Goal: Task Accomplishment & Management: Use online tool/utility

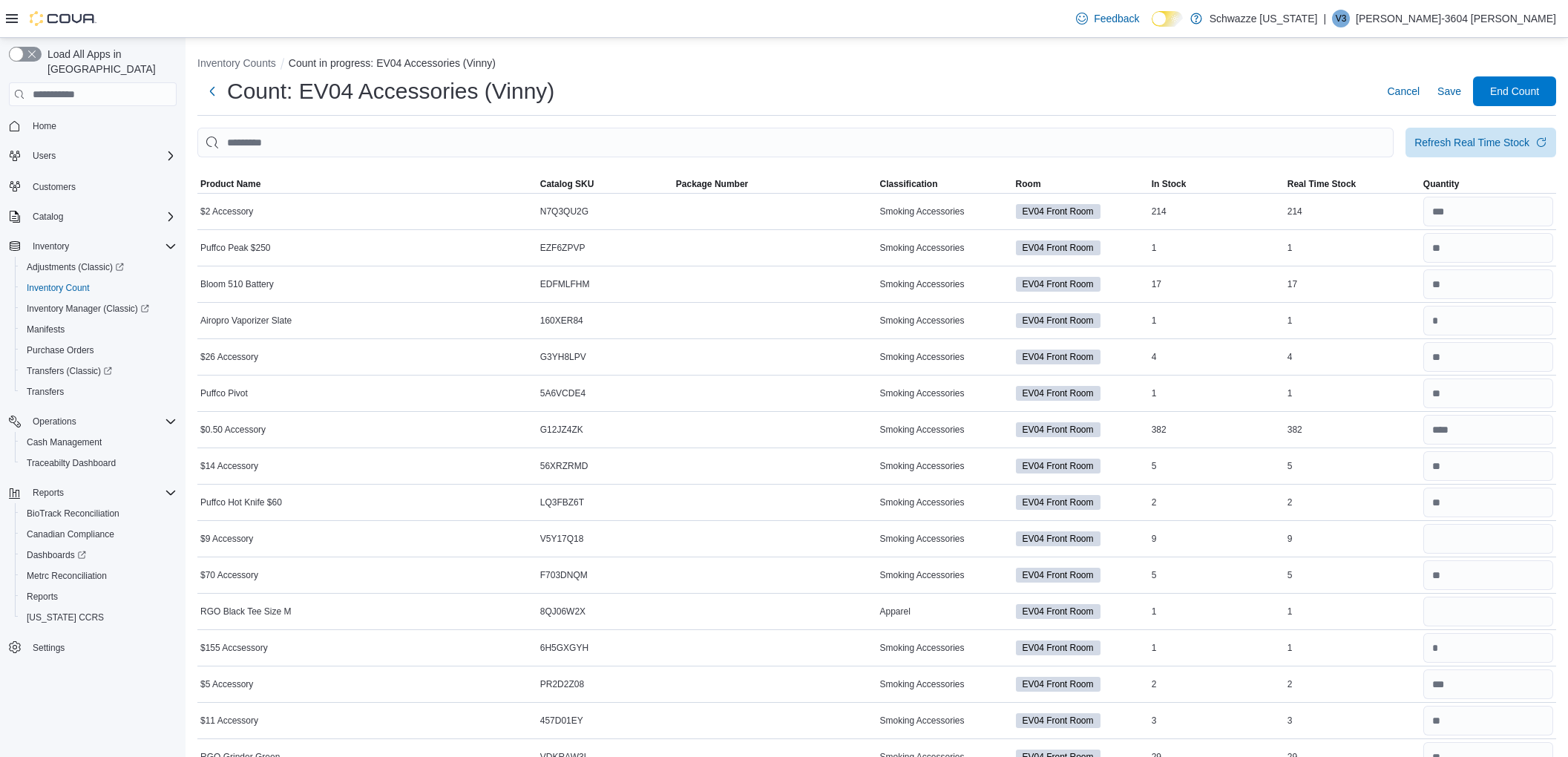
scroll to position [396, 0]
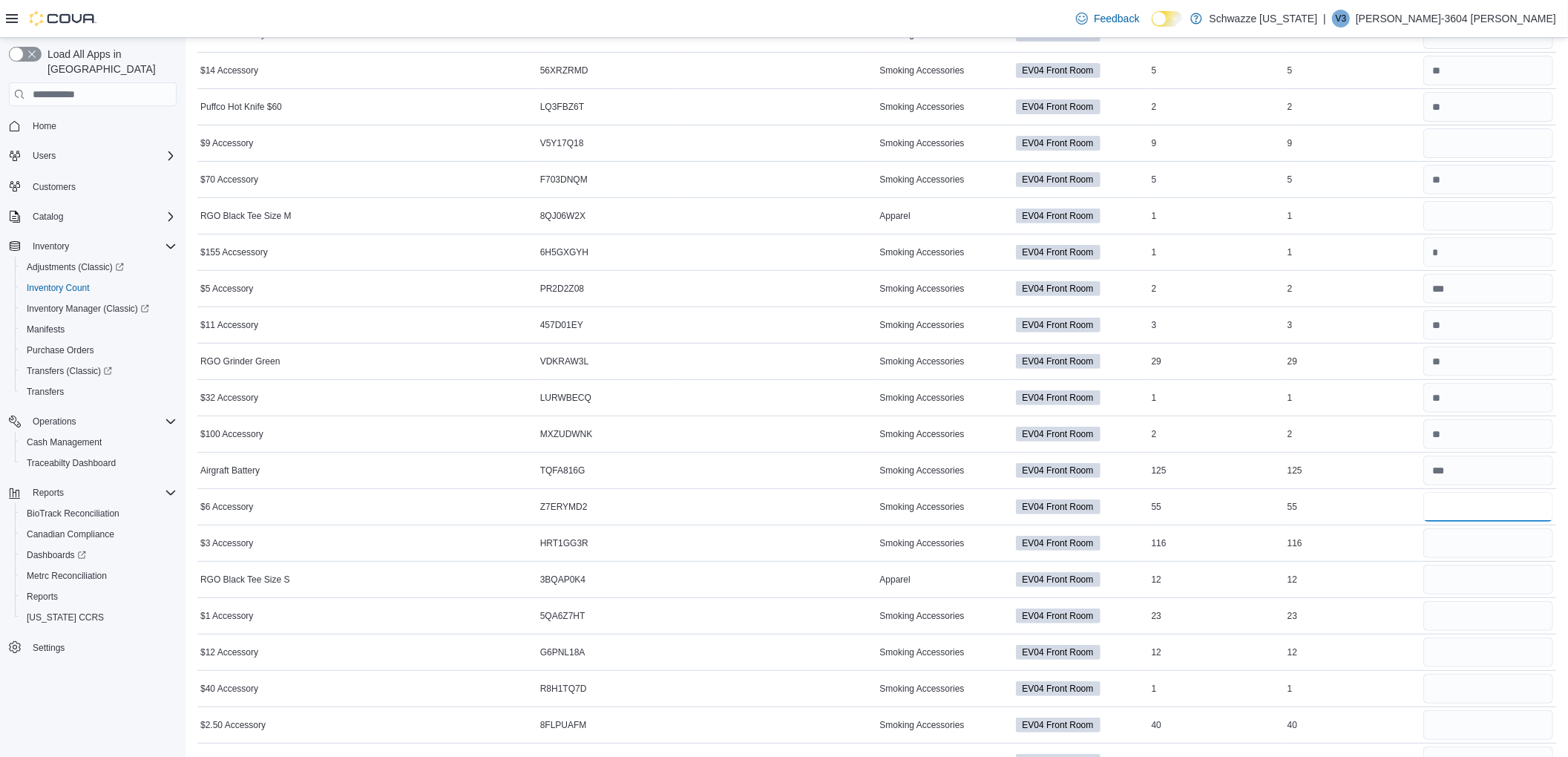
click at [1480, 517] on input "number" at bounding box center [1488, 507] width 130 height 30
click at [1468, 479] on input "number" at bounding box center [1488, 470] width 130 height 30
click at [1475, 508] on input "number" at bounding box center [1488, 507] width 130 height 30
type input "**"
click at [1461, 546] on input "number" at bounding box center [1488, 543] width 130 height 30
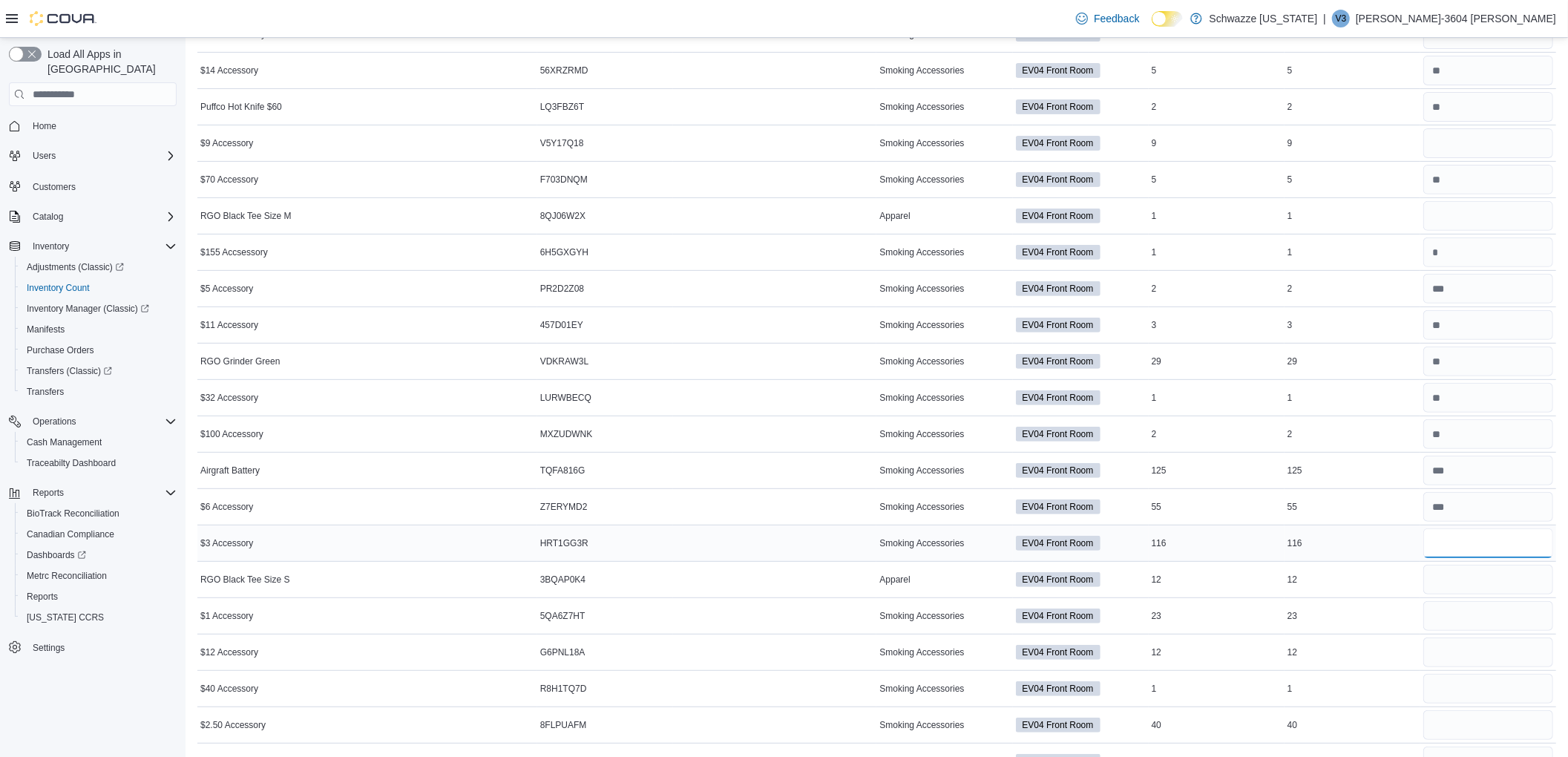
type input "*"
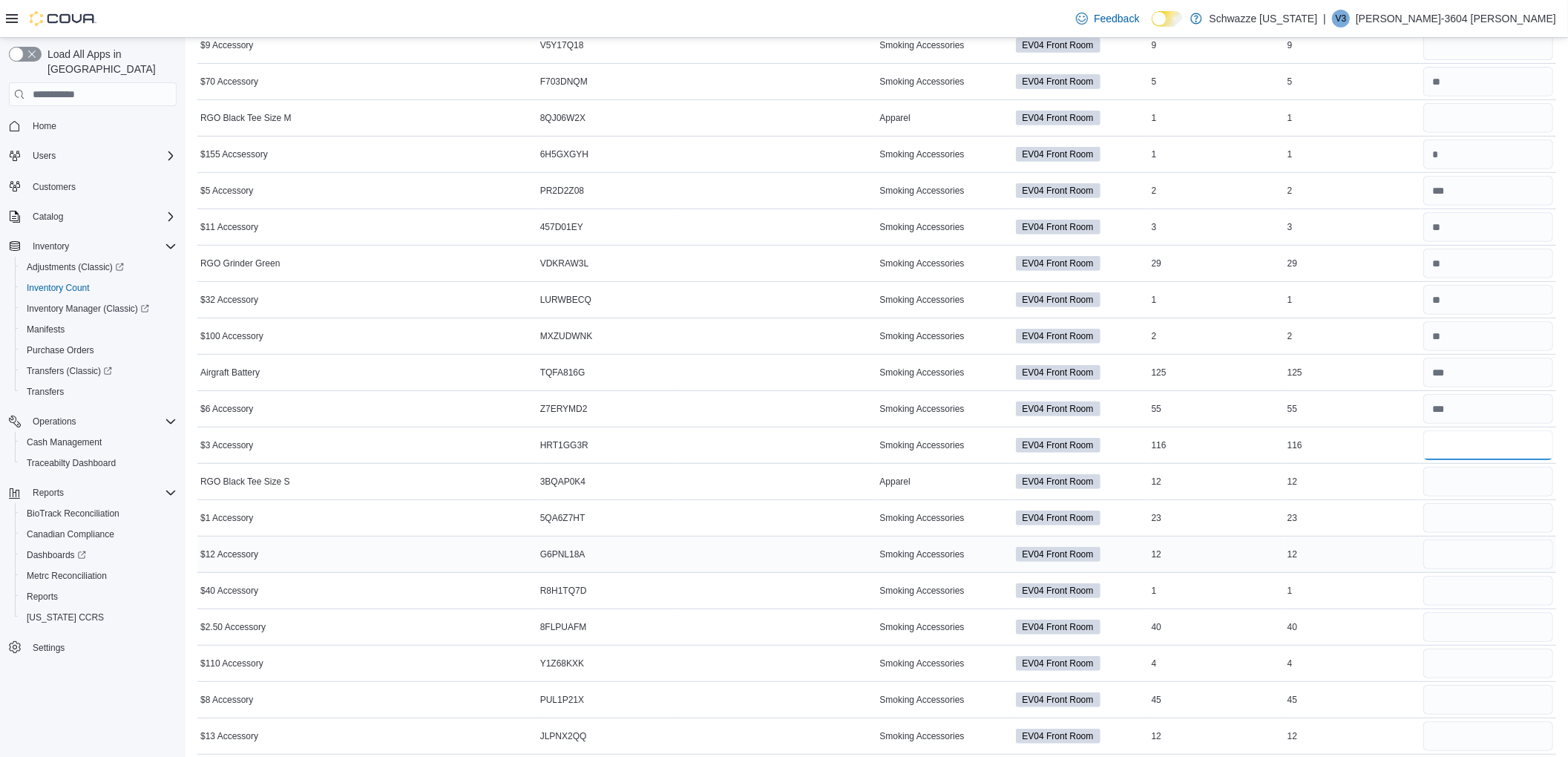
scroll to position [495, 0]
type input "**"
click at [1499, 530] on input "number" at bounding box center [1488, 517] width 130 height 30
type input "**"
click at [1452, 554] on input "number" at bounding box center [1488, 553] width 130 height 30
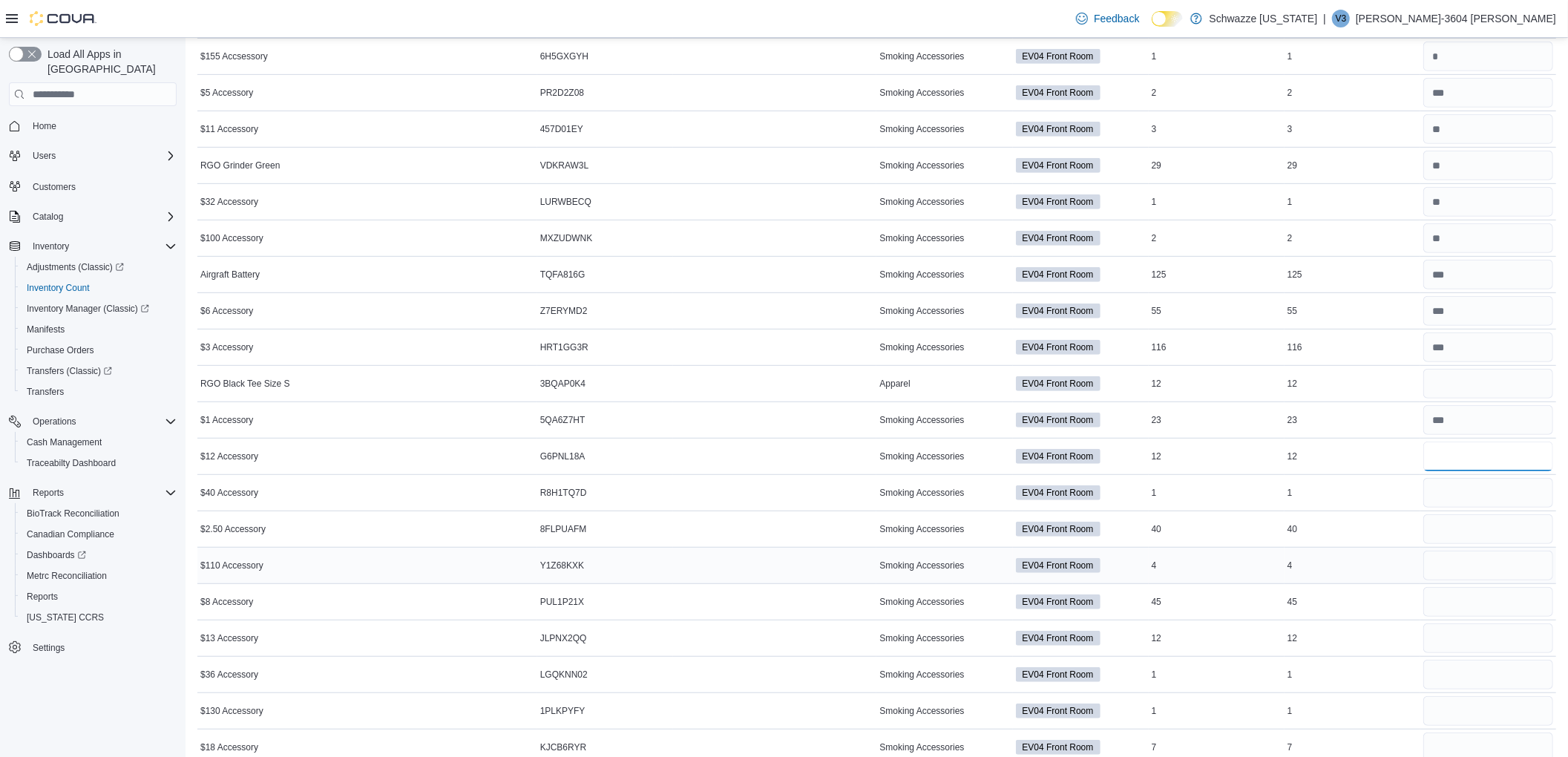
scroll to position [643, 0]
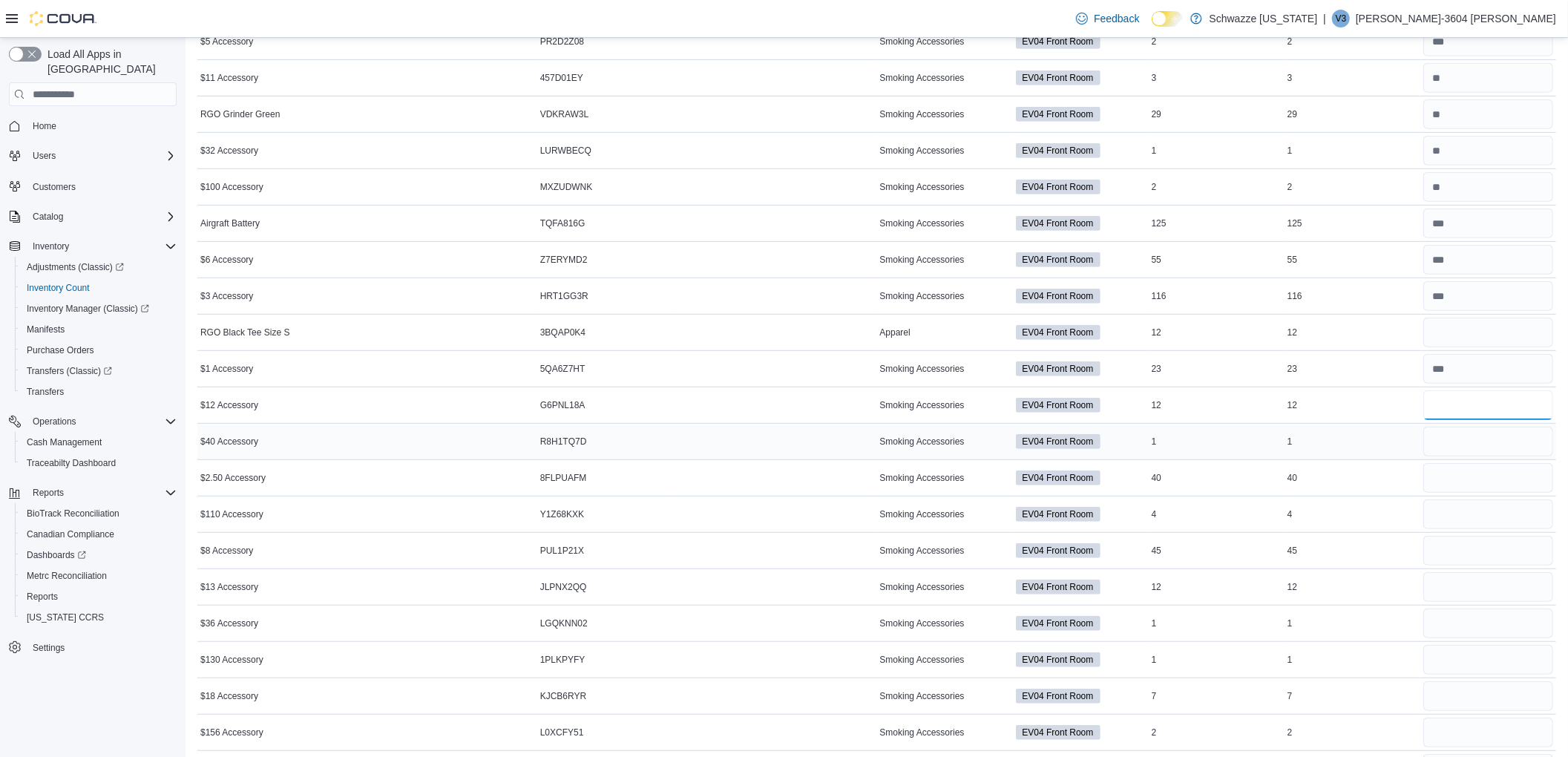
type input "*"
click at [1491, 447] on input "number" at bounding box center [1488, 441] width 130 height 30
type input "*"
click at [1469, 418] on input "number" at bounding box center [1488, 405] width 130 height 30
click at [1480, 477] on input "number" at bounding box center [1488, 478] width 130 height 30
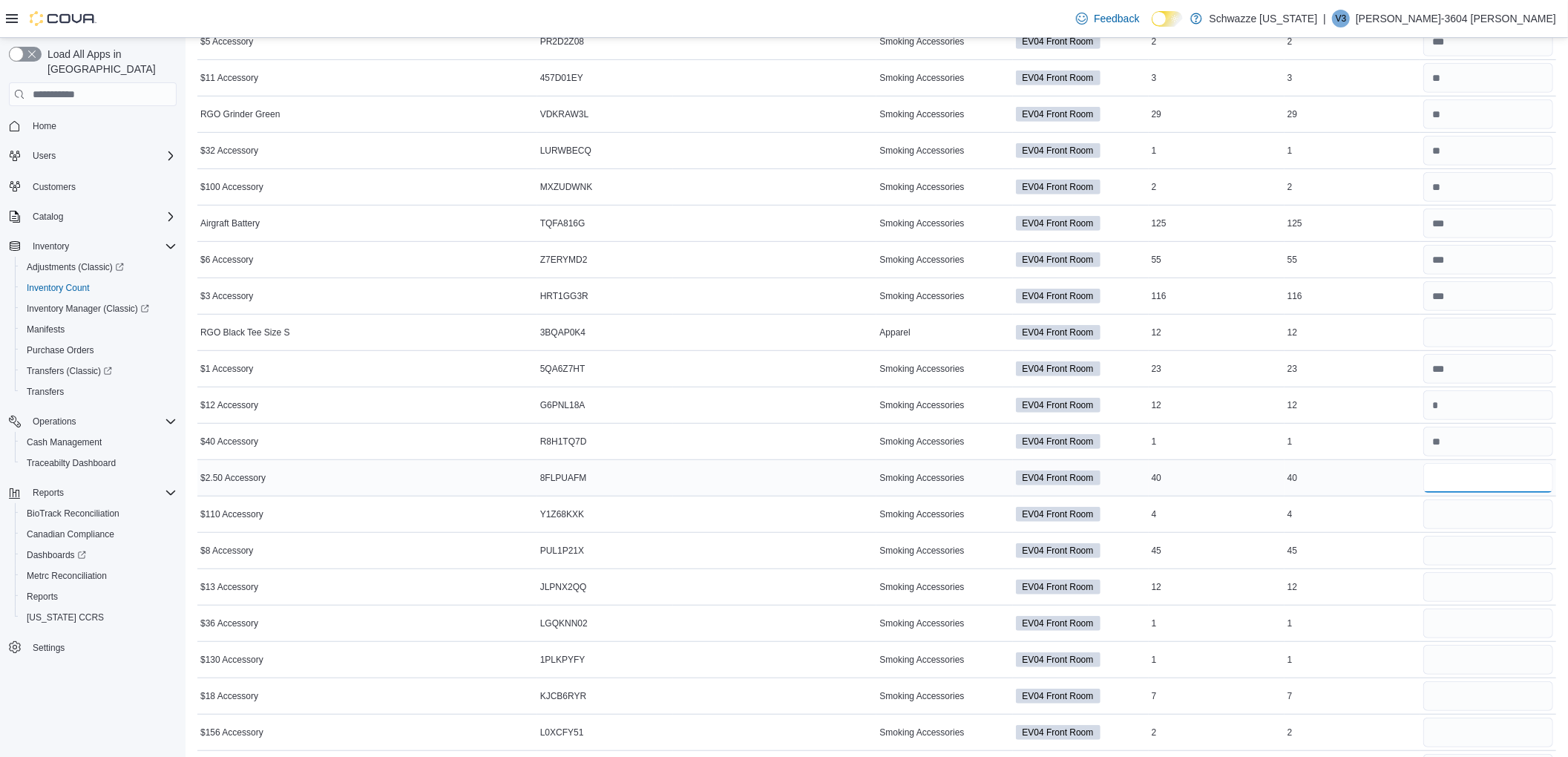
click at [1480, 477] on input "number" at bounding box center [1488, 478] width 130 height 30
type input "**"
click at [1476, 517] on input "number" at bounding box center [1488, 514] width 130 height 30
type input "*"
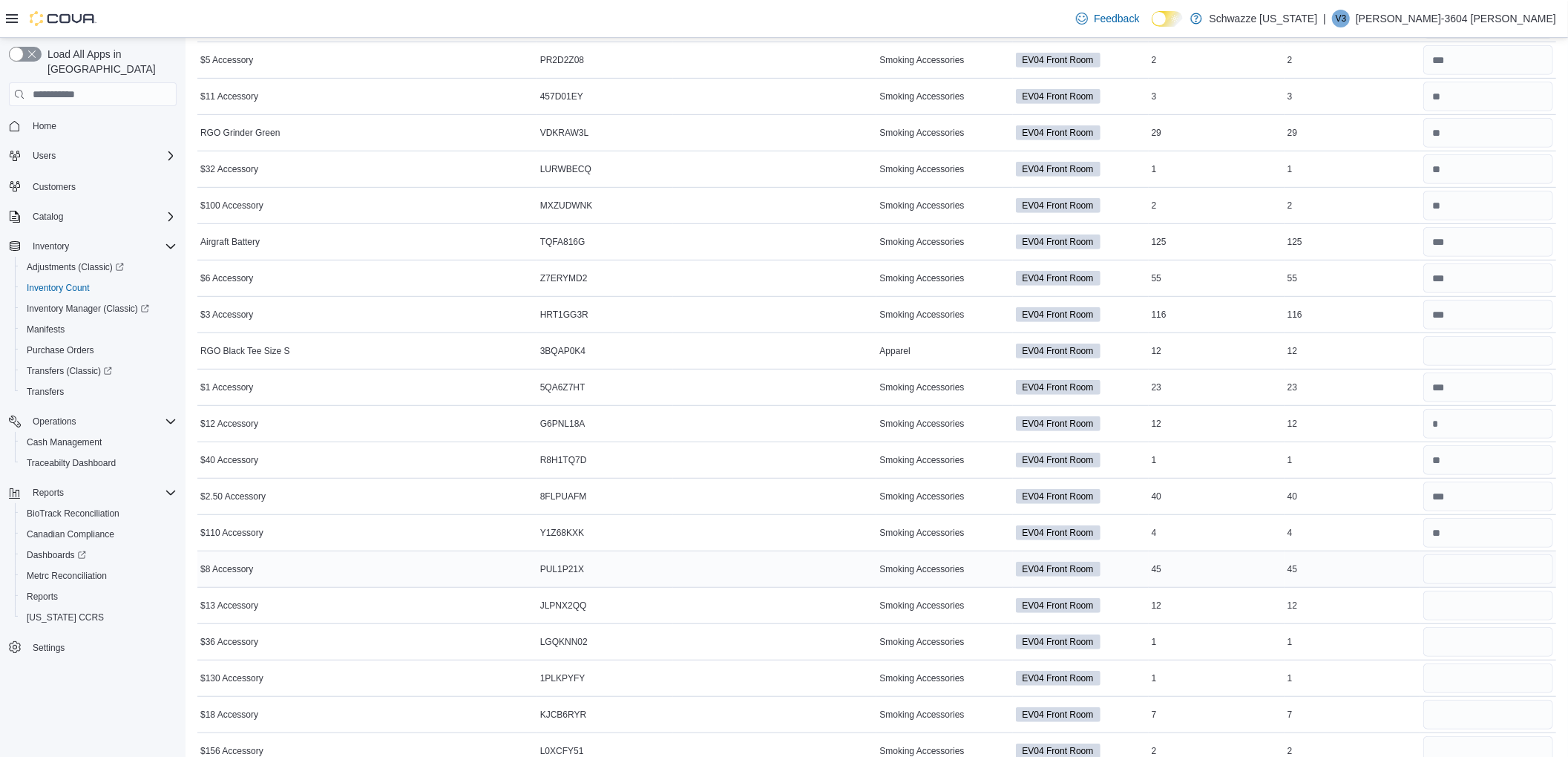
scroll to position [619, 0]
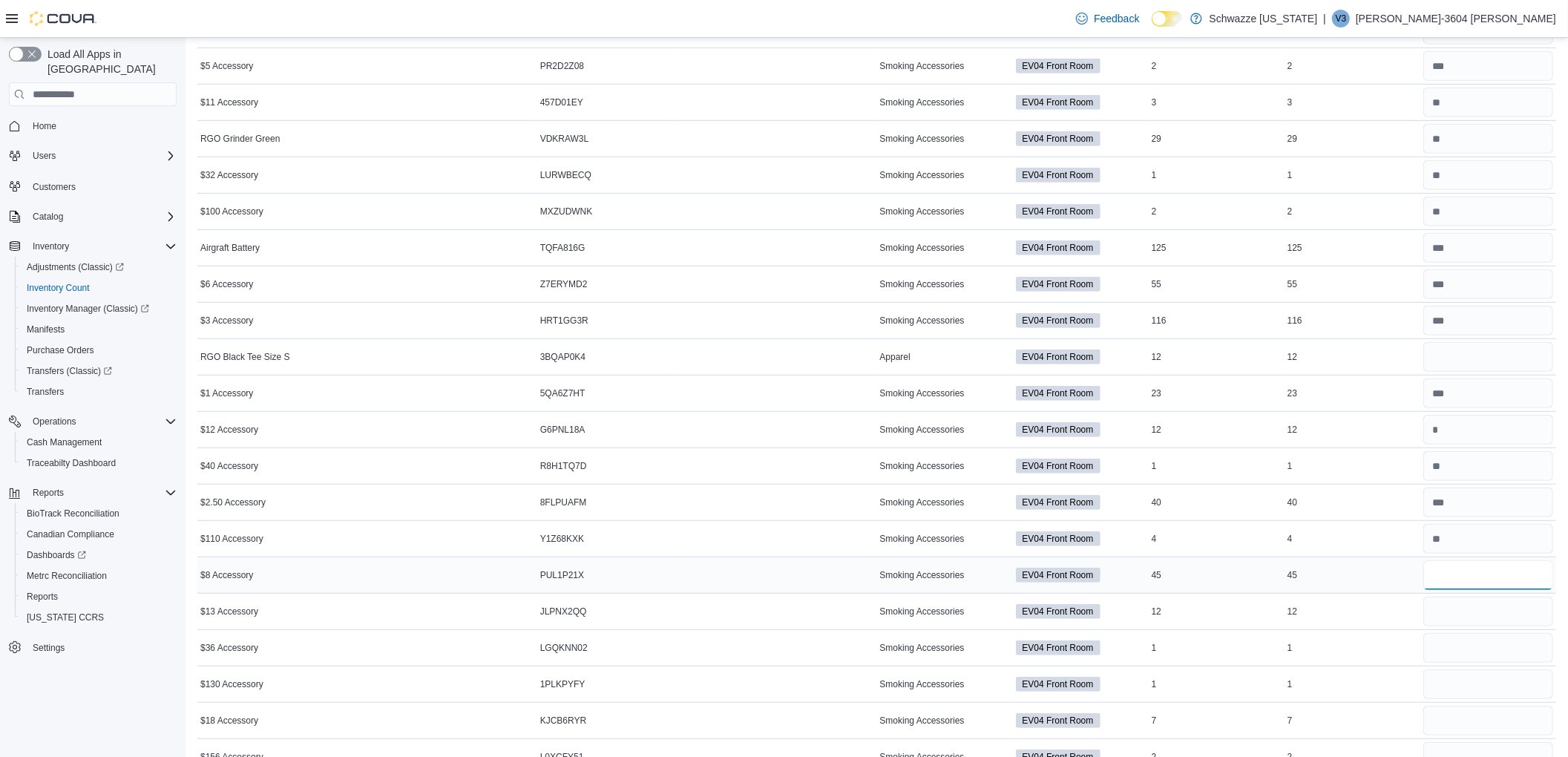
click at [1477, 587] on input "number" at bounding box center [1488, 575] width 130 height 30
type input "**"
click at [1490, 627] on input "number" at bounding box center [1488, 612] width 130 height 30
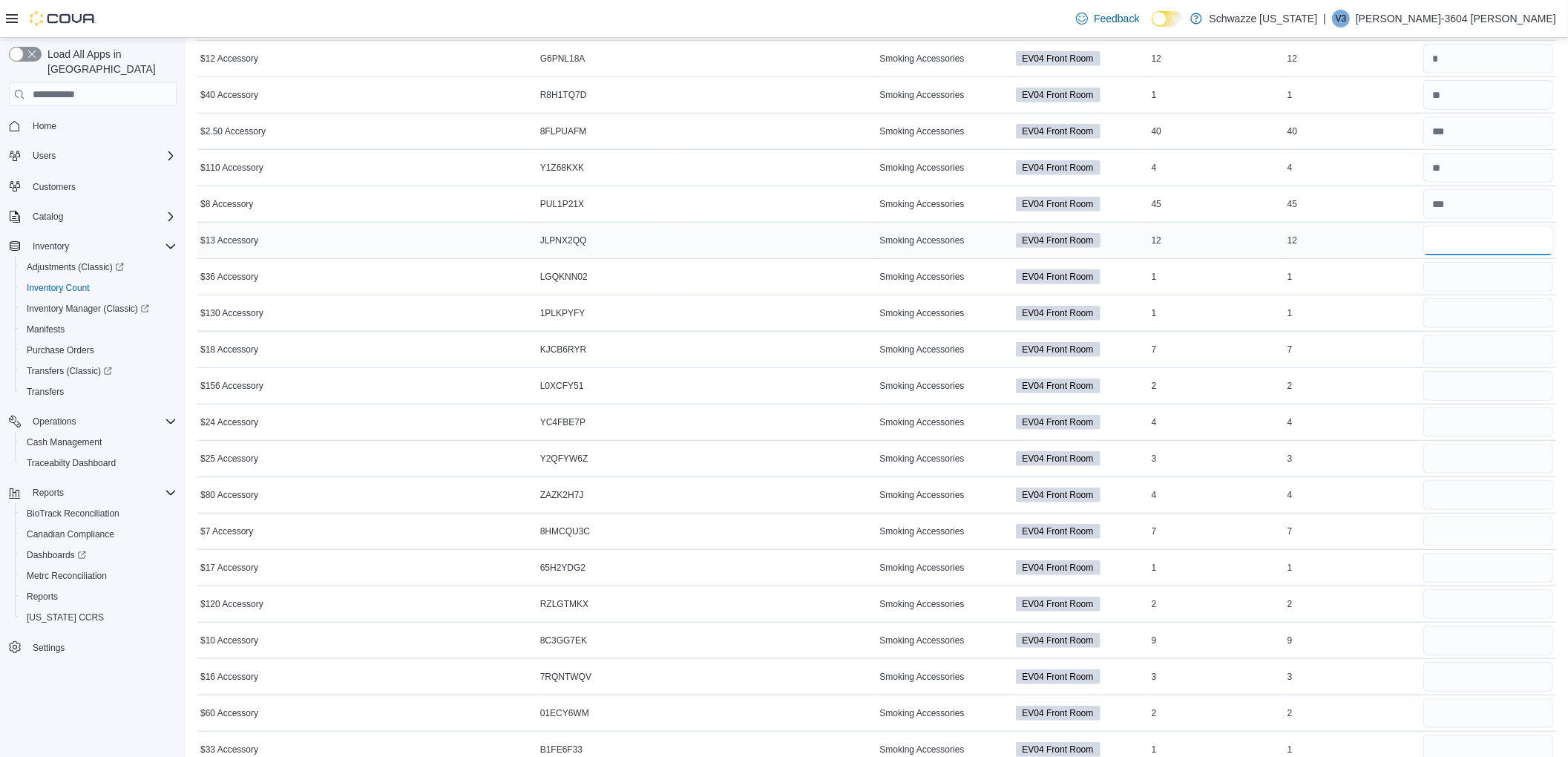
click at [1475, 245] on input "number" at bounding box center [1488, 240] width 130 height 30
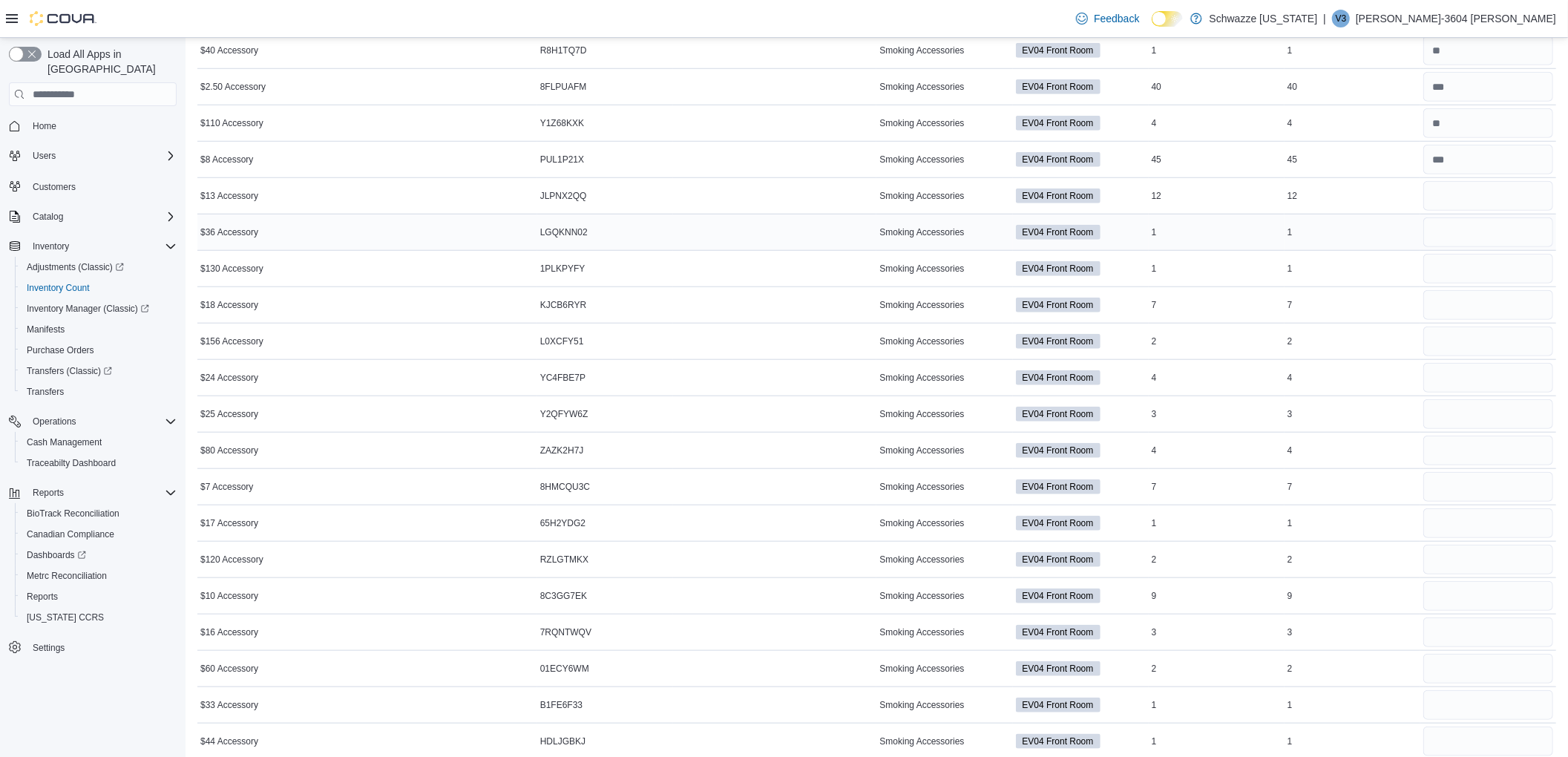
scroll to position [1039, 0]
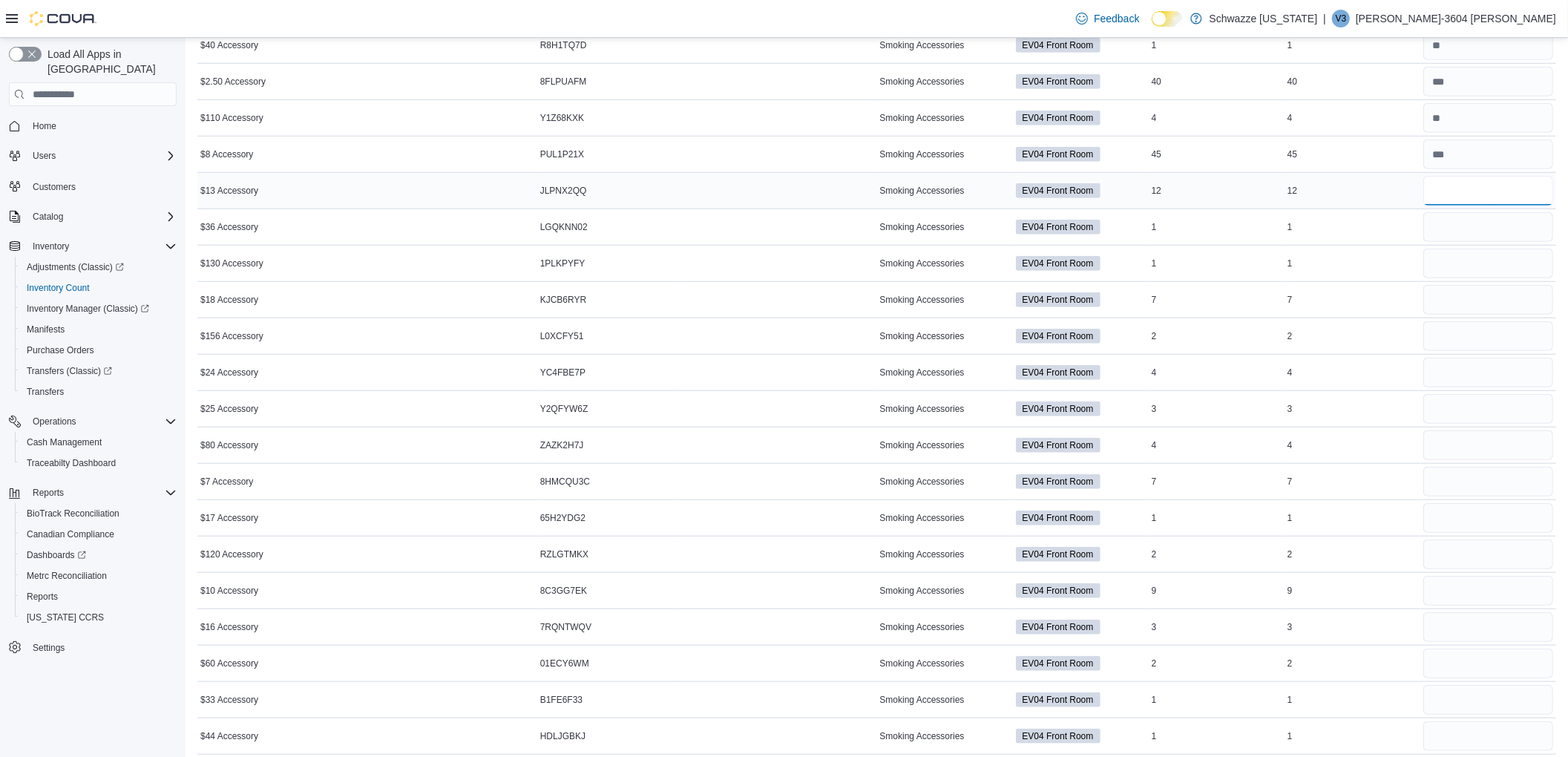
click at [1458, 205] on input "number" at bounding box center [1488, 190] width 130 height 30
type input "*"
click at [1466, 226] on input "number" at bounding box center [1488, 227] width 130 height 30
type input "*"
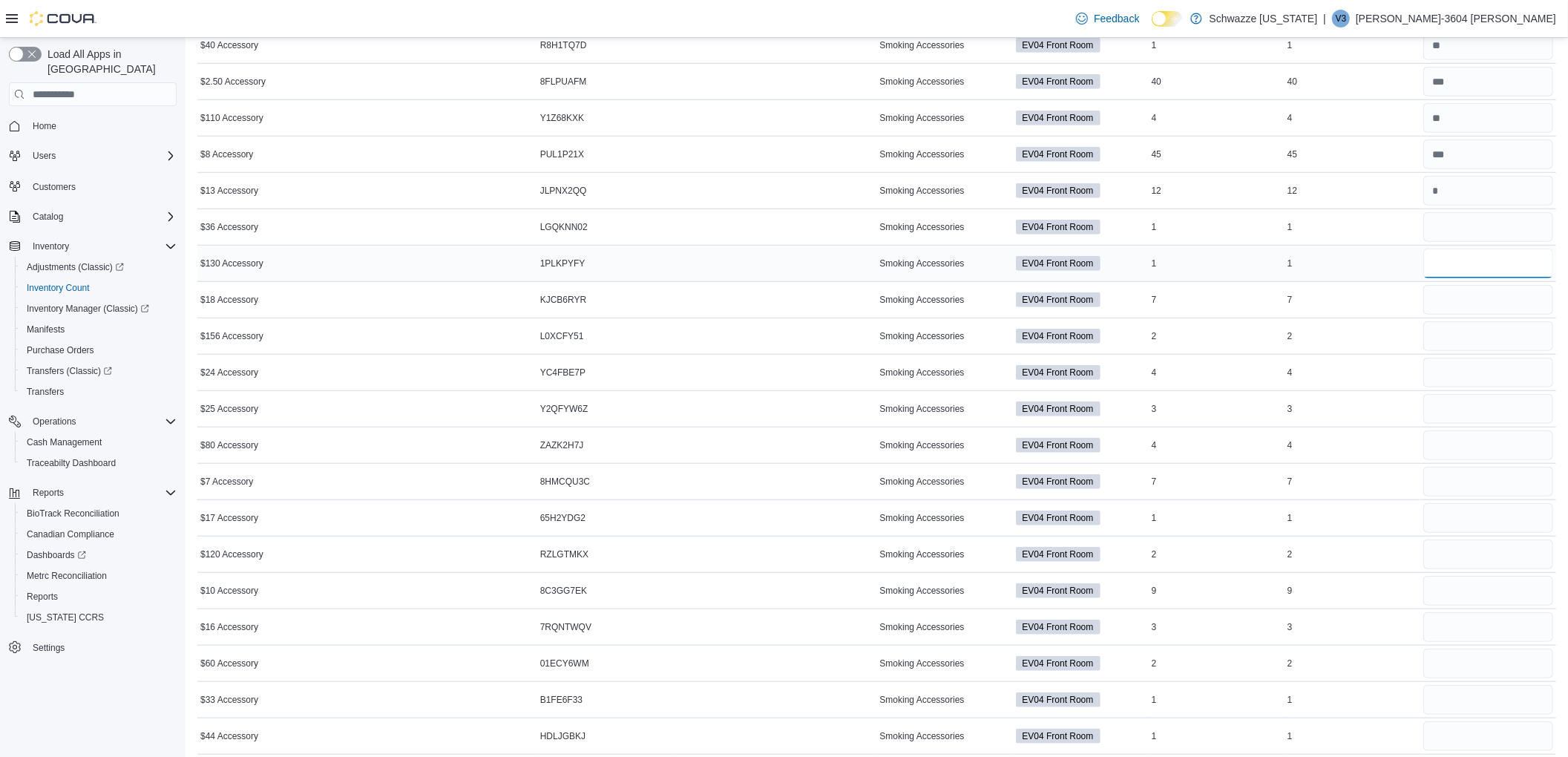
click at [1455, 270] on input "number" at bounding box center [1488, 263] width 130 height 30
type input "*"
click at [1458, 309] on input "number" at bounding box center [1488, 300] width 130 height 30
click at [1458, 346] on input "number" at bounding box center [1488, 336] width 130 height 30
type input "*"
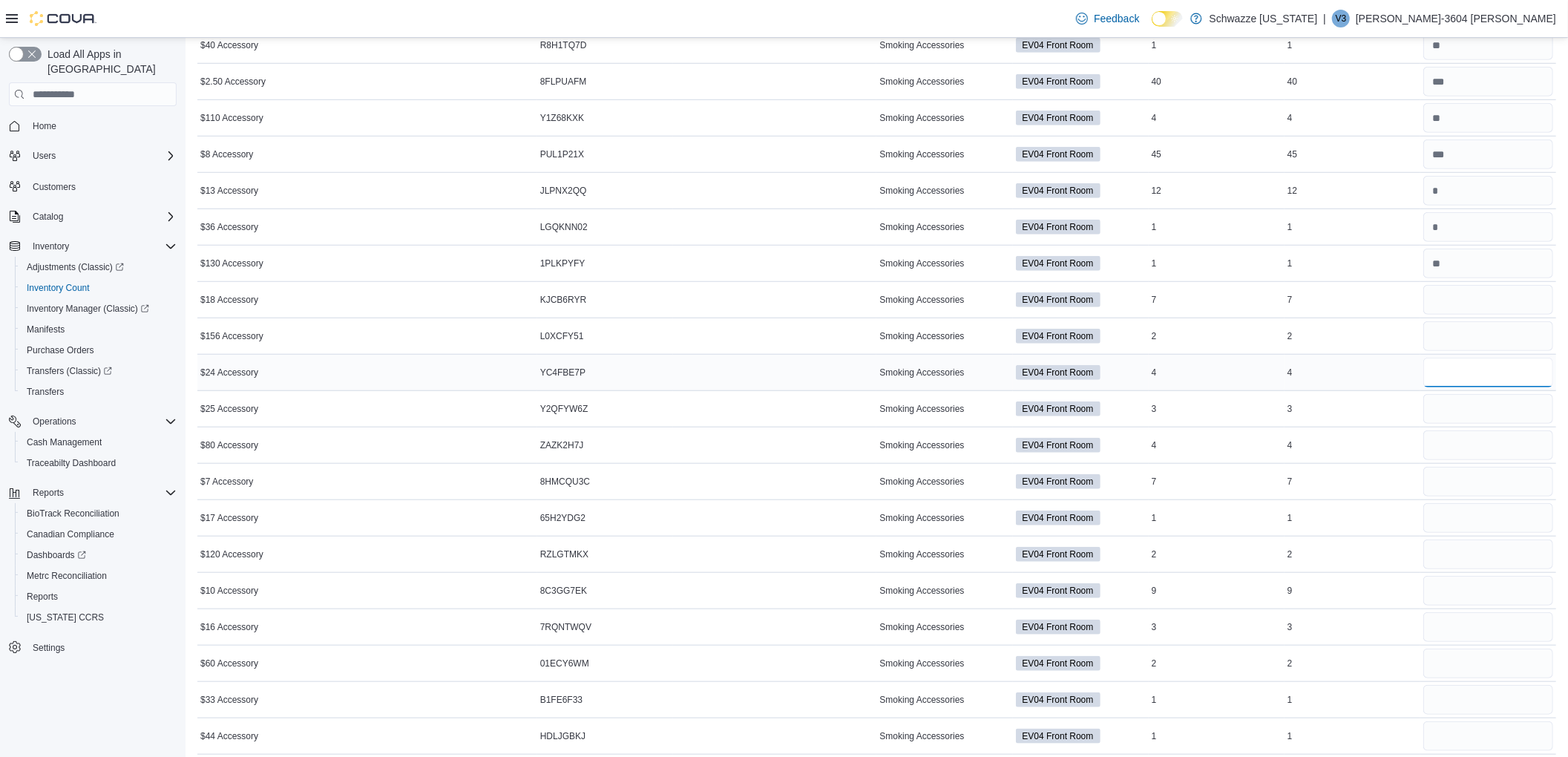
click at [1461, 381] on input "number" at bounding box center [1488, 372] width 130 height 30
type input "*"
click at [1474, 423] on input "number" at bounding box center [1488, 409] width 130 height 30
type input "*"
click at [1492, 456] on input "number" at bounding box center [1488, 445] width 130 height 30
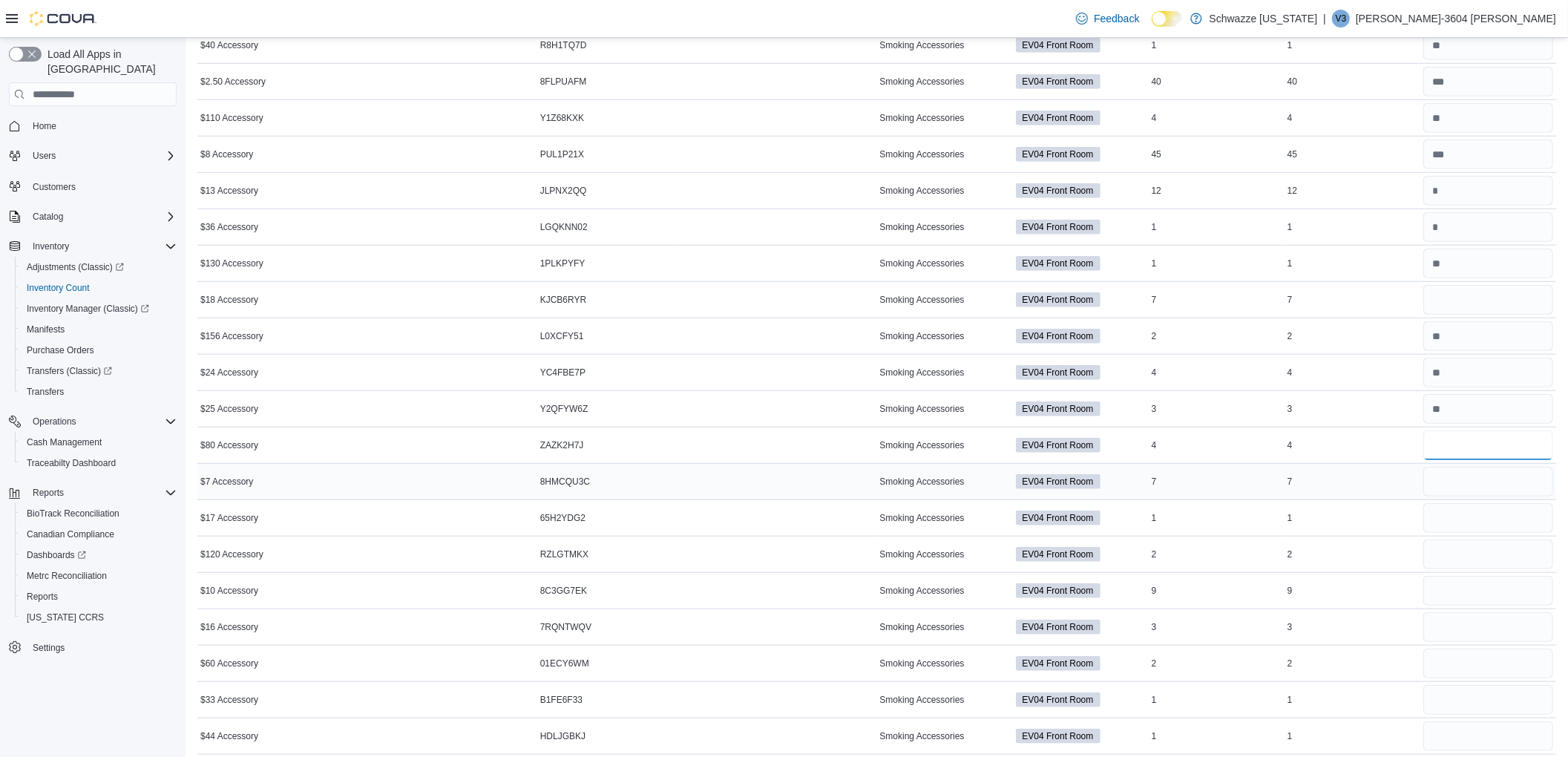
type input "*"
click at [1479, 488] on input "number" at bounding box center [1488, 482] width 130 height 30
type input "*"
click at [1468, 533] on input "number" at bounding box center [1488, 518] width 130 height 30
type input "*"
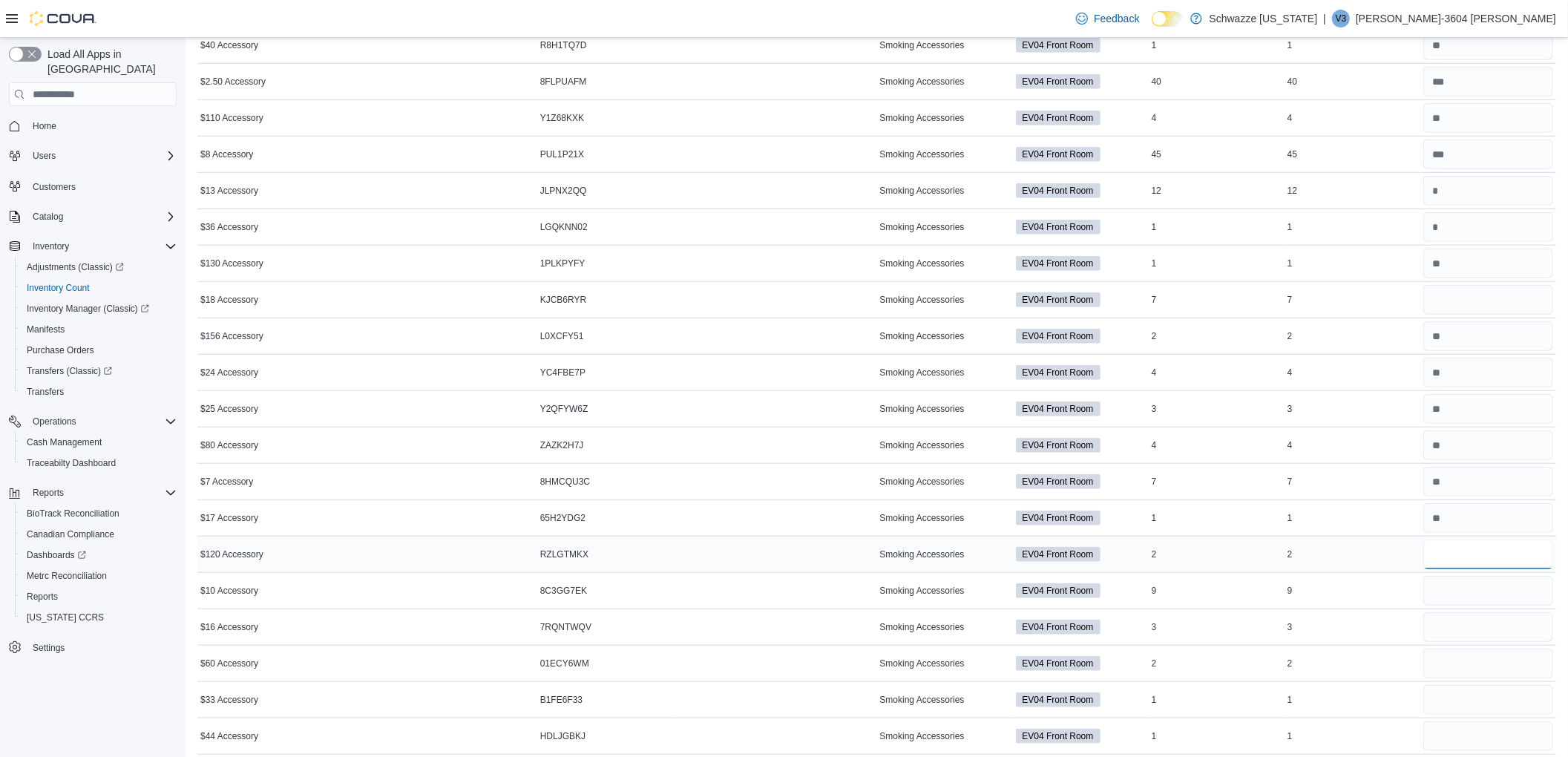
click at [1474, 565] on input "number" at bounding box center [1488, 554] width 130 height 30
type input "*"
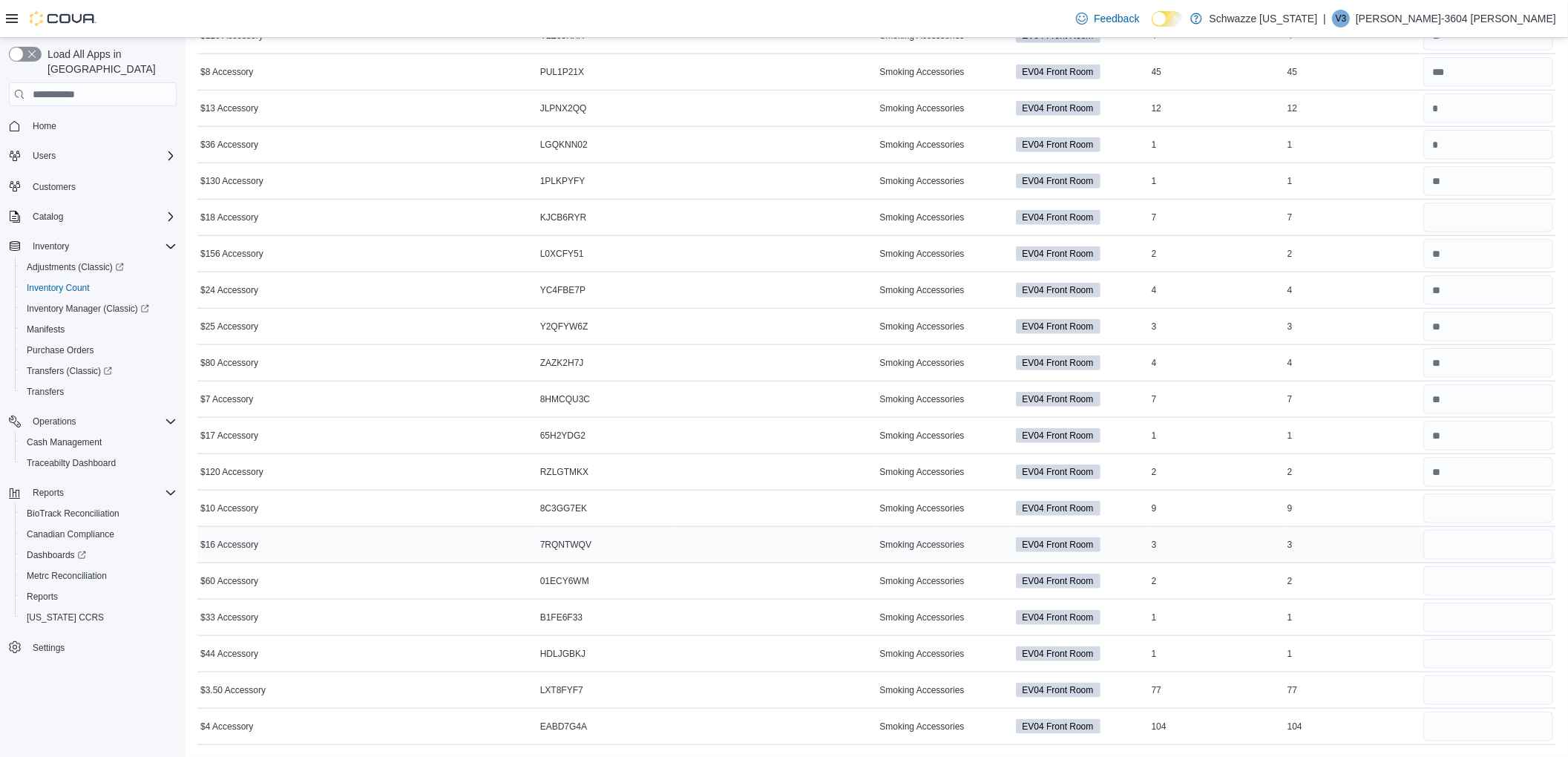
scroll to position [1133, 0]
click at [1462, 510] on input "number" at bounding box center [1488, 508] width 130 height 30
type input "**"
click at [1469, 536] on input "number" at bounding box center [1488, 545] width 130 height 30
click at [1471, 587] on input "number" at bounding box center [1488, 581] width 130 height 30
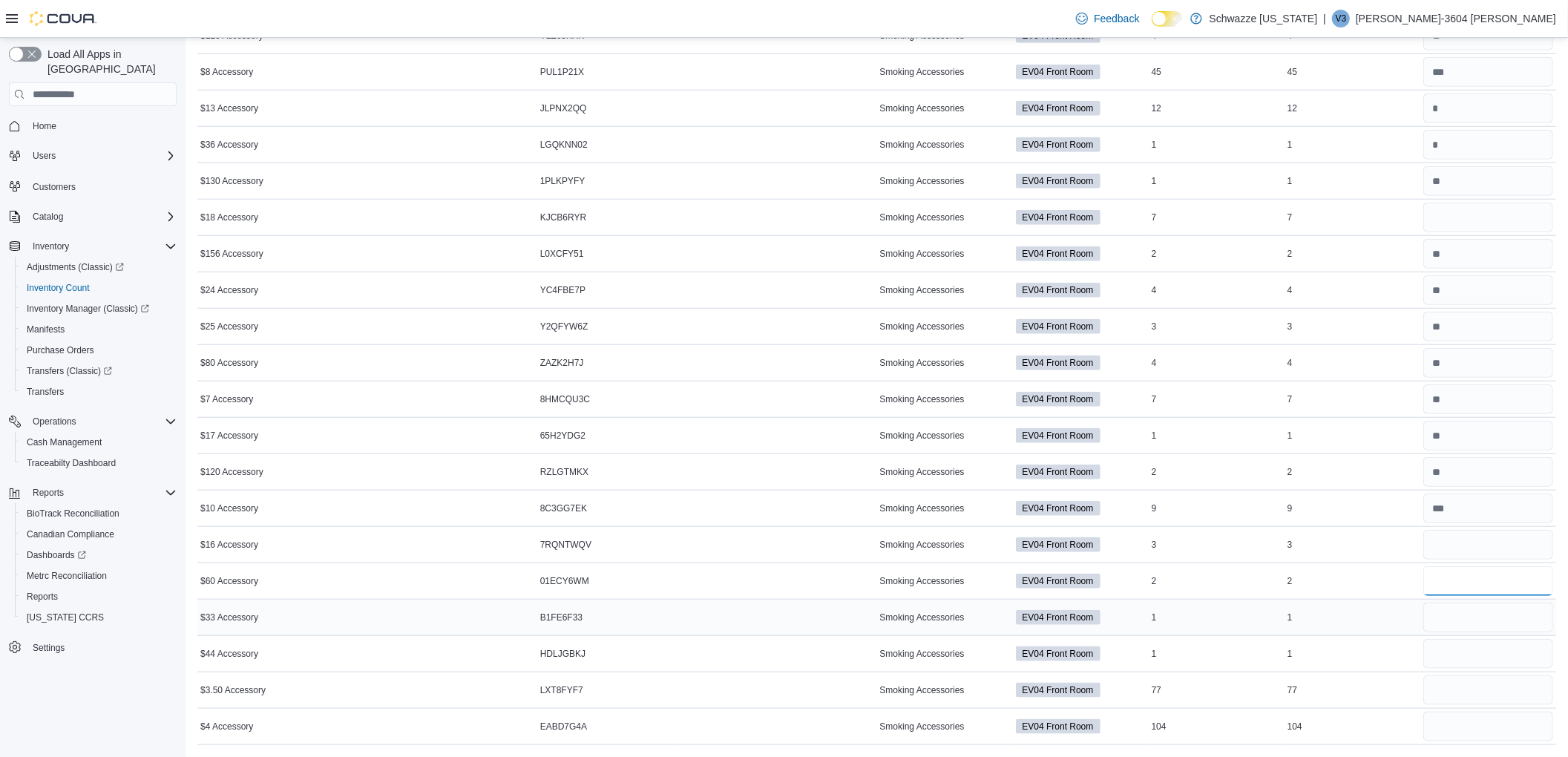
type input "*"
click at [1482, 628] on input "number" at bounding box center [1488, 617] width 130 height 30
type input "*"
click at [1464, 662] on input "number" at bounding box center [1488, 654] width 130 height 30
click at [1453, 686] on input "number" at bounding box center [1488, 690] width 130 height 30
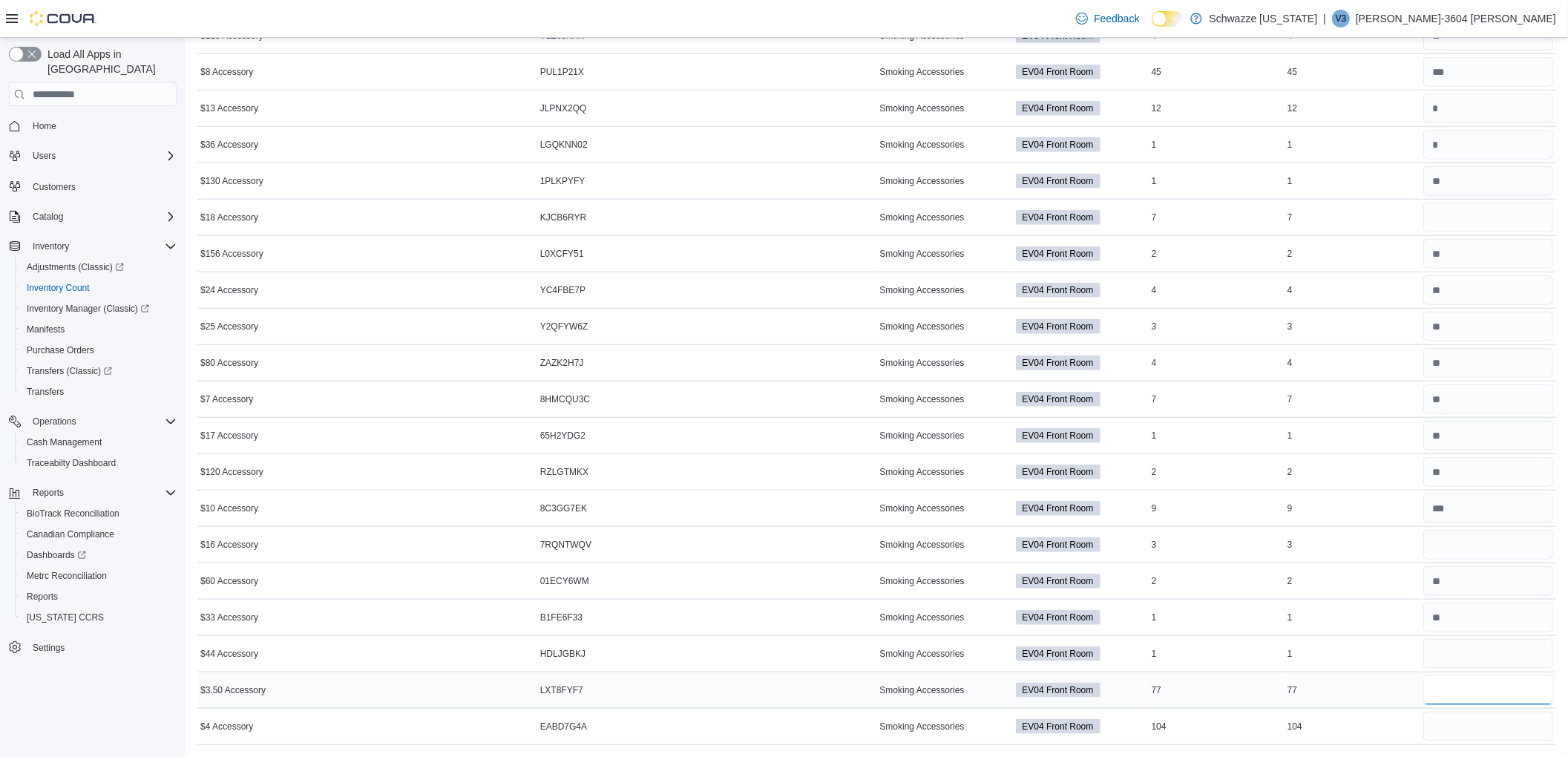
click at [1469, 683] on input "number" at bounding box center [1488, 690] width 130 height 30
type input "*"
click at [1489, 724] on input "number" at bounding box center [1488, 727] width 130 height 30
type input "**"
click at [1487, 647] on input "number" at bounding box center [1488, 654] width 130 height 30
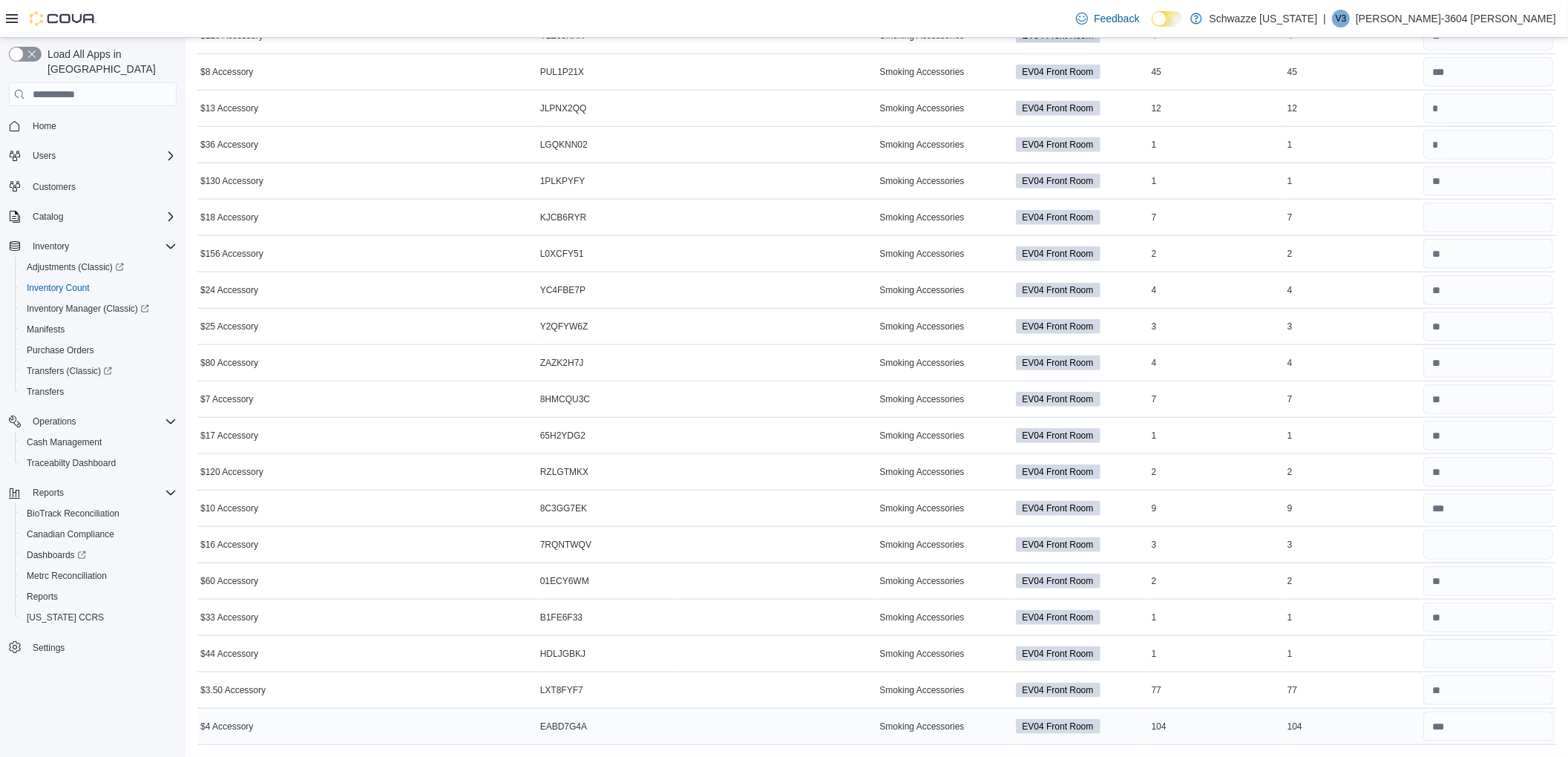
click at [1492, 734] on input "number" at bounding box center [1488, 727] width 130 height 30
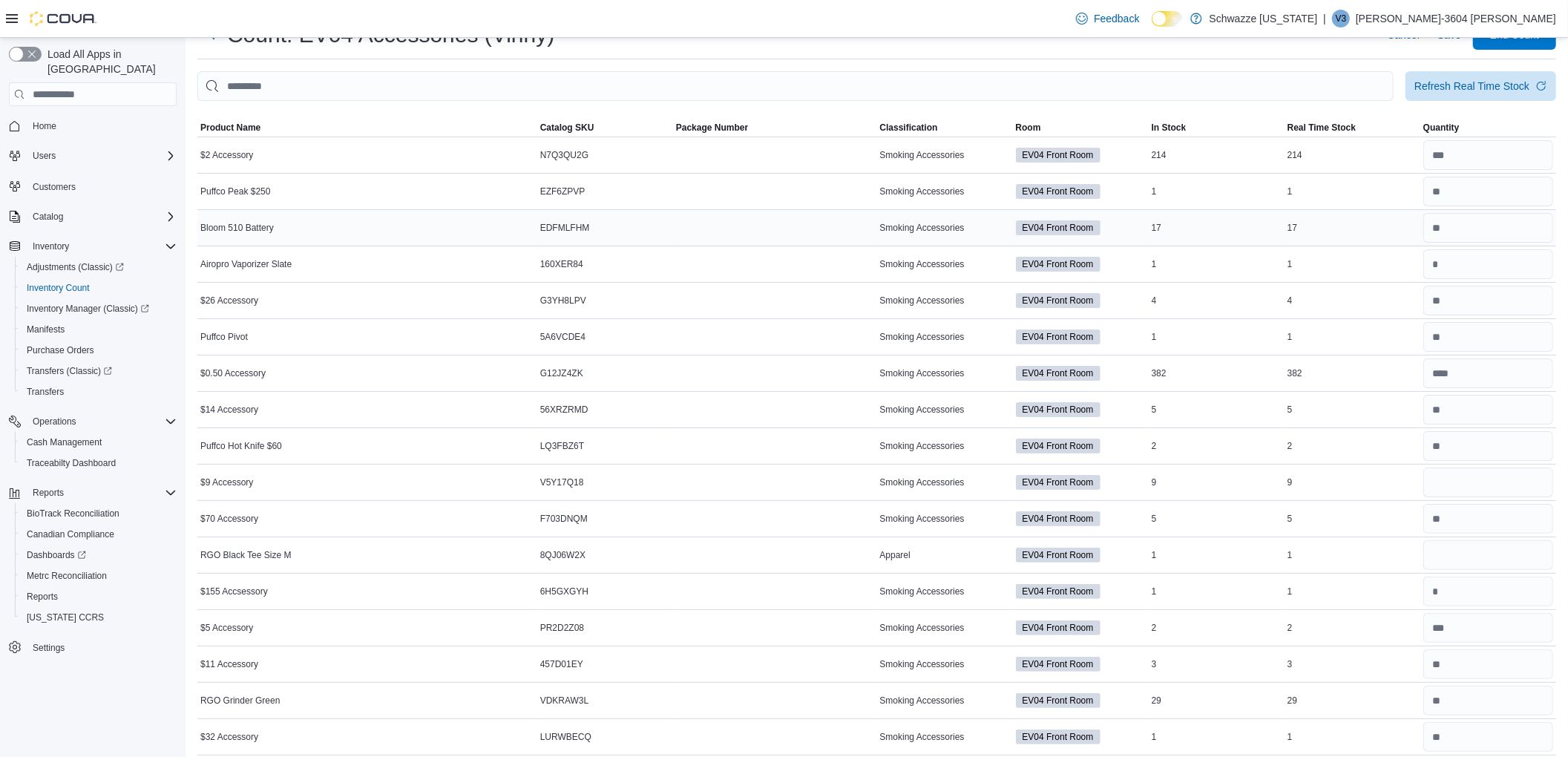
scroll to position [0, 0]
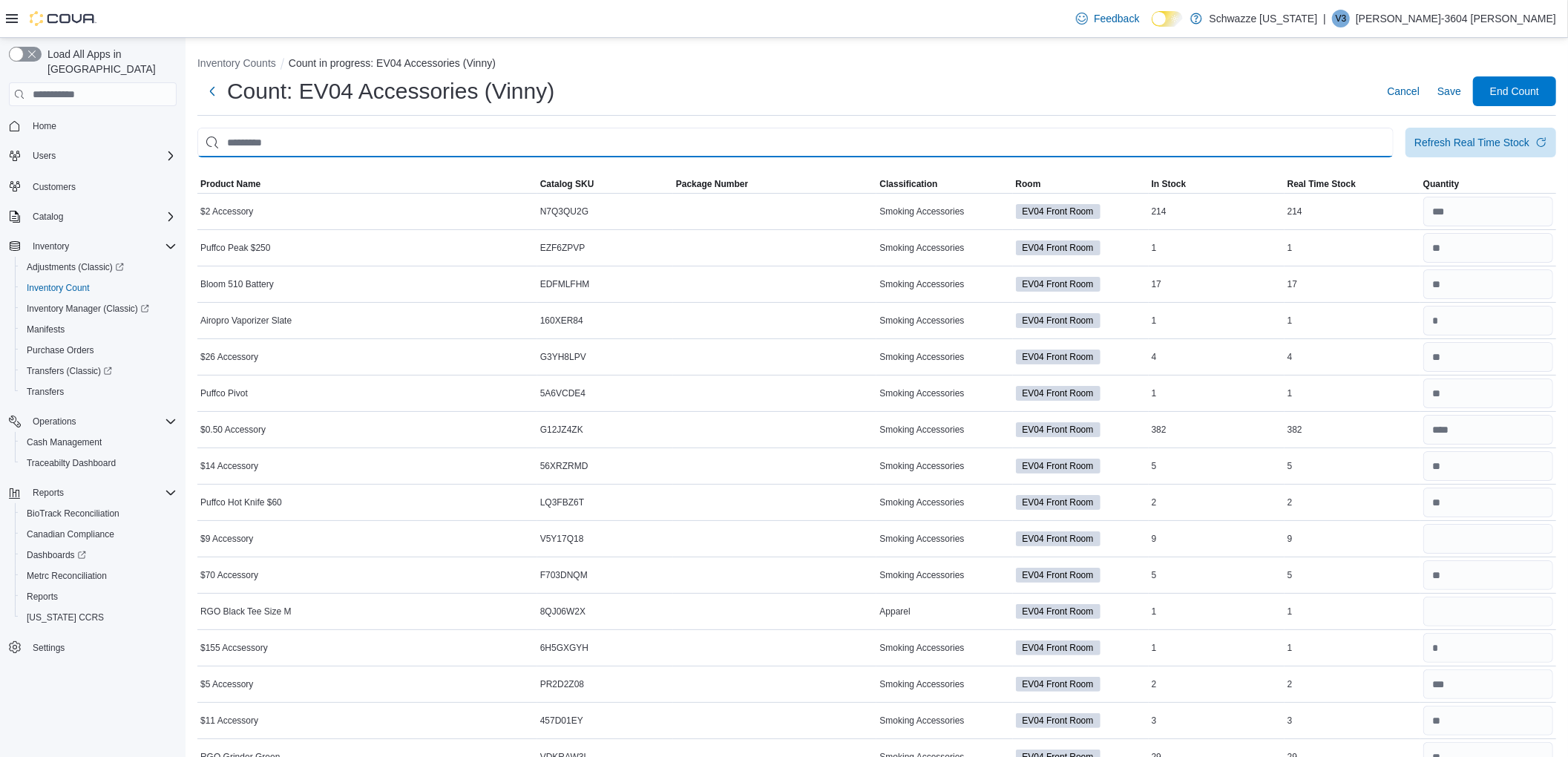
click at [737, 141] on input "This is a search bar. After typing your query, hit enter to filter the results …" at bounding box center [795, 142] width 1196 height 30
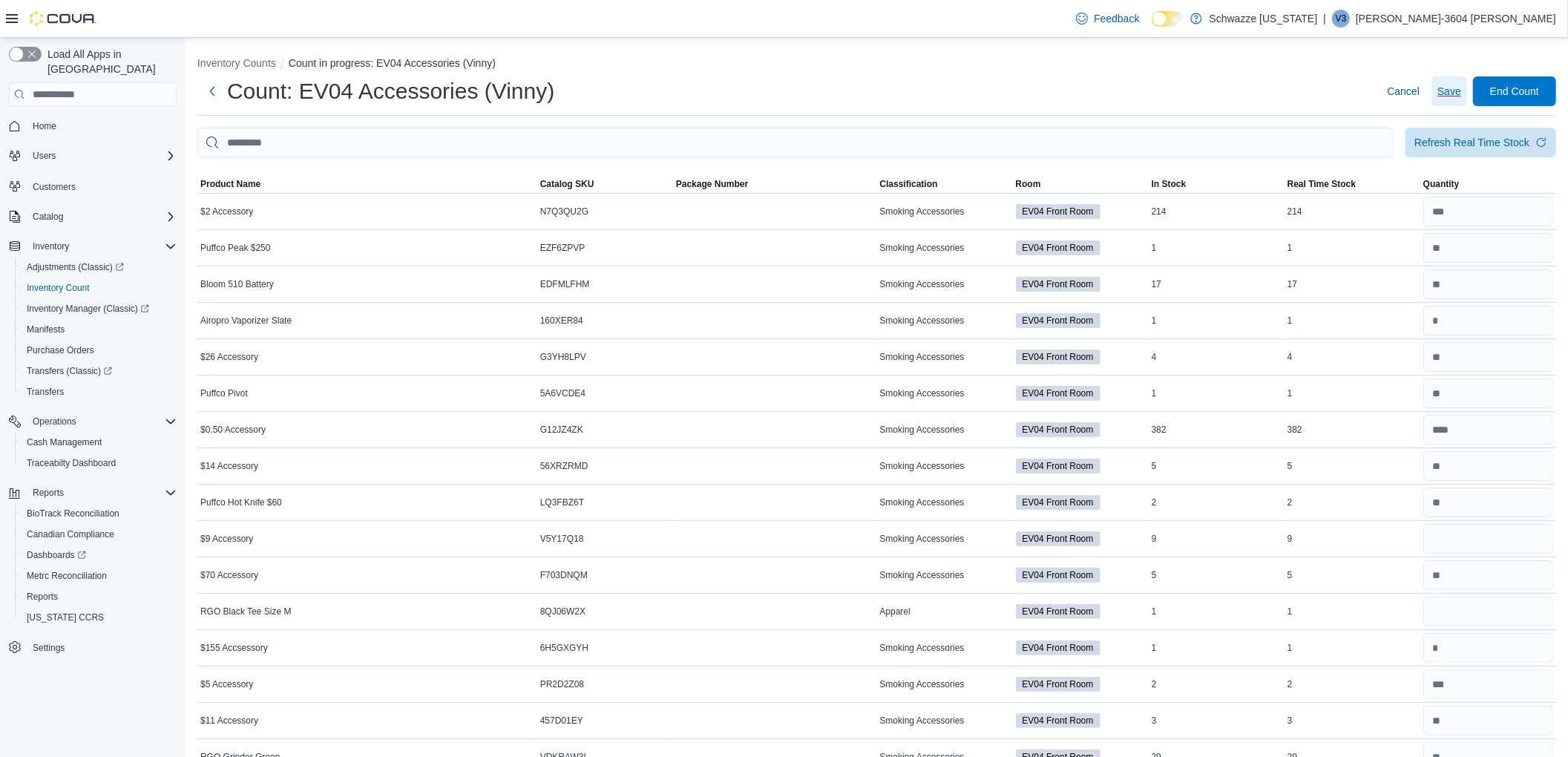
click at [1458, 93] on span "Save" at bounding box center [1449, 91] width 24 height 15
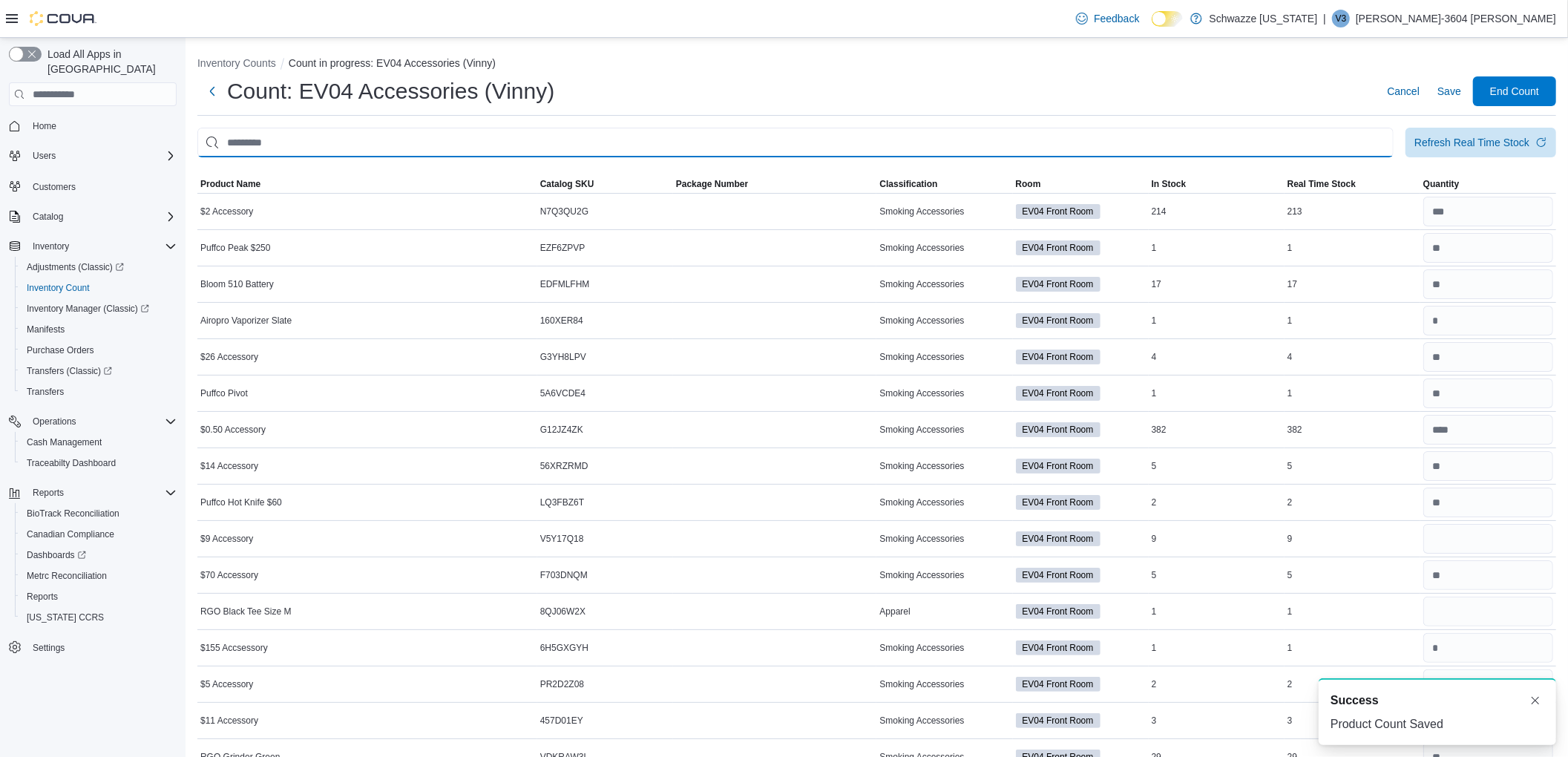
click at [725, 148] on input "This is a search bar. After typing your query, hit enter to filter the results …" at bounding box center [795, 142] width 1196 height 30
type input "*"
click at [304, 144] on input "**" at bounding box center [795, 142] width 1196 height 30
type input "*"
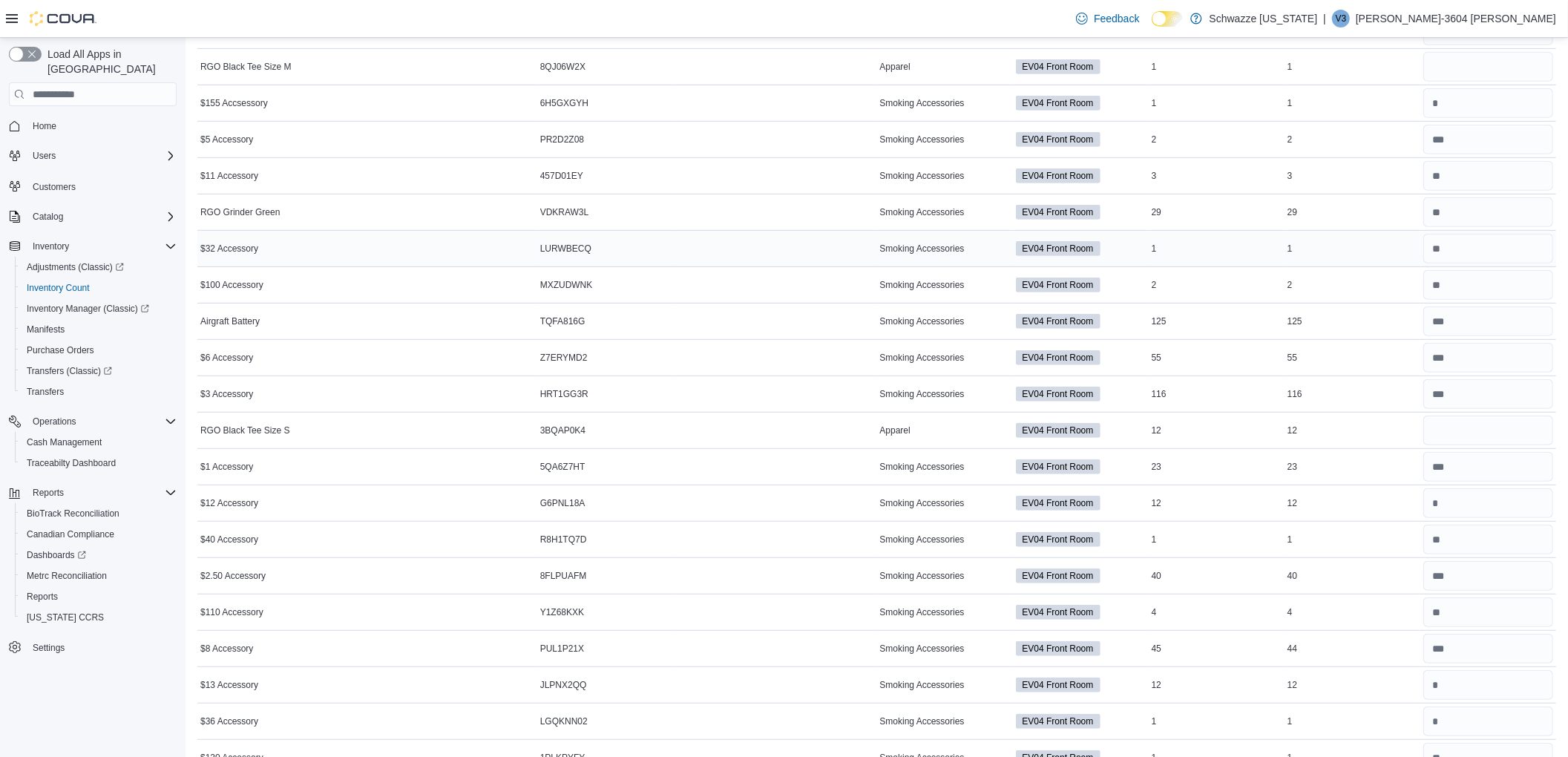
scroll to position [539, 0]
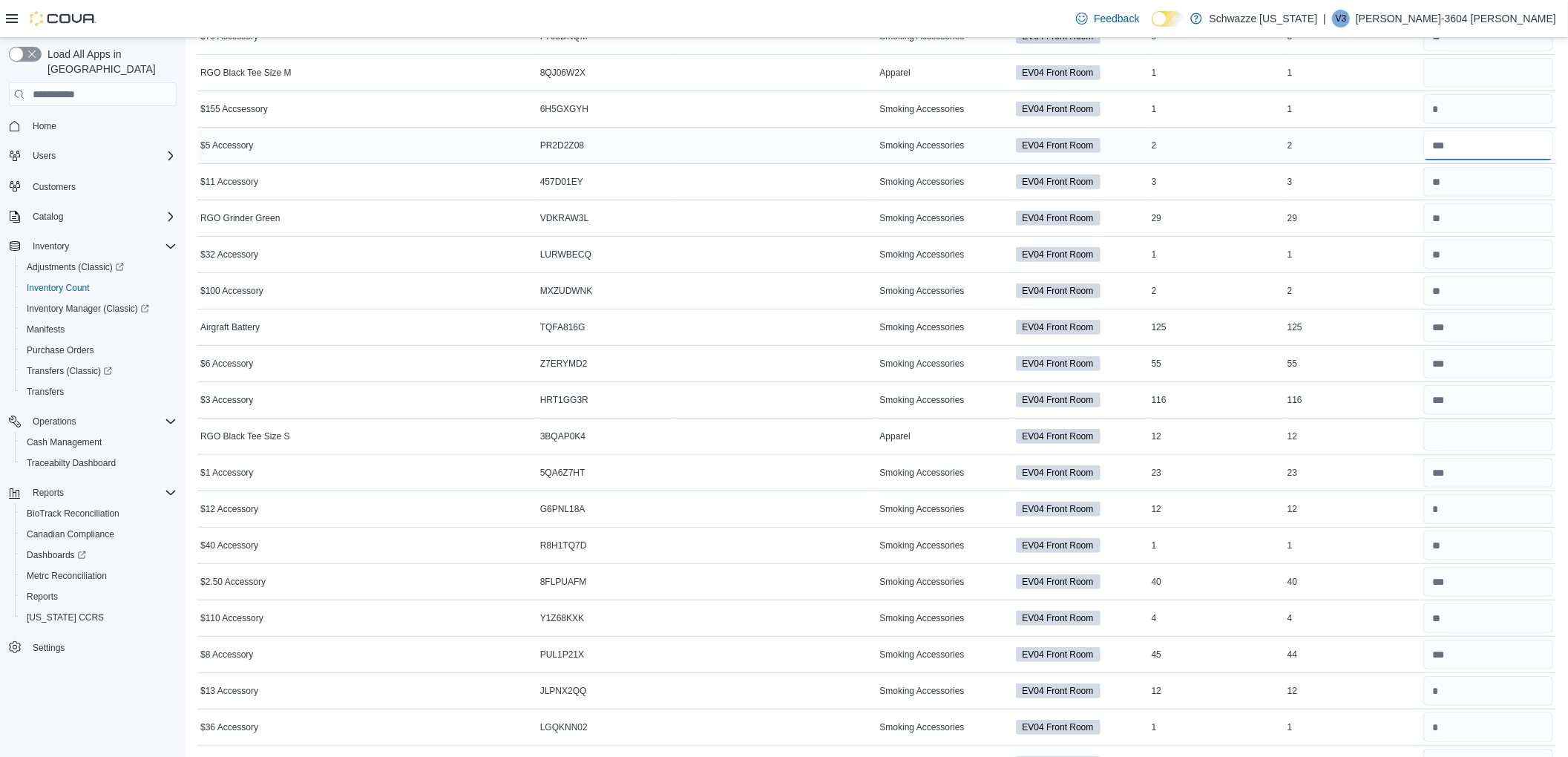
click at [1493, 142] on input "number" at bounding box center [1488, 145] width 130 height 30
click at [1485, 146] on input "number" at bounding box center [1488, 145] width 130 height 30
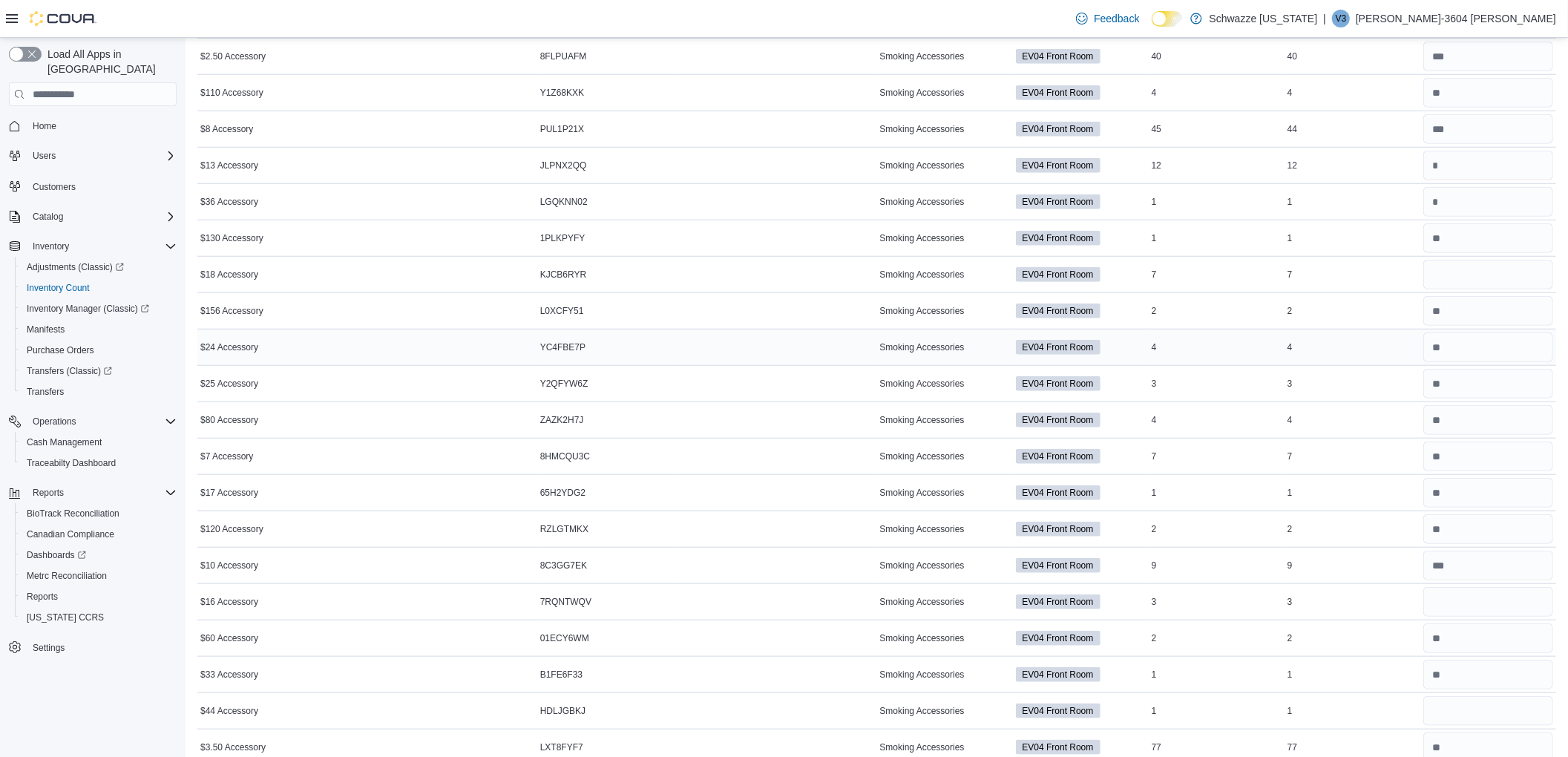
scroll to position [1133, 0]
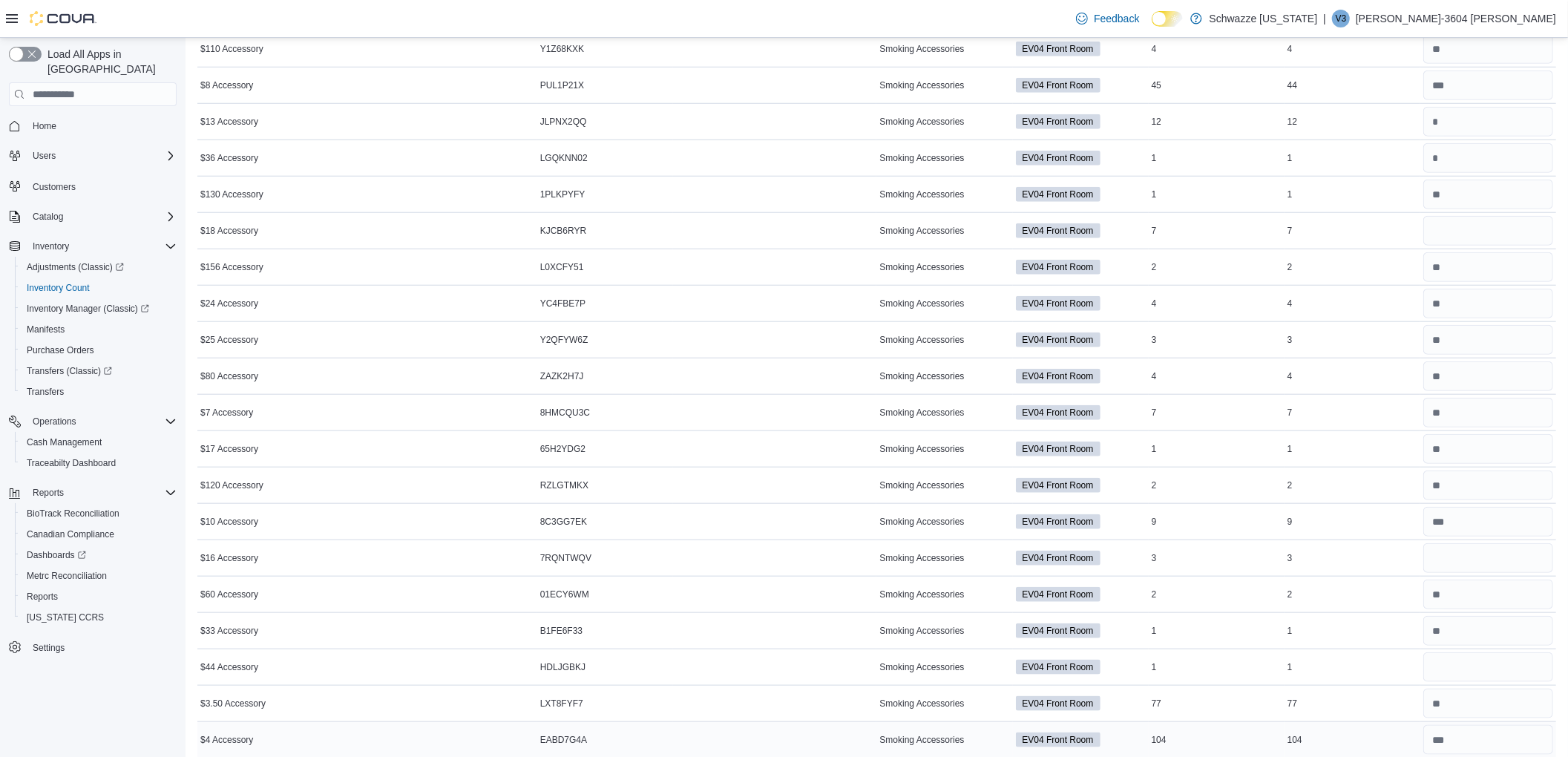
type input "**"
click at [1536, 719] on input "number" at bounding box center [1488, 704] width 130 height 30
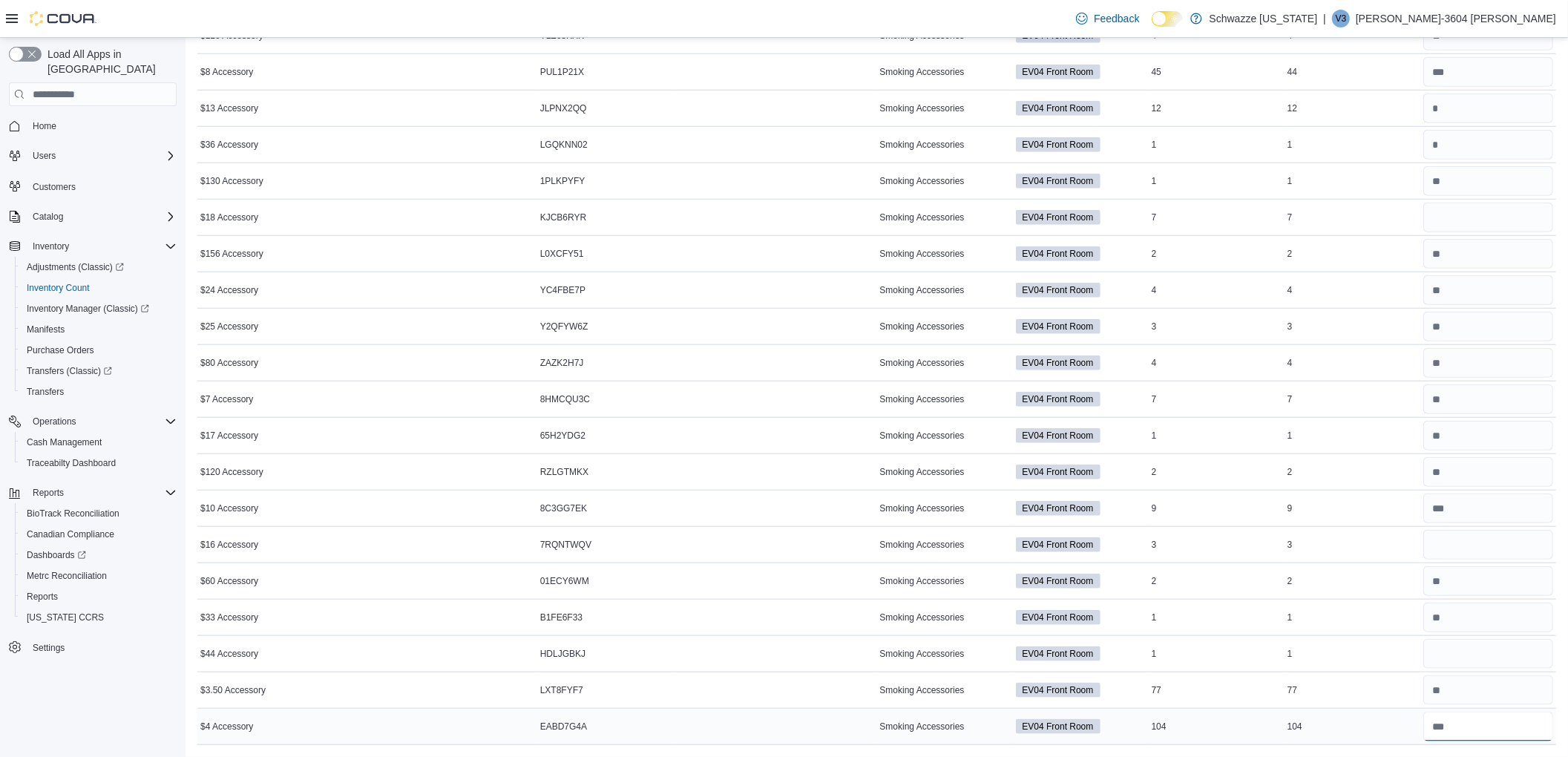
click at [1493, 733] on input "number" at bounding box center [1488, 727] width 130 height 30
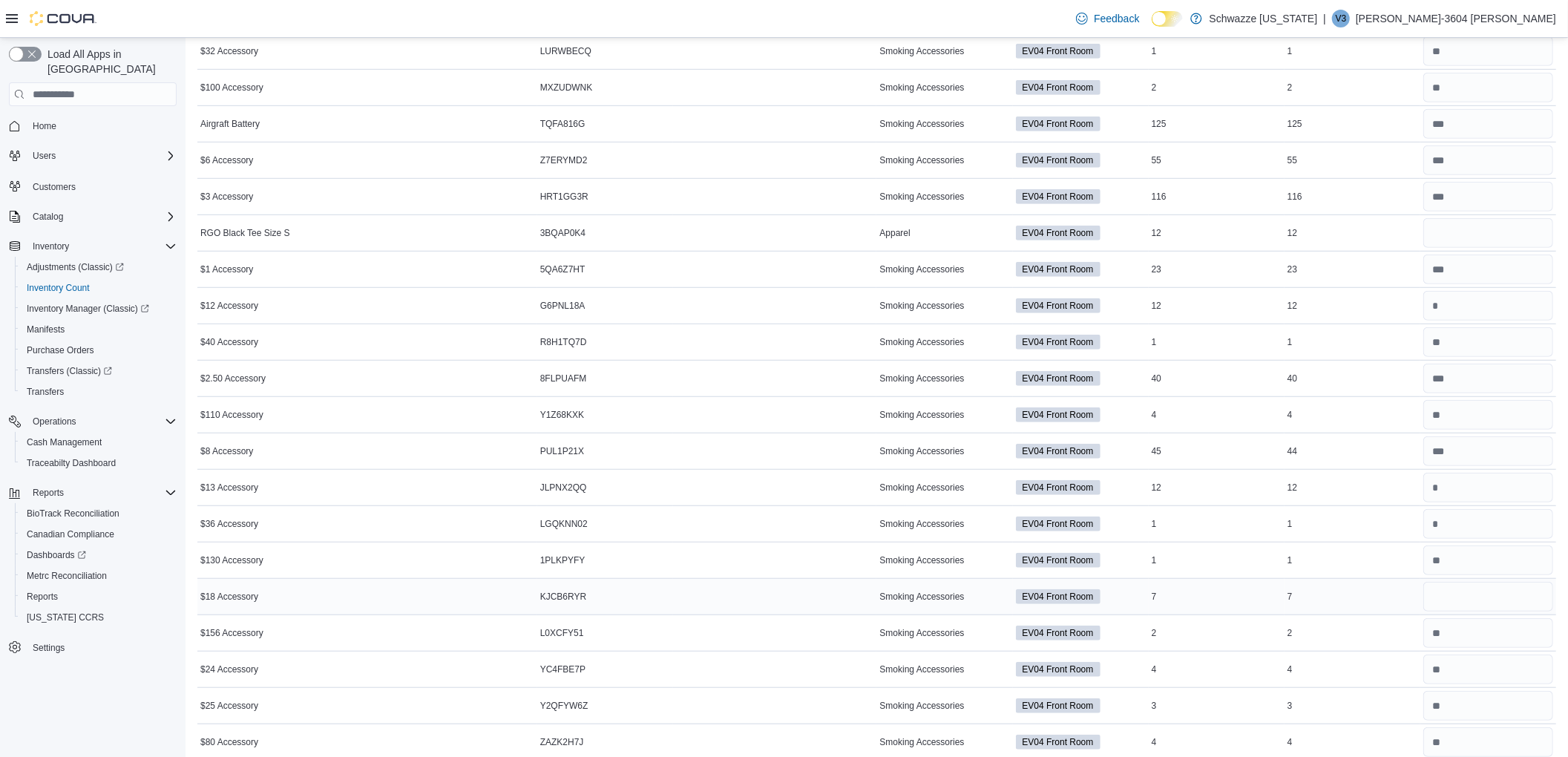
scroll to position [737, 0]
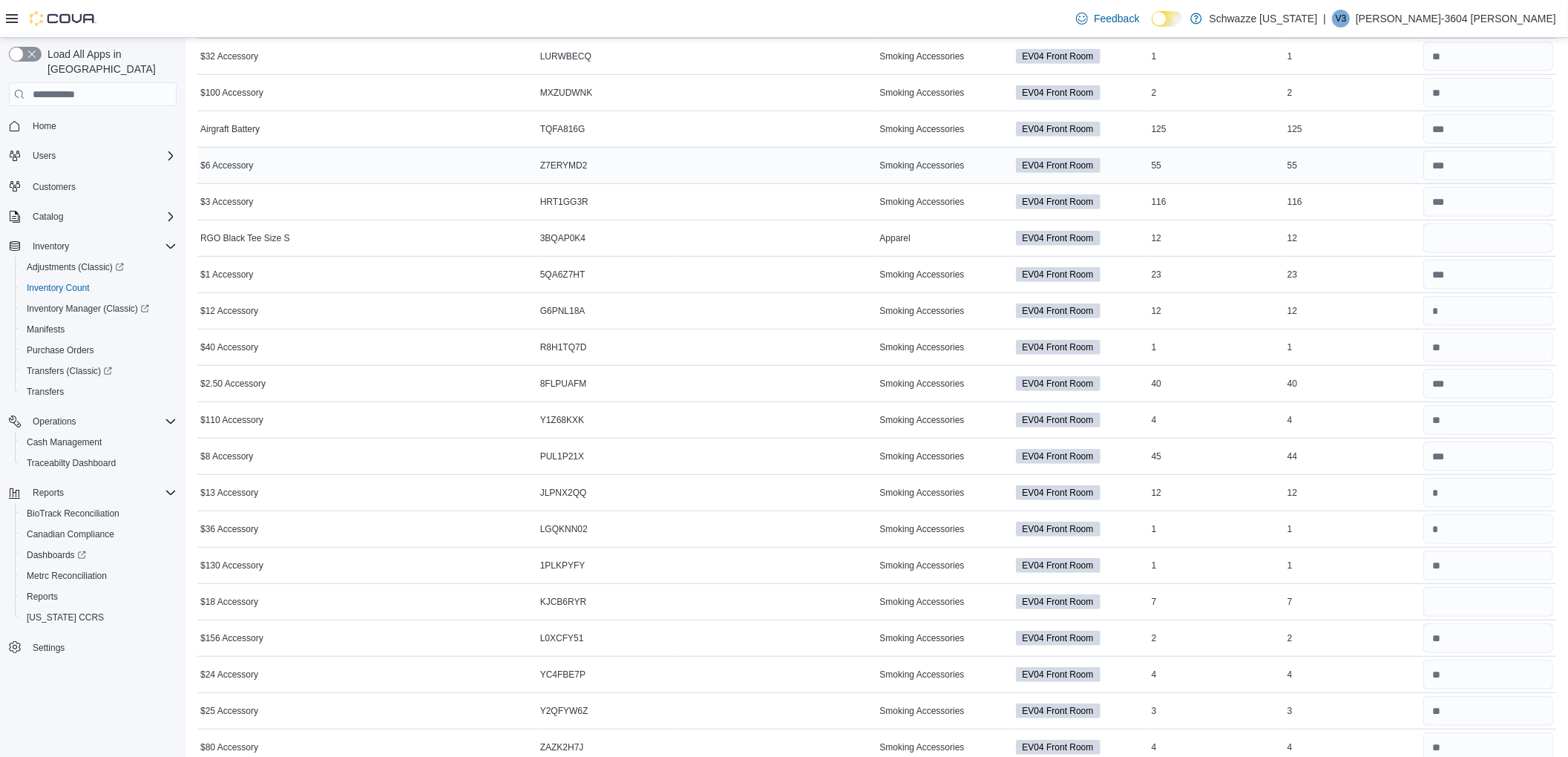
type input "**"
click at [1491, 176] on input "number" at bounding box center [1488, 165] width 130 height 30
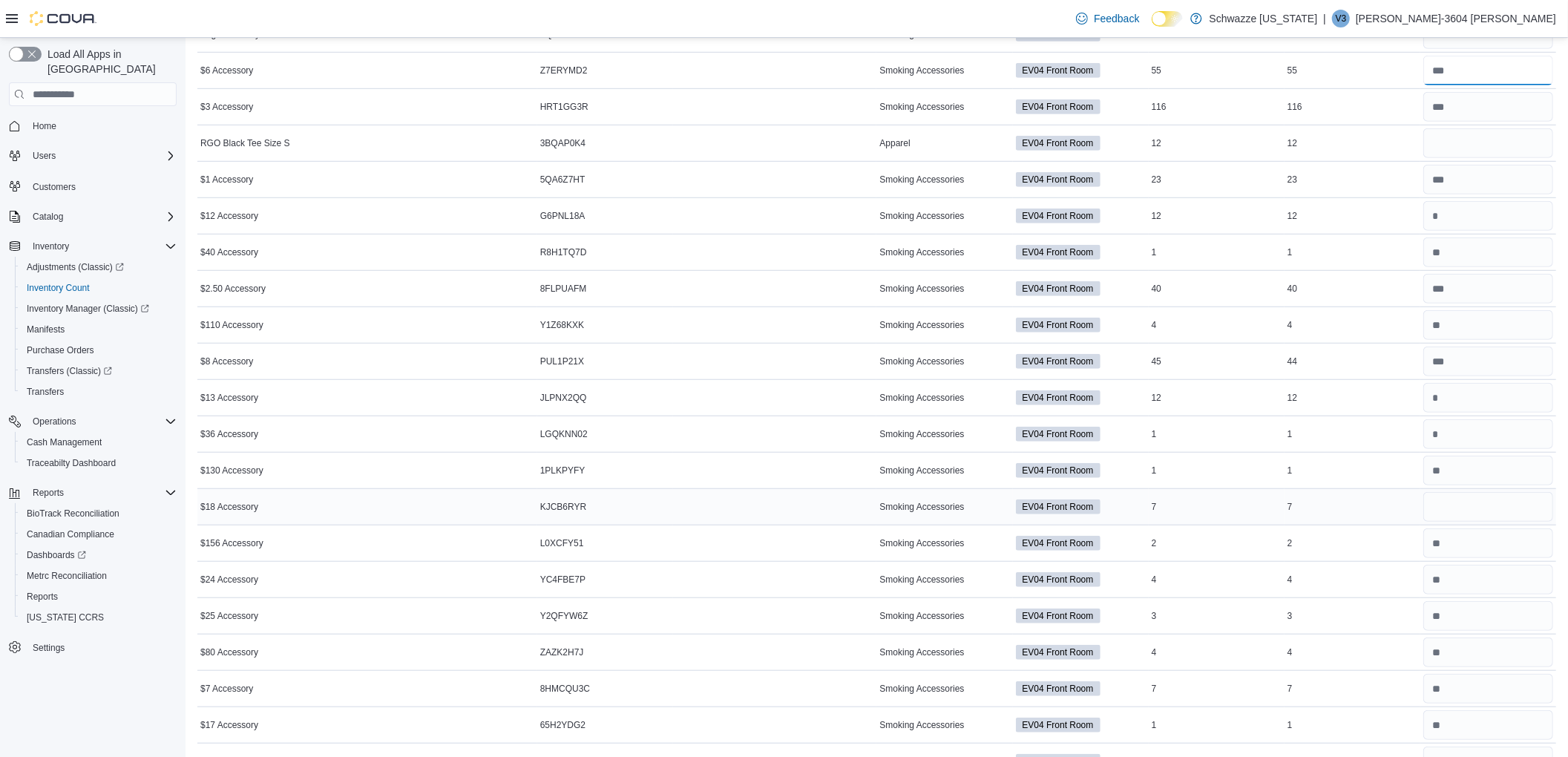
scroll to position [836, 0]
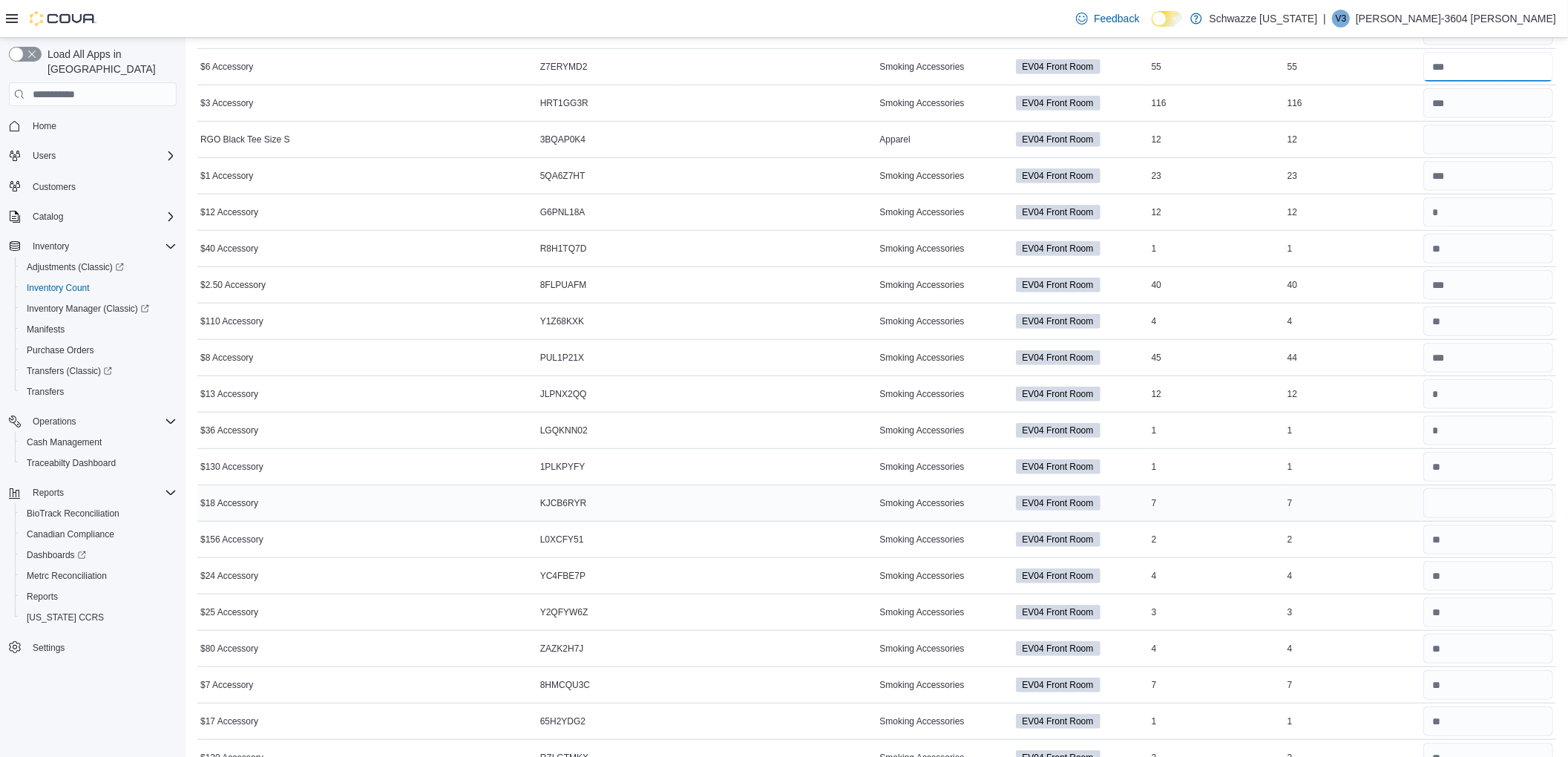
type input "**"
click at [1482, 506] on input "number" at bounding box center [1488, 503] width 130 height 30
type input "*"
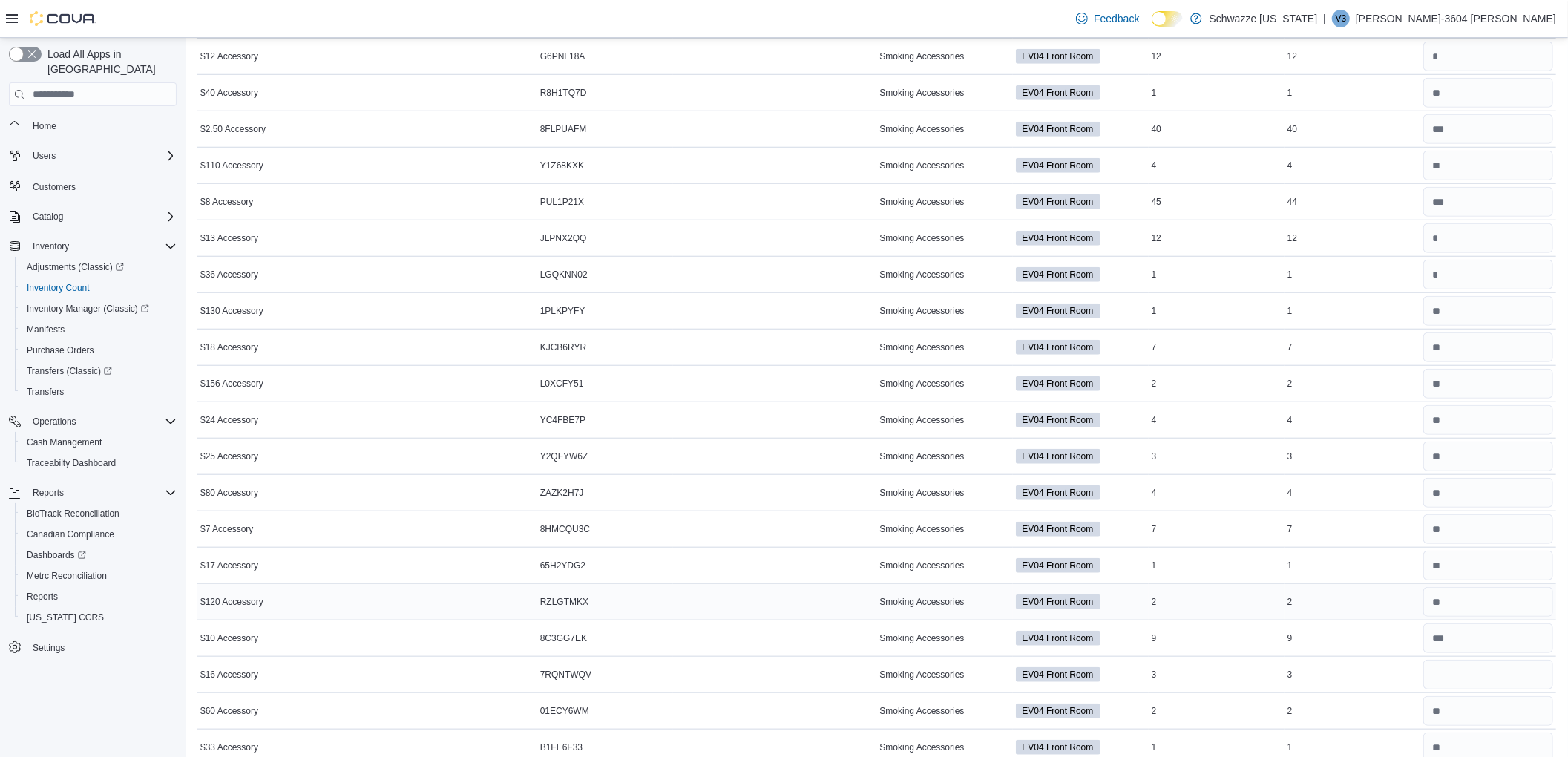
scroll to position [1133, 0]
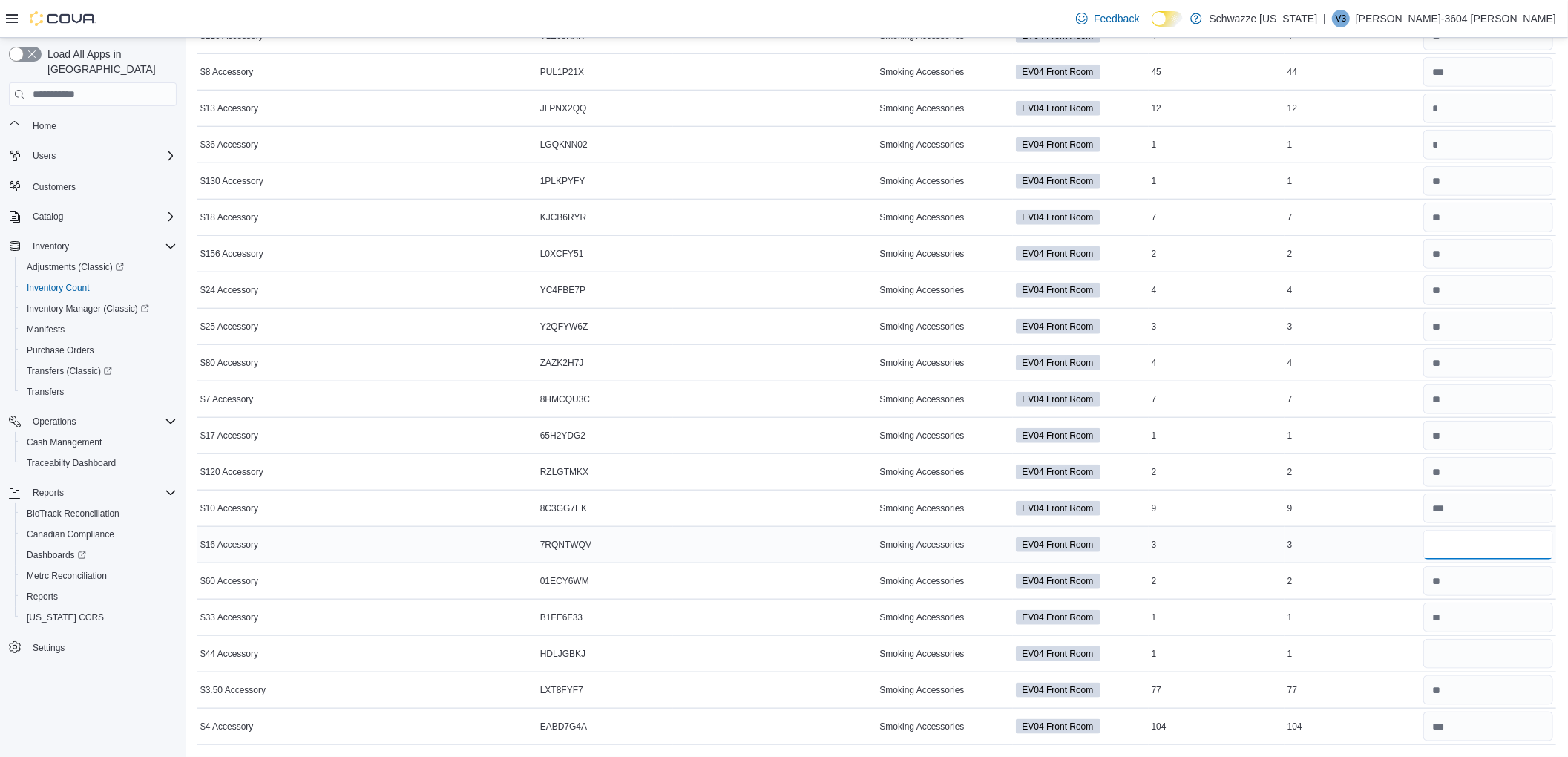
click at [1521, 548] on input "number" at bounding box center [1488, 545] width 130 height 30
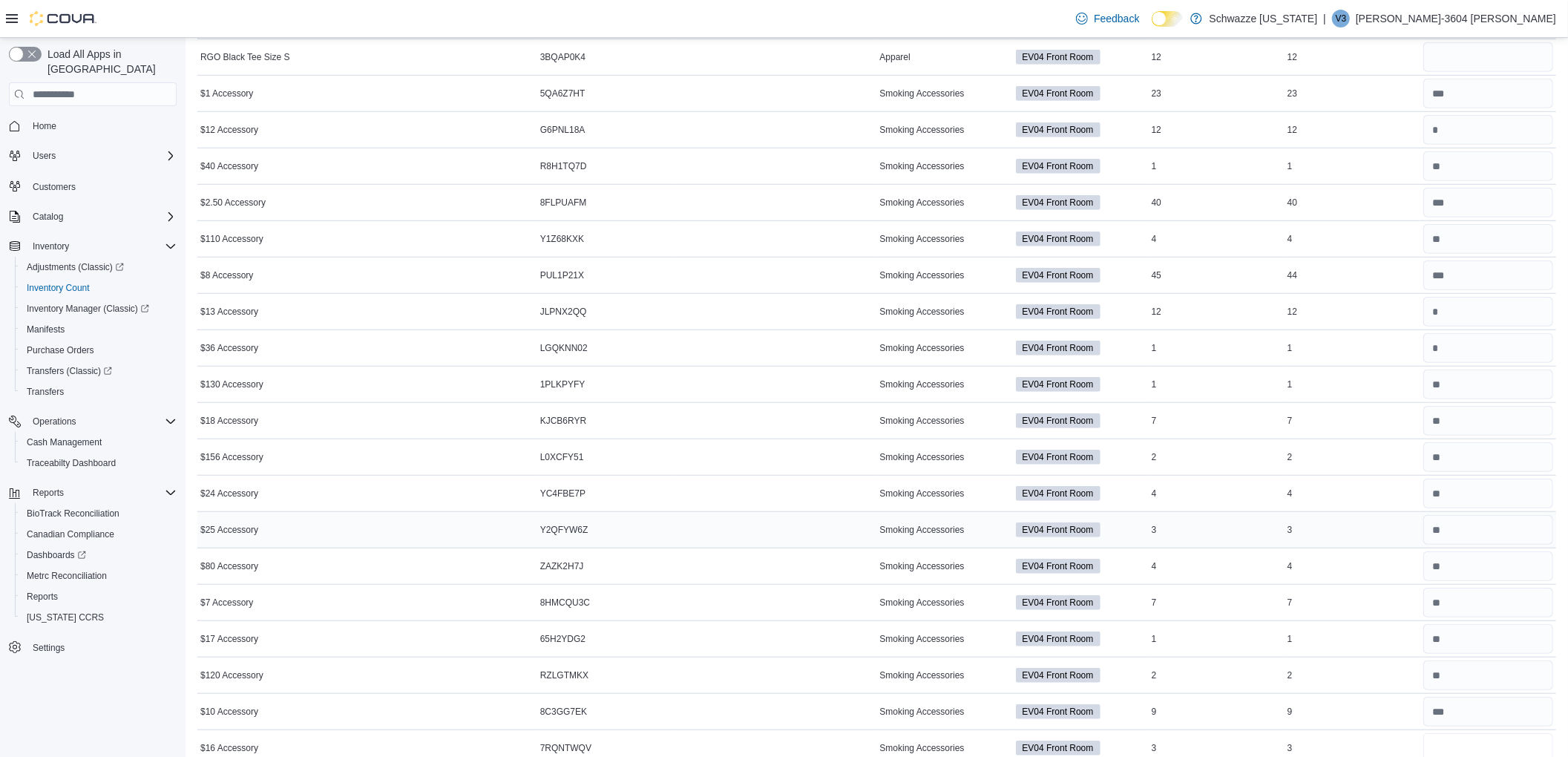
scroll to position [910, 0]
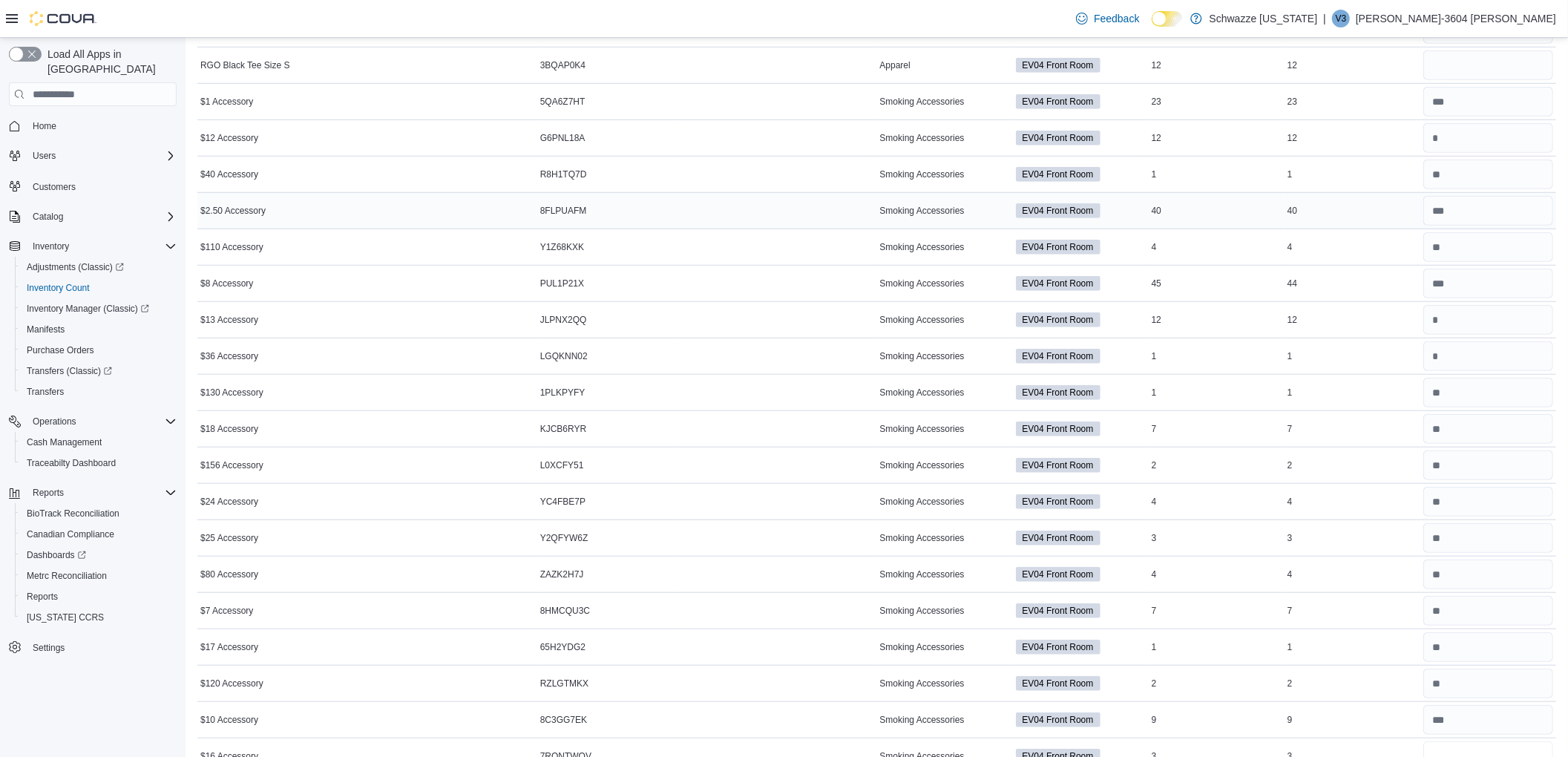
type input "*"
click at [1491, 209] on input "number" at bounding box center [1488, 211] width 130 height 30
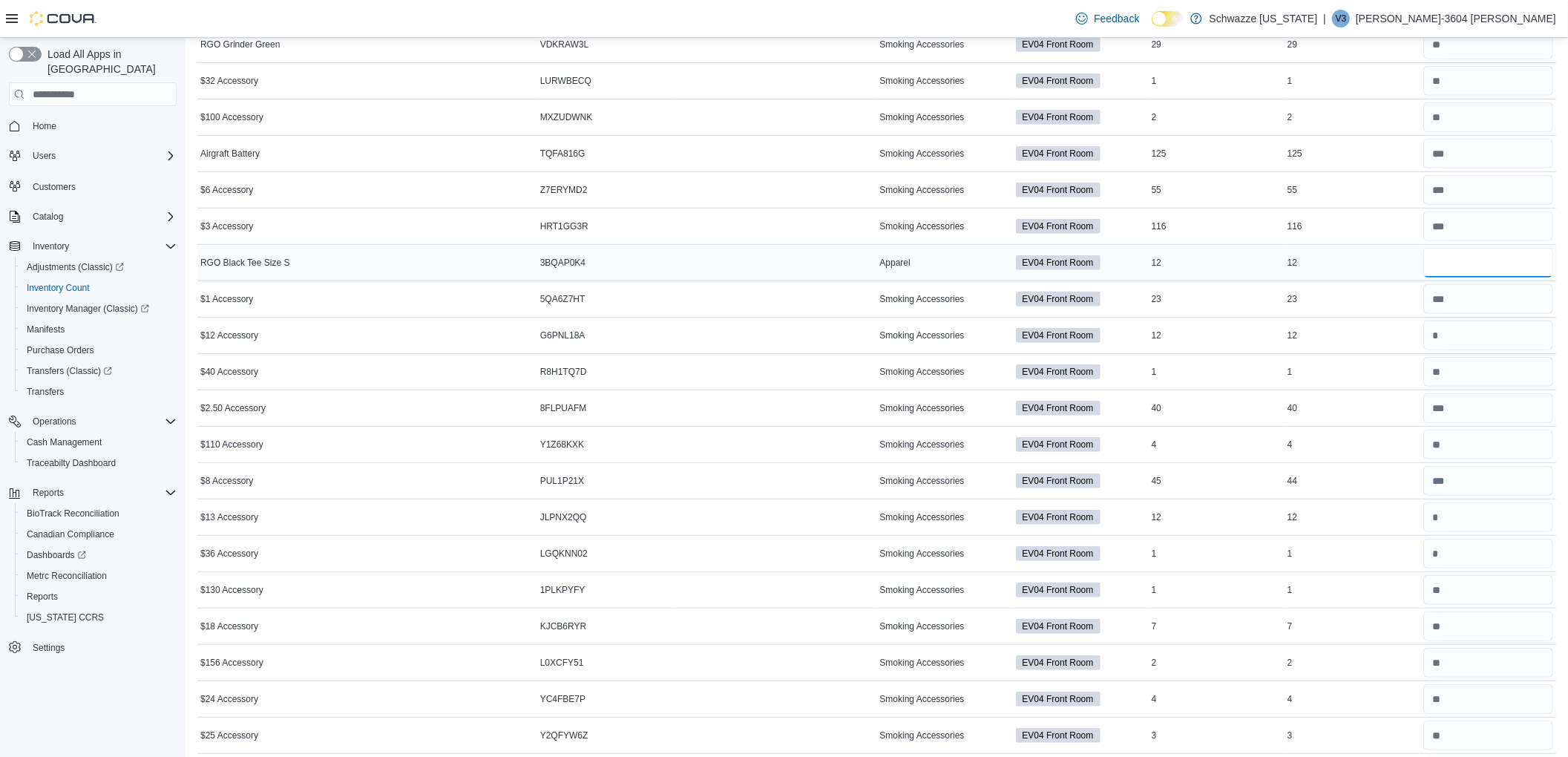
click at [1468, 269] on input "number" at bounding box center [1488, 262] width 130 height 30
click at [1479, 491] on input "number" at bounding box center [1488, 481] width 130 height 30
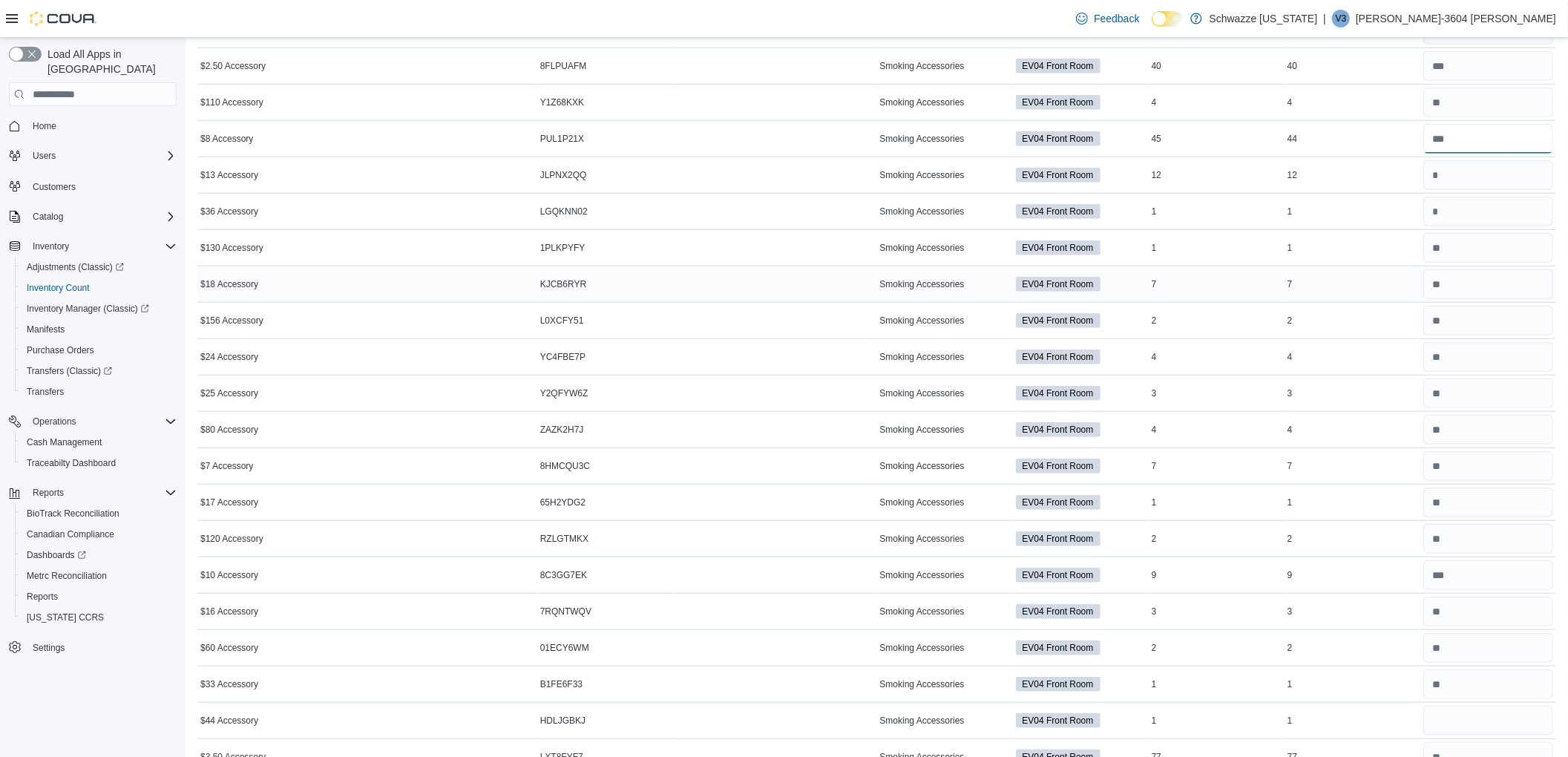
scroll to position [1059, 0]
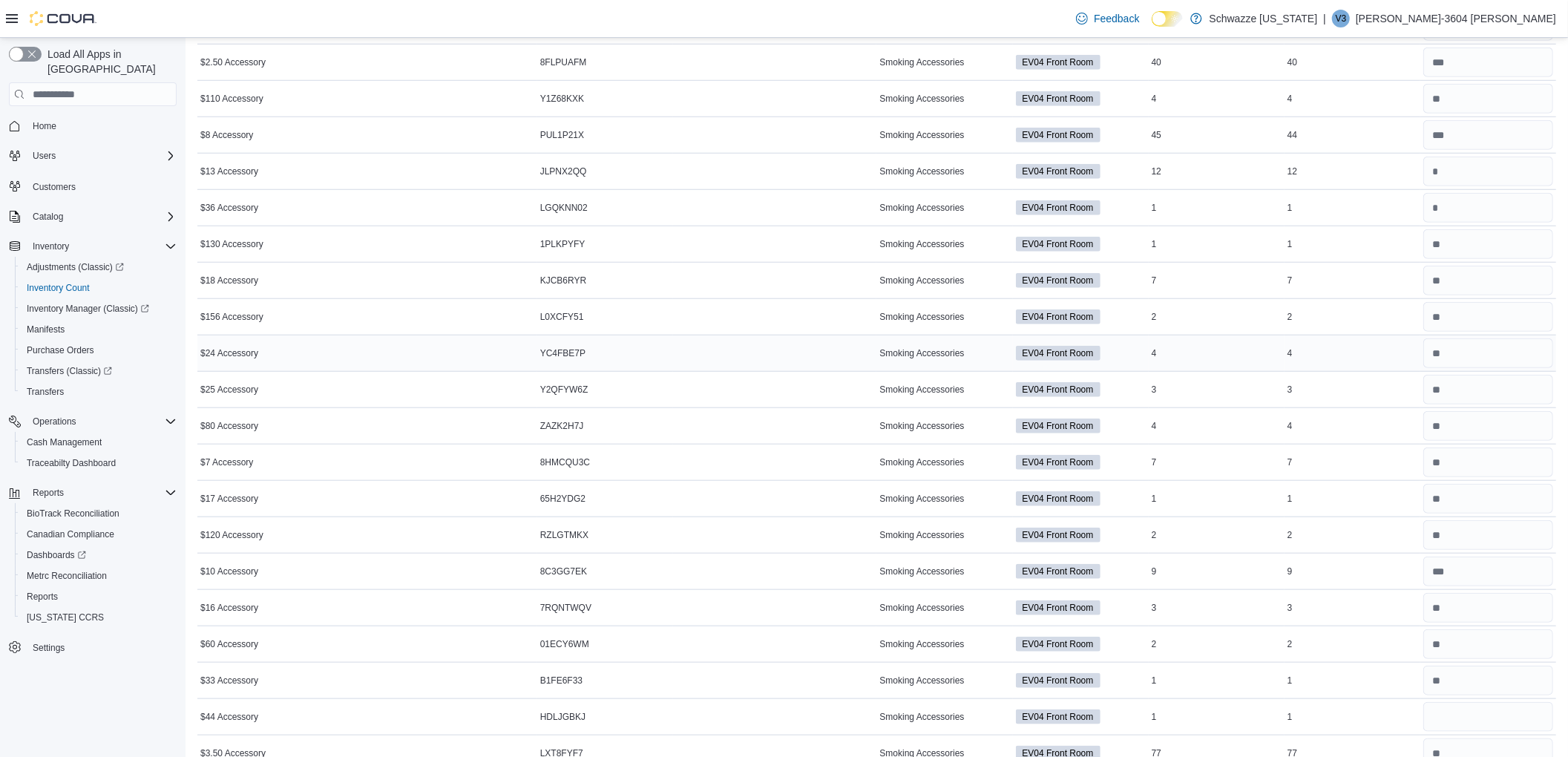
click at [1489, 358] on input "number" at bounding box center [1488, 353] width 130 height 30
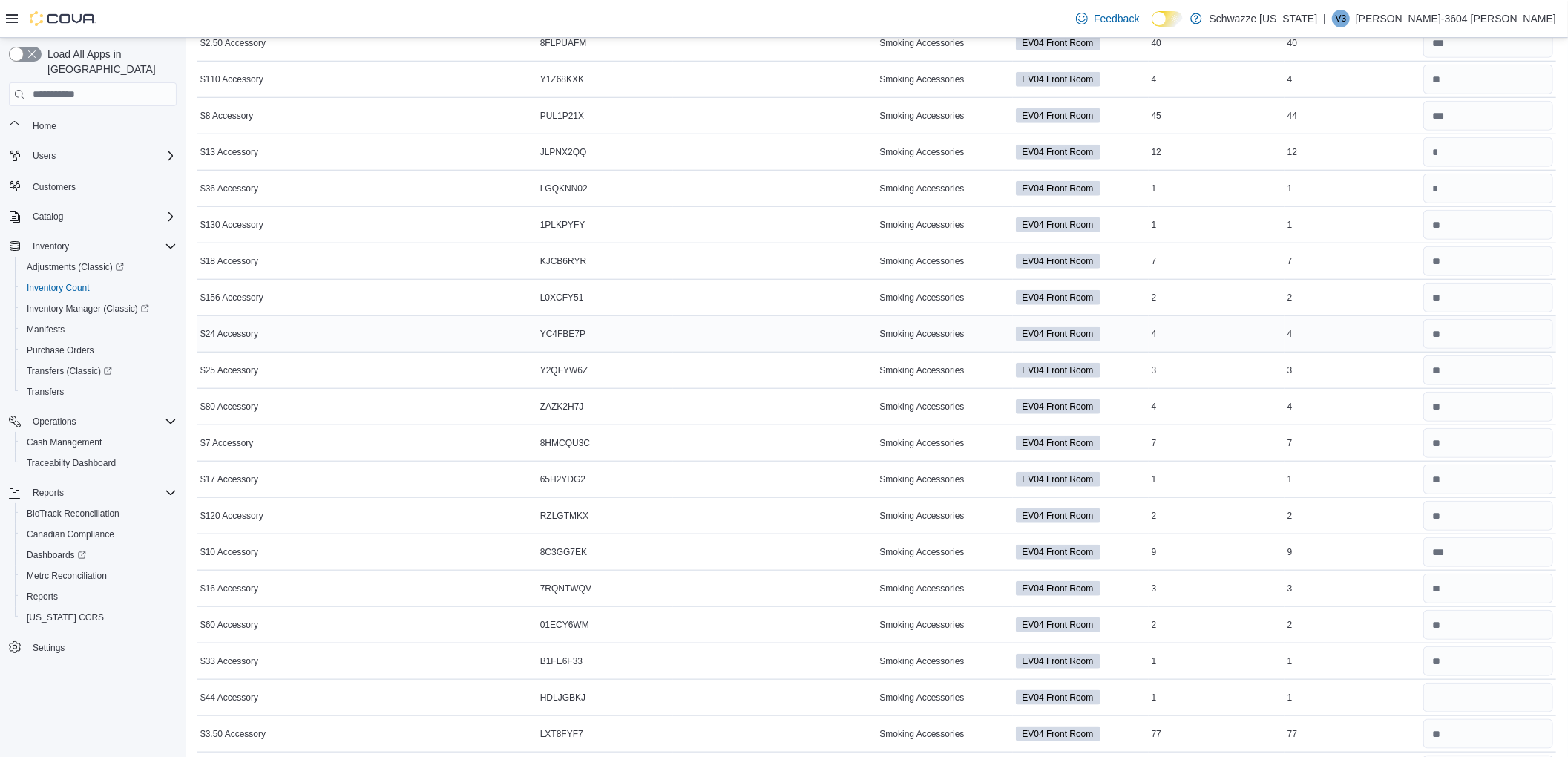
scroll to position [1084, 0]
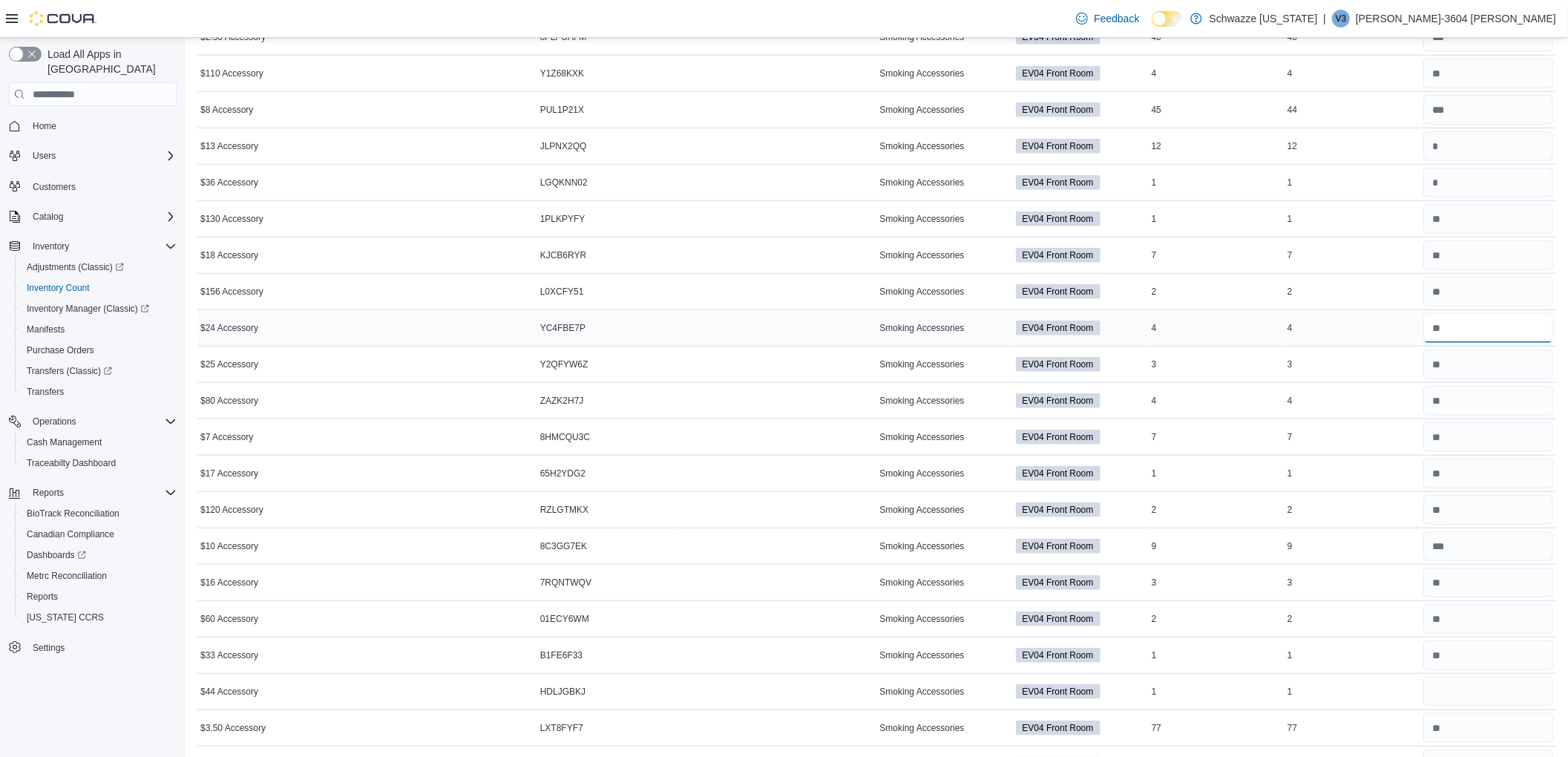
click at [1503, 339] on input "number" at bounding box center [1488, 328] width 130 height 30
type input "*"
click at [1494, 647] on input "number" at bounding box center [1488, 654] width 130 height 30
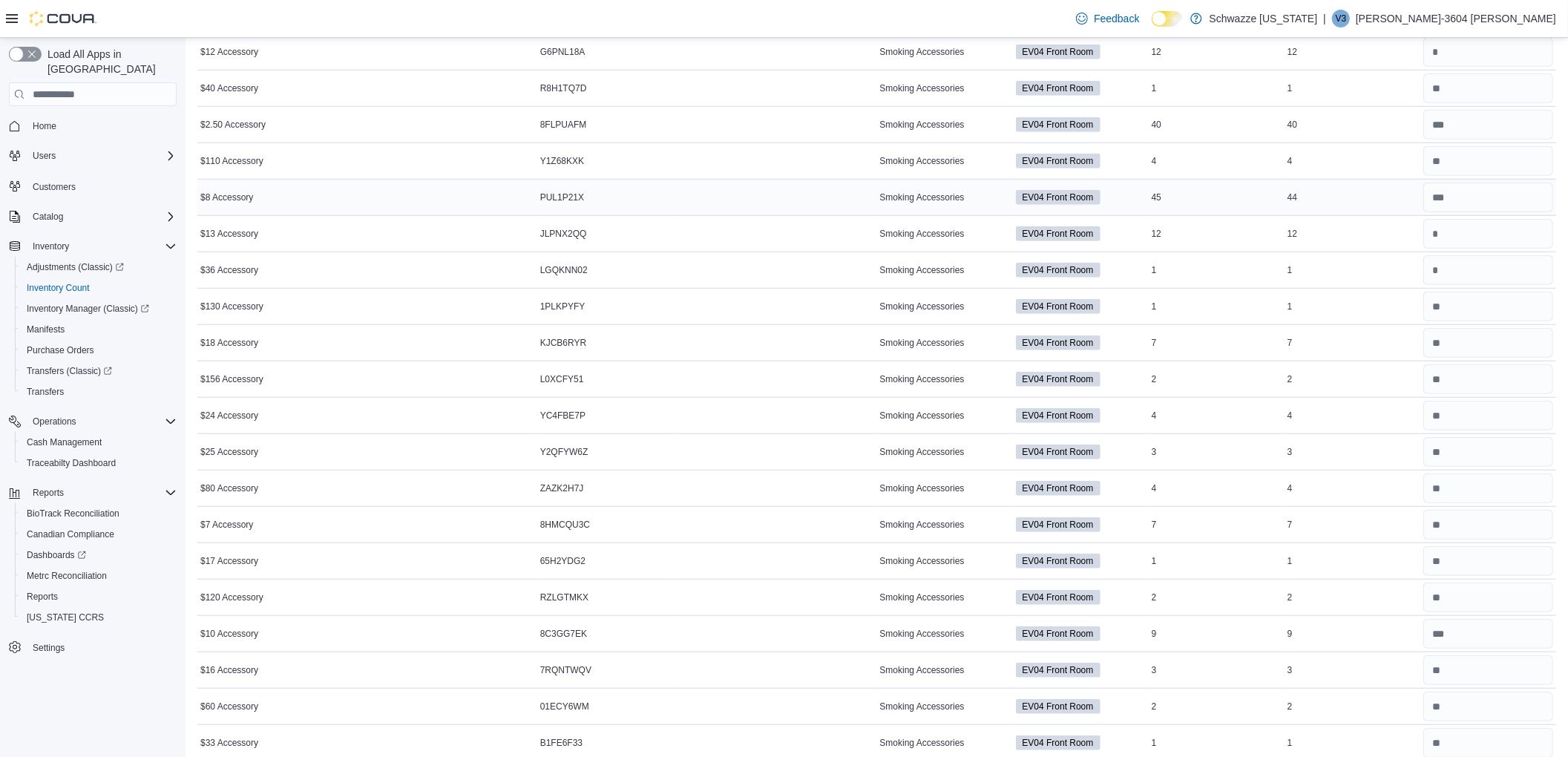
scroll to position [960, 0]
click at [1485, 240] on input "number" at bounding box center [1488, 234] width 130 height 30
type input "**"
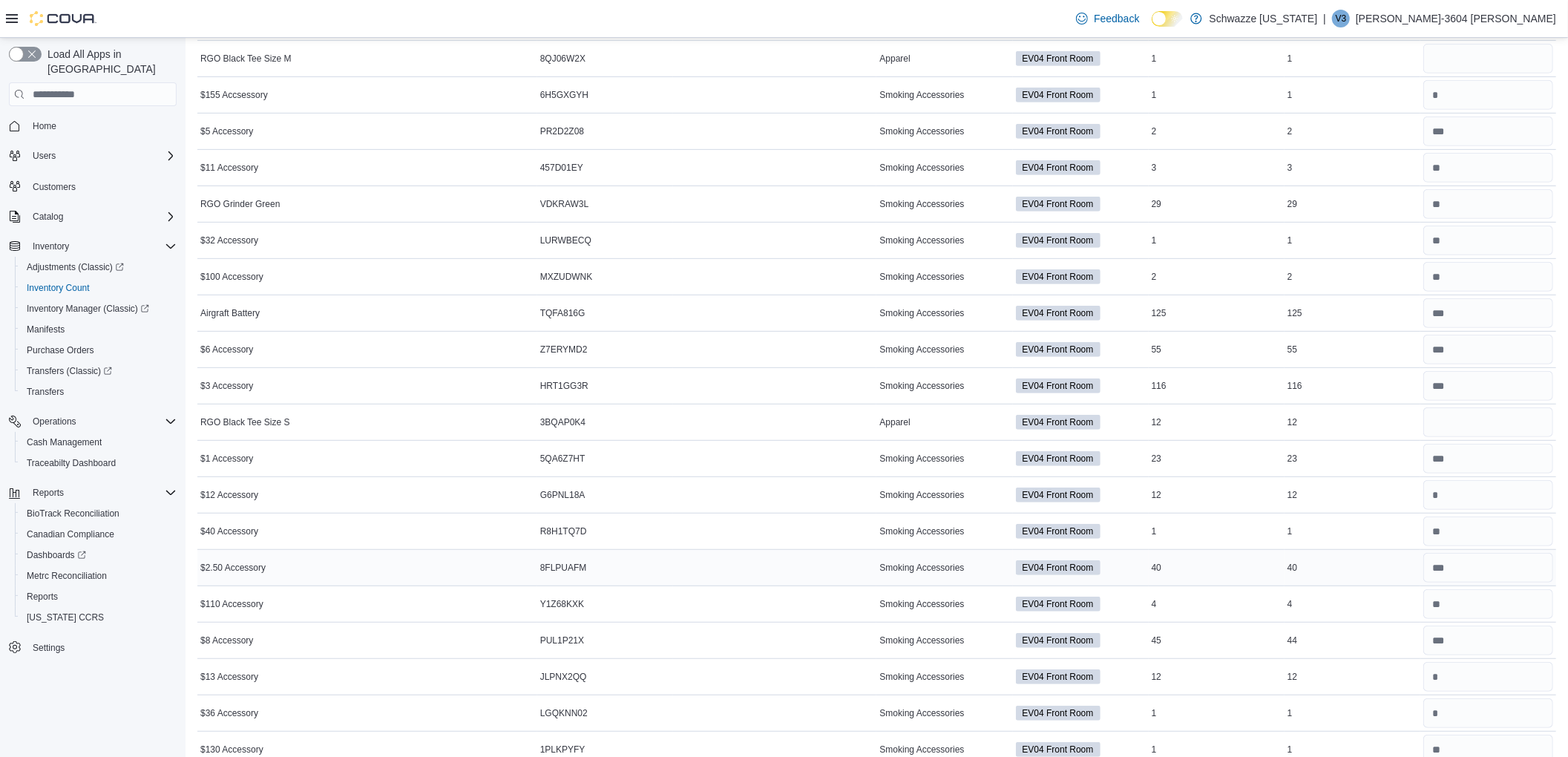
scroll to position [539, 0]
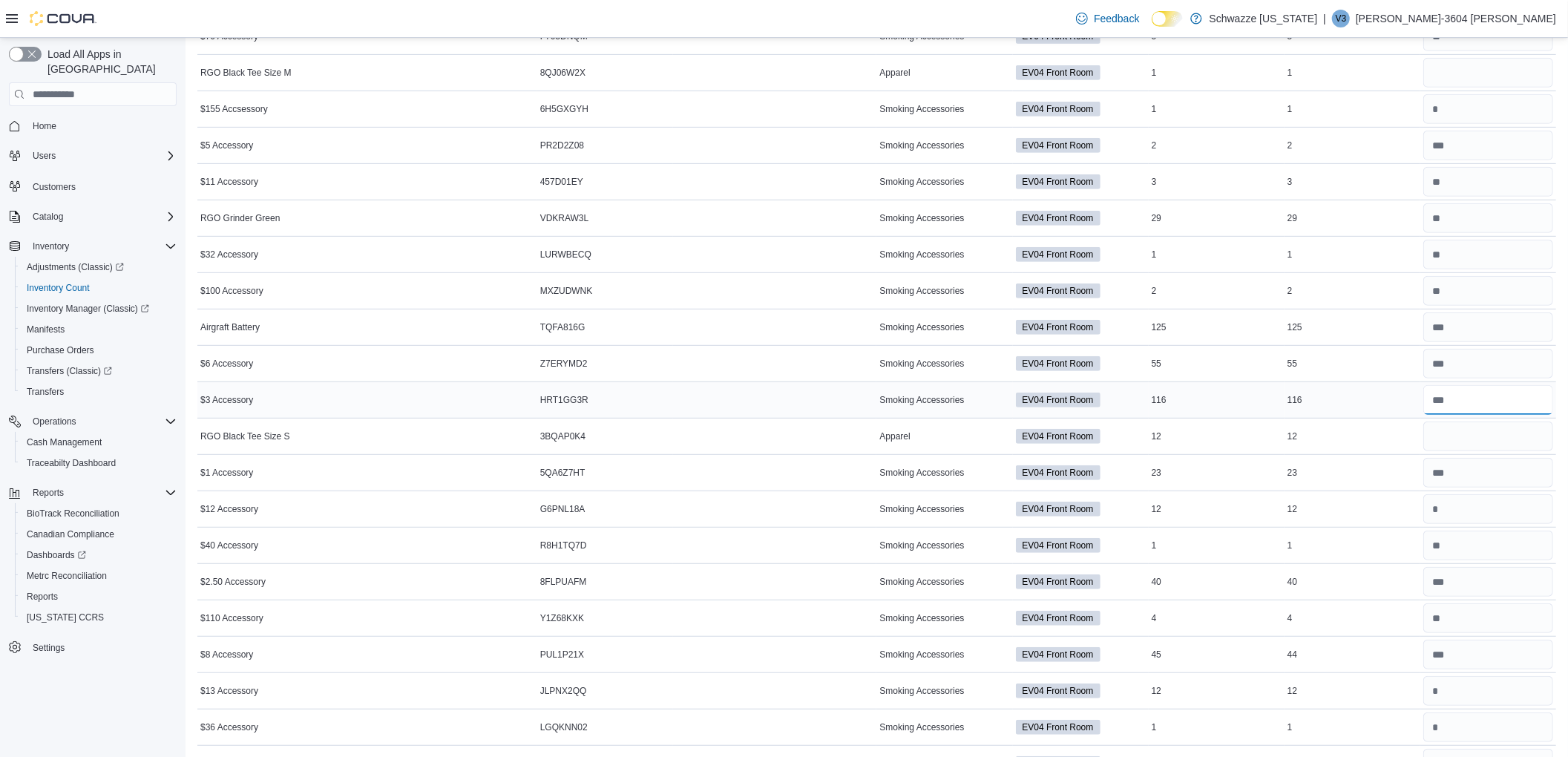
click at [1496, 402] on input "number" at bounding box center [1488, 399] width 130 height 30
type input "***"
click at [1506, 451] on input "number" at bounding box center [1488, 436] width 130 height 30
type input "*"
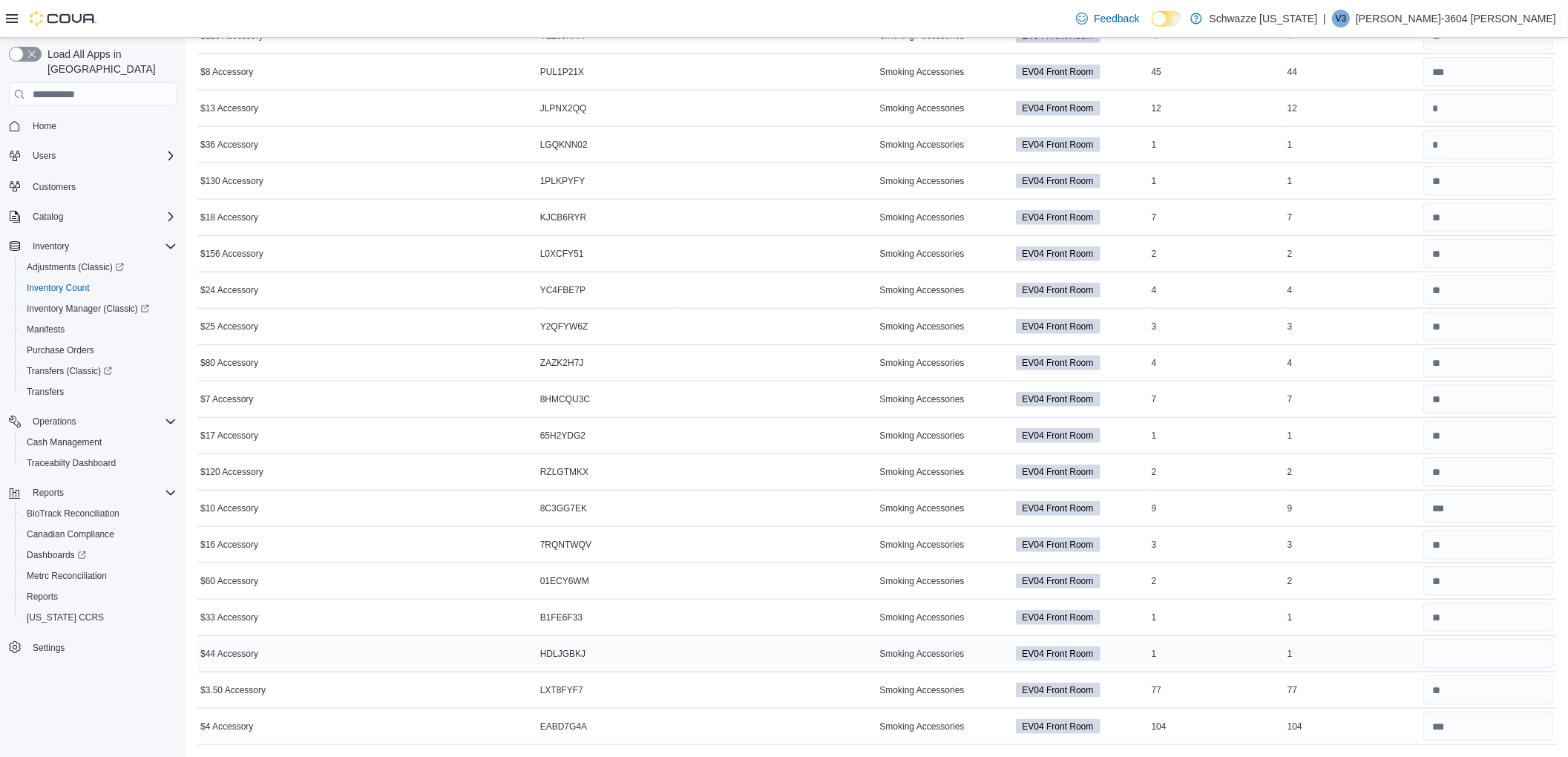
click at [1477, 661] on input "number" at bounding box center [1488, 654] width 130 height 30
click at [1484, 661] on input "number" at bounding box center [1488, 654] width 130 height 30
type input "*"
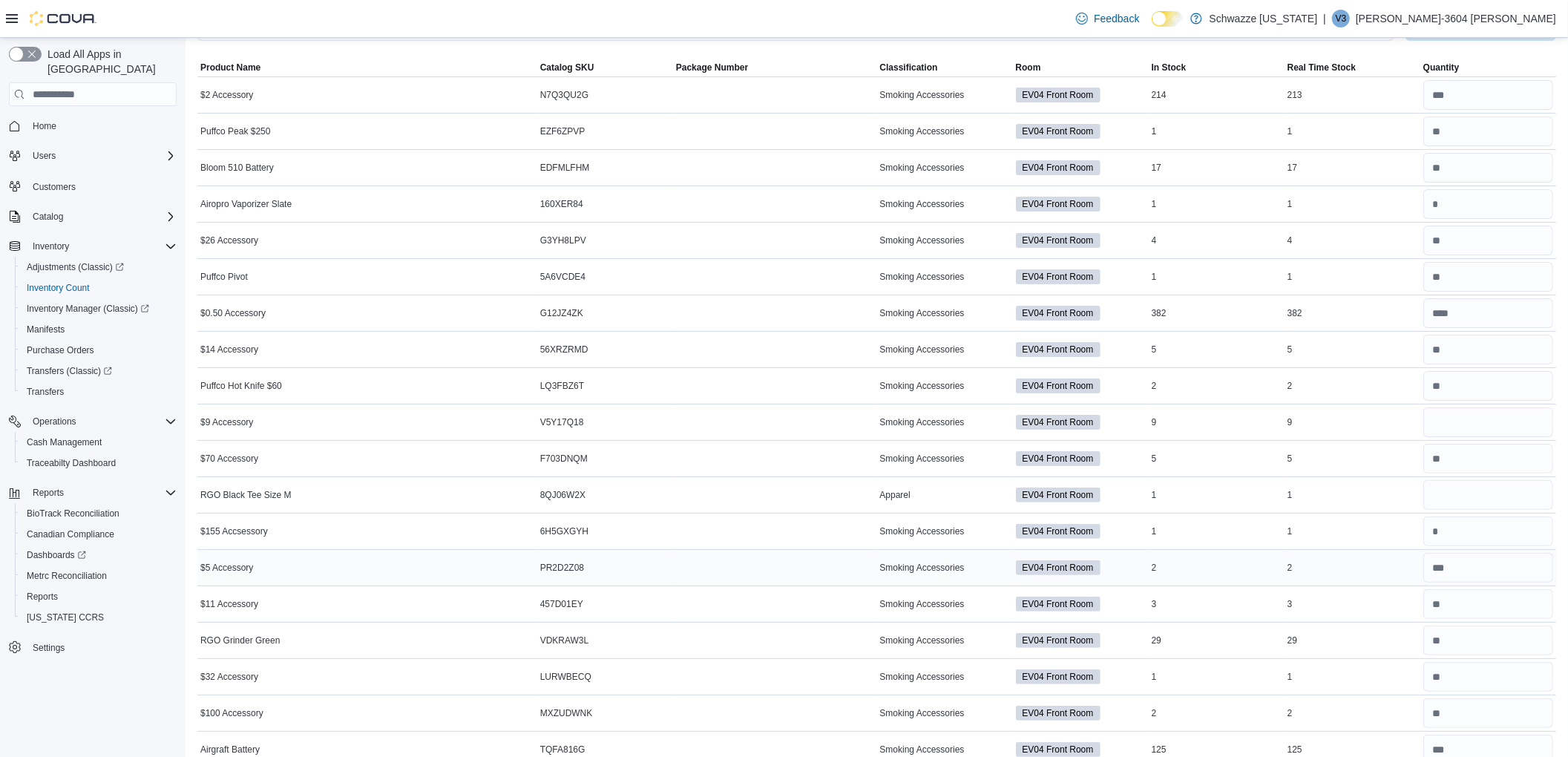
scroll to position [94, 0]
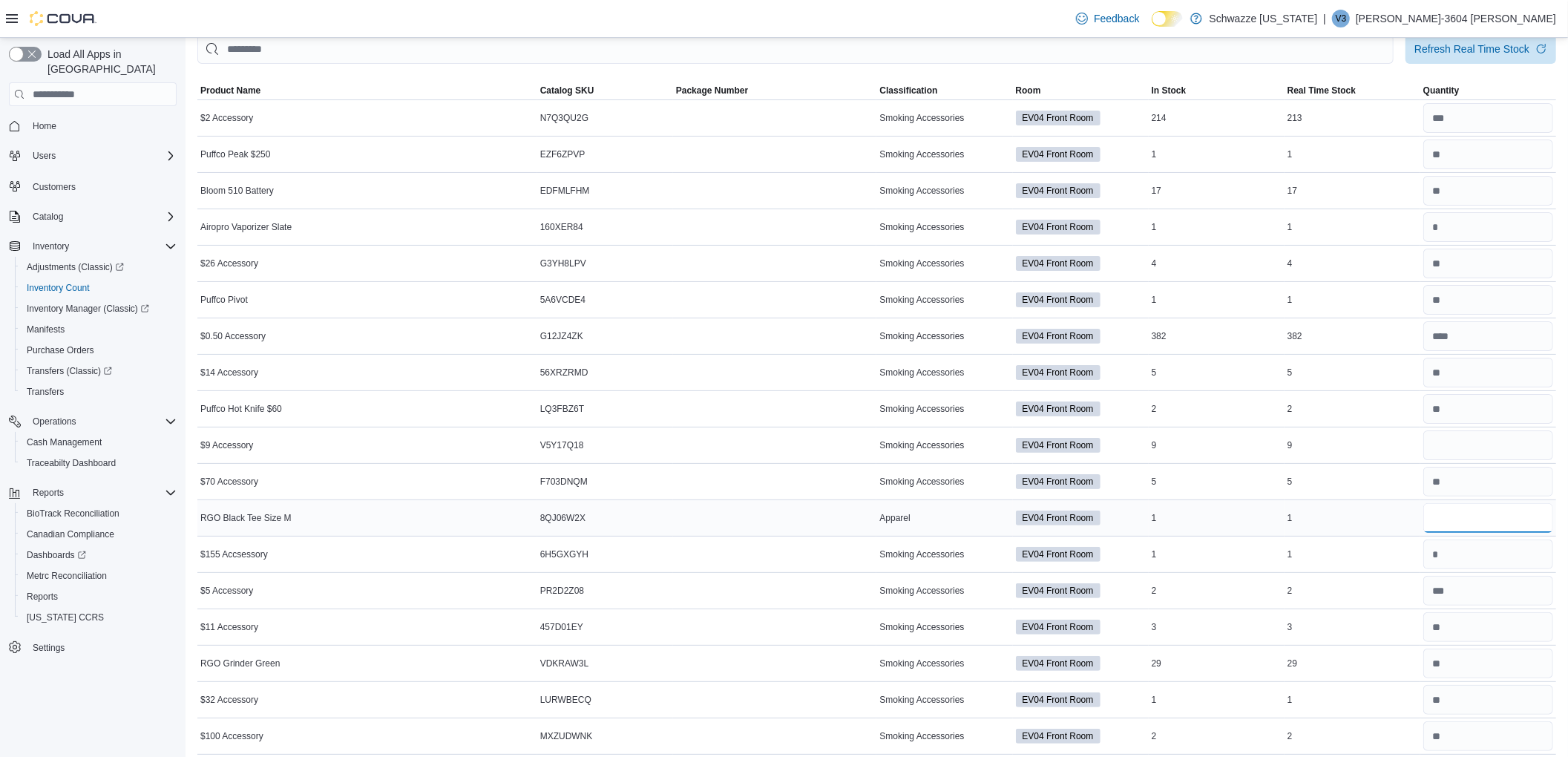
click at [1453, 532] on input "number" at bounding box center [1488, 518] width 130 height 30
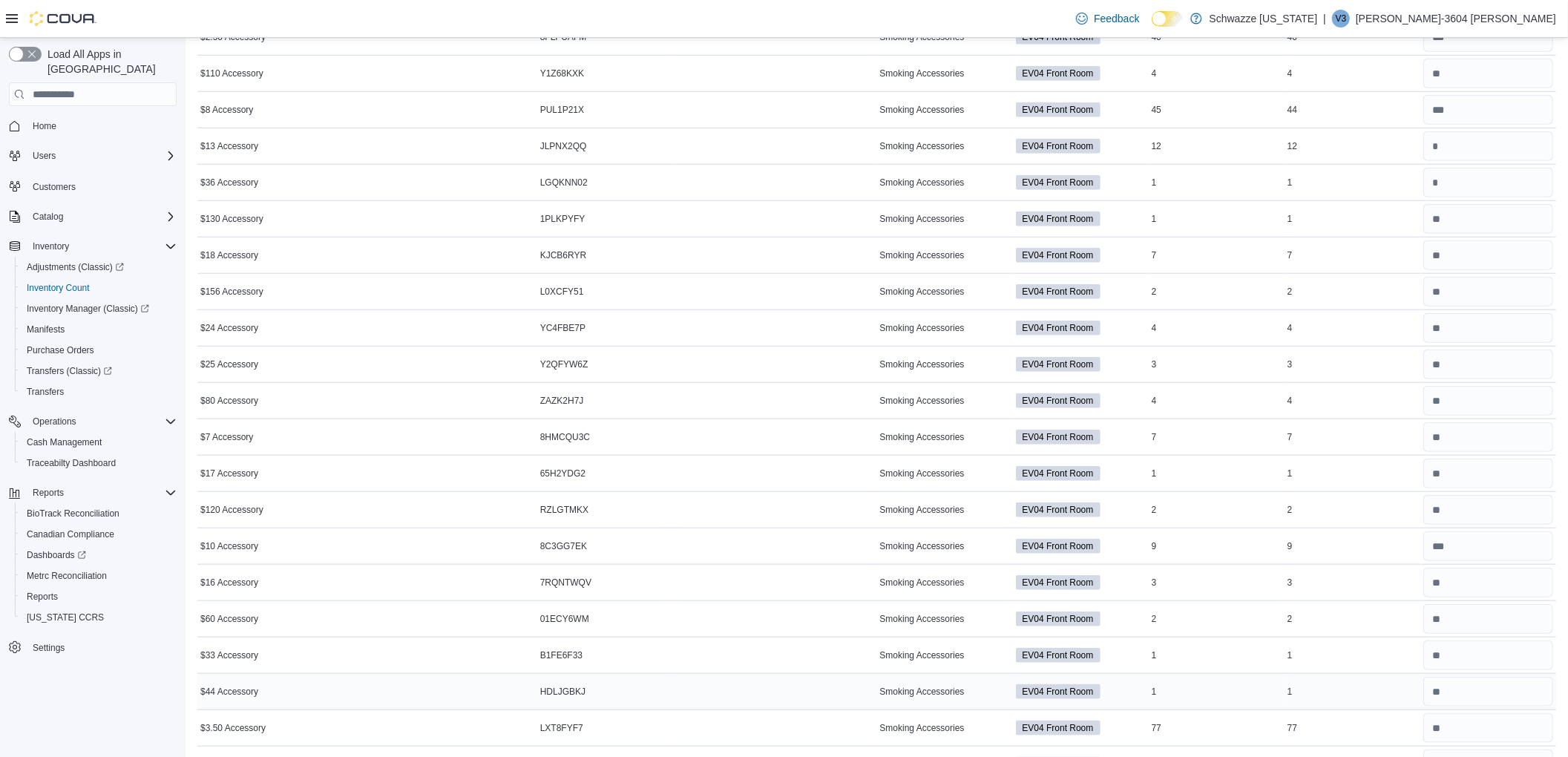
scroll to position [1133, 0]
click at [1472, 651] on input "number" at bounding box center [1488, 654] width 130 height 30
type input "*"
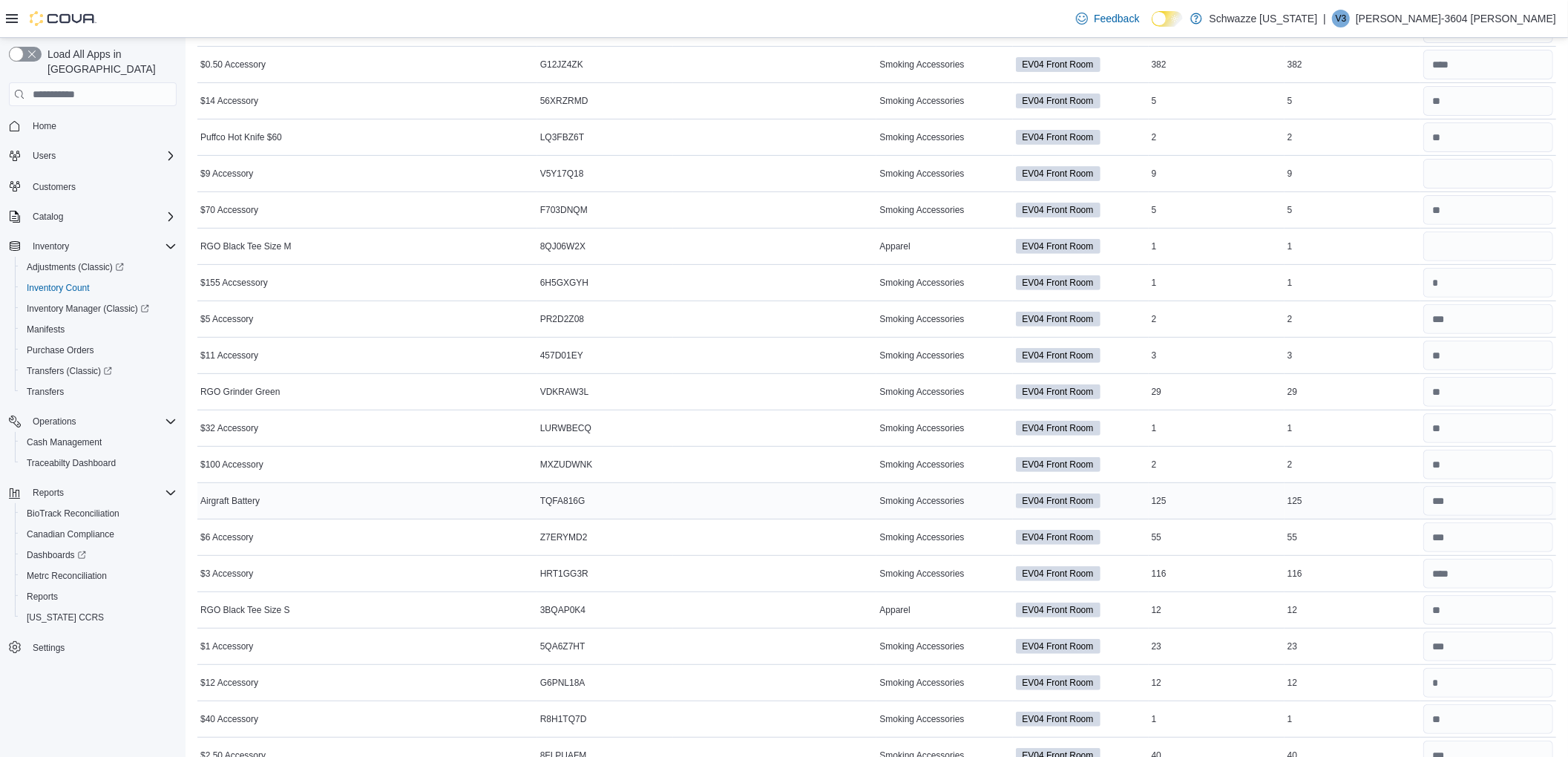
scroll to position [316, 0]
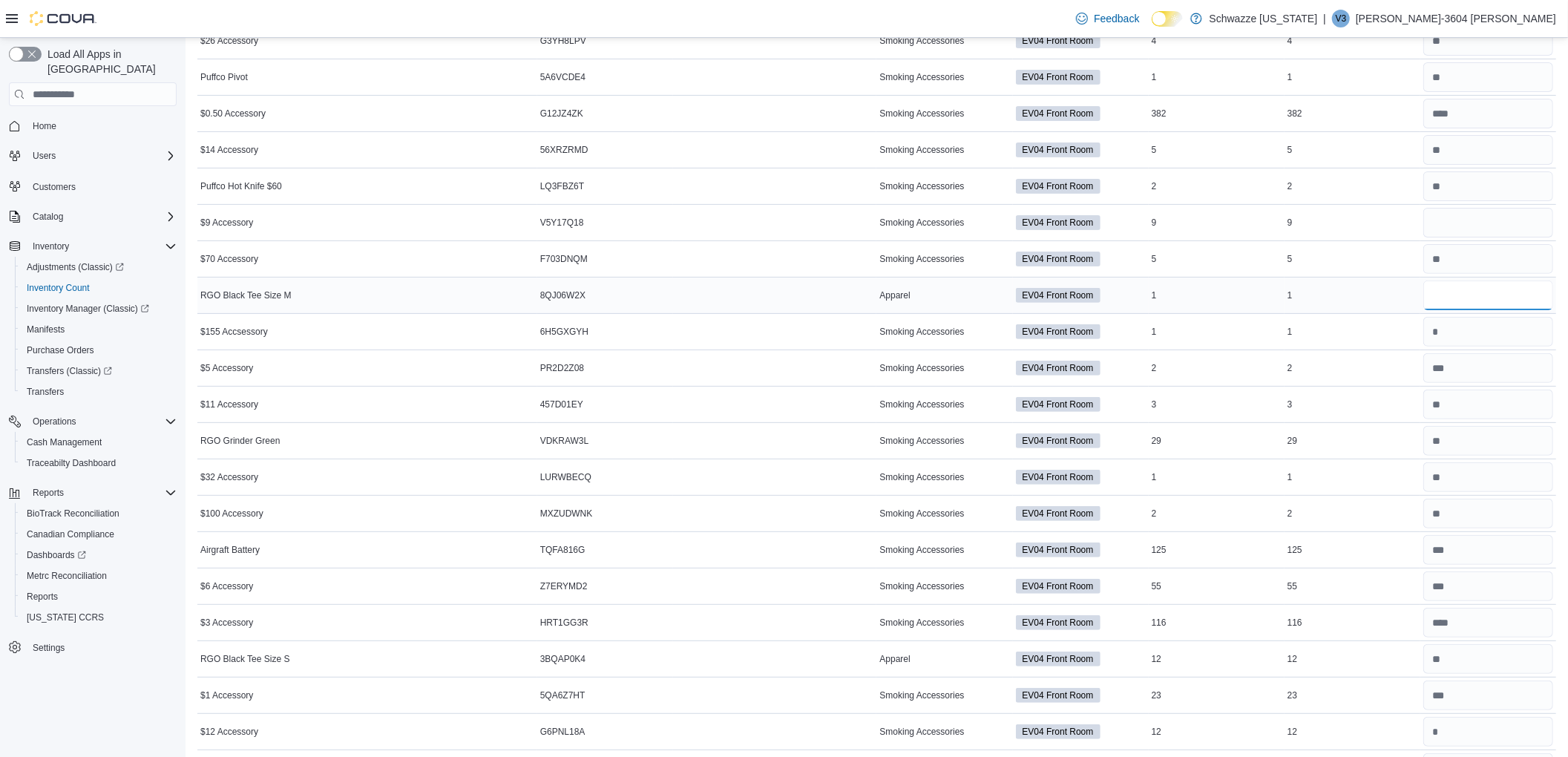
click at [1477, 295] on input "number" at bounding box center [1488, 295] width 130 height 30
type input "*"
click at [1468, 230] on input "number" at bounding box center [1488, 222] width 130 height 30
type input "*"
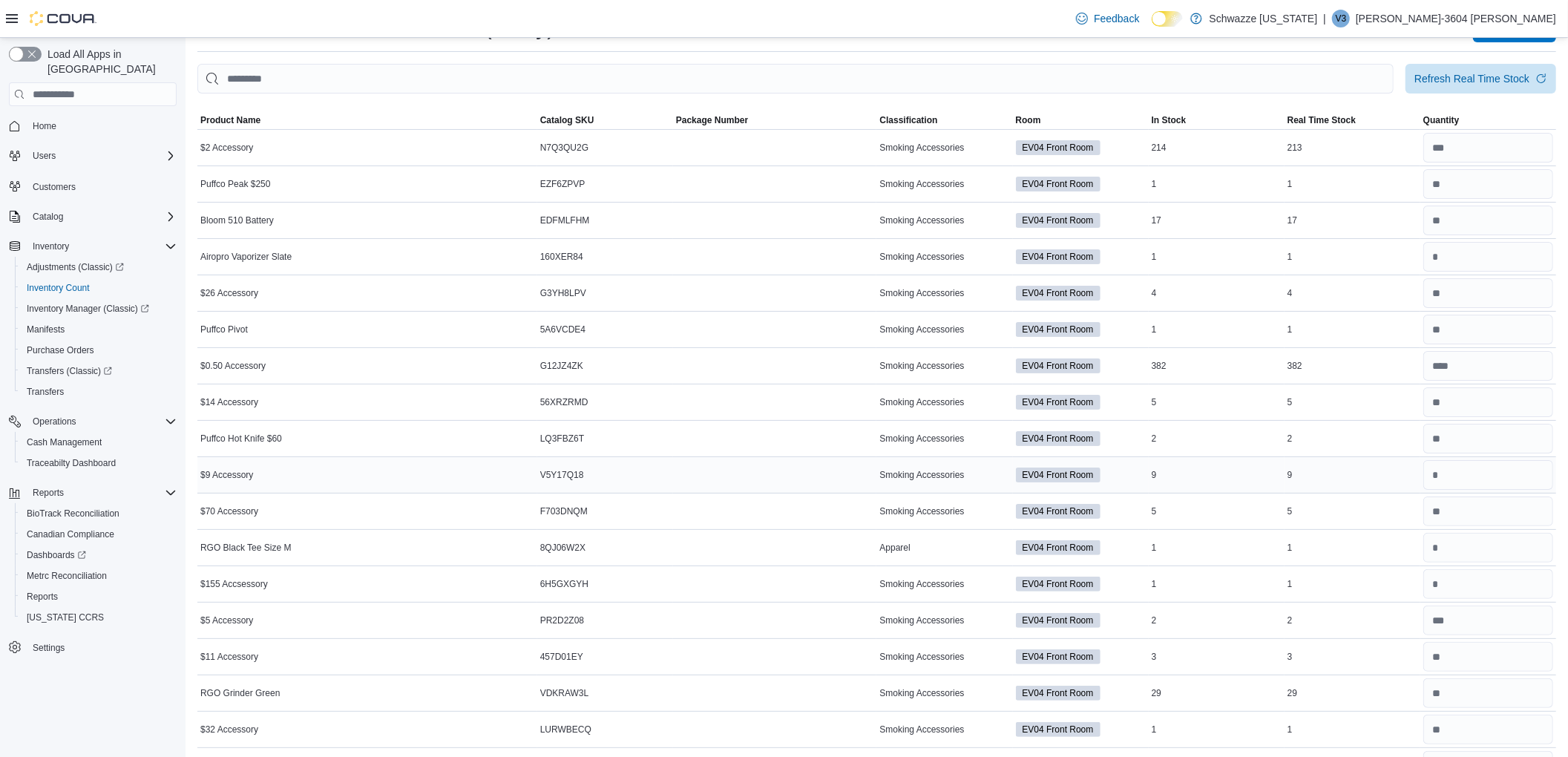
scroll to position [19, 0]
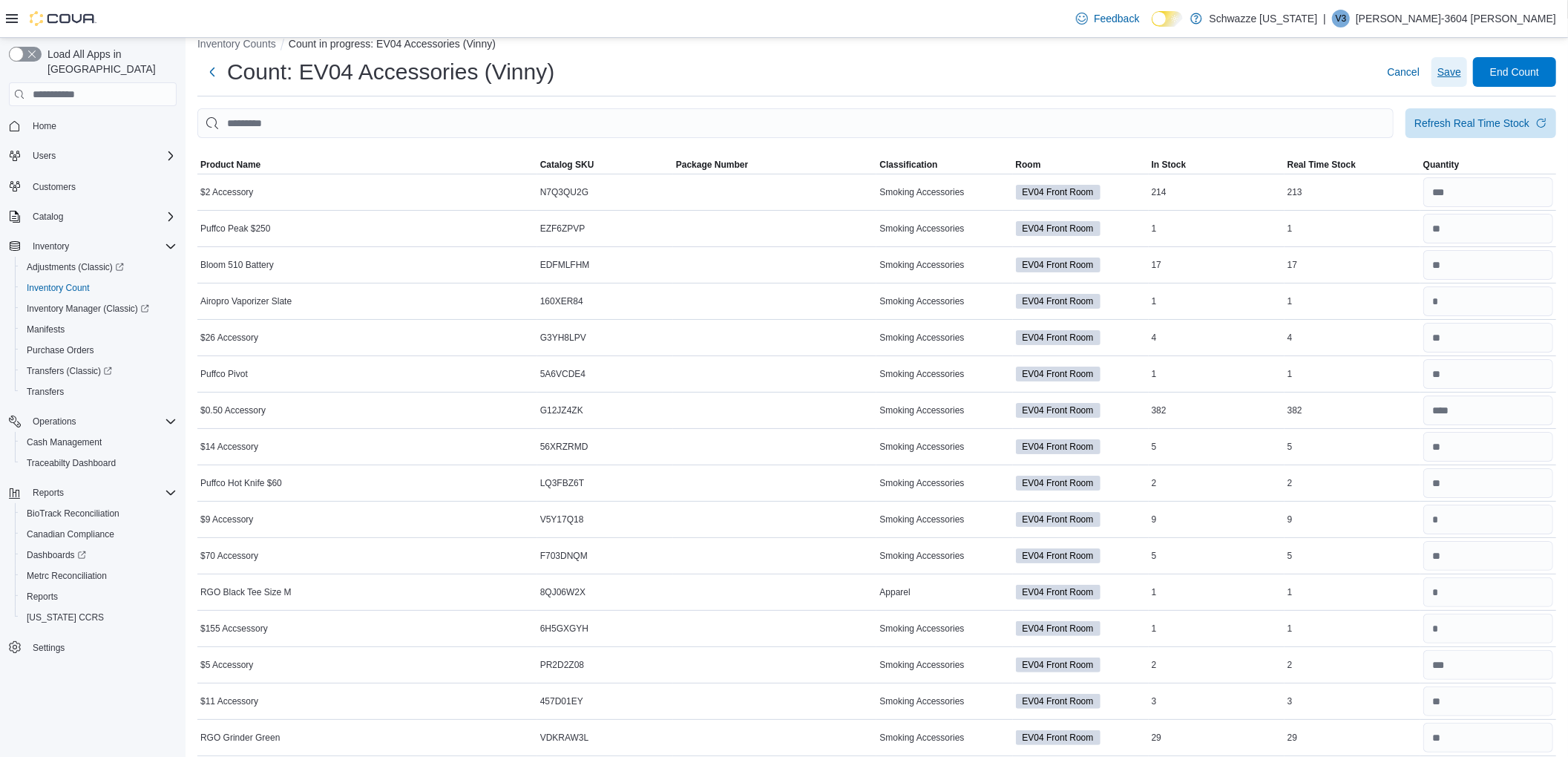
click at [1446, 73] on button "Save" at bounding box center [1449, 72] width 36 height 30
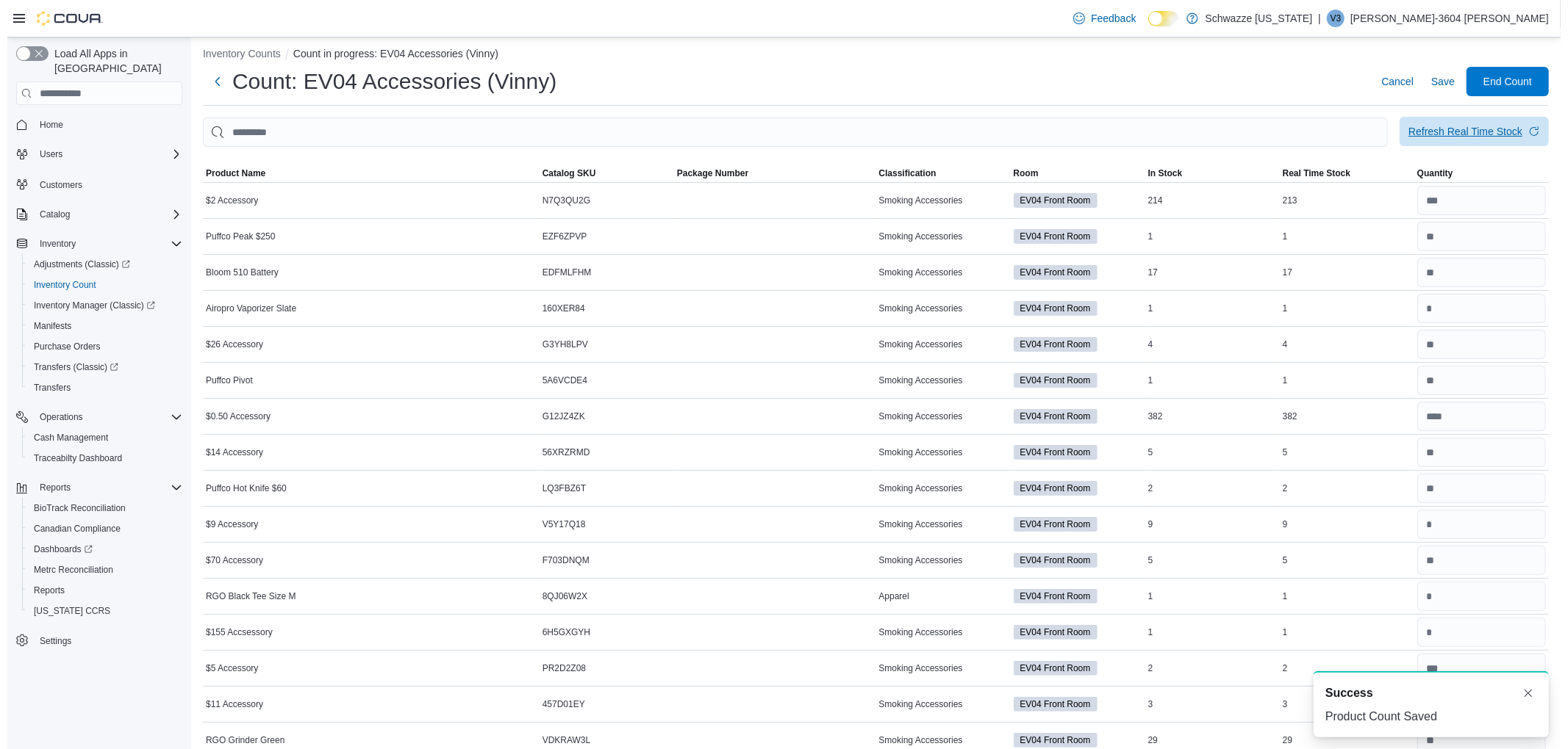
scroll to position [0, 0]
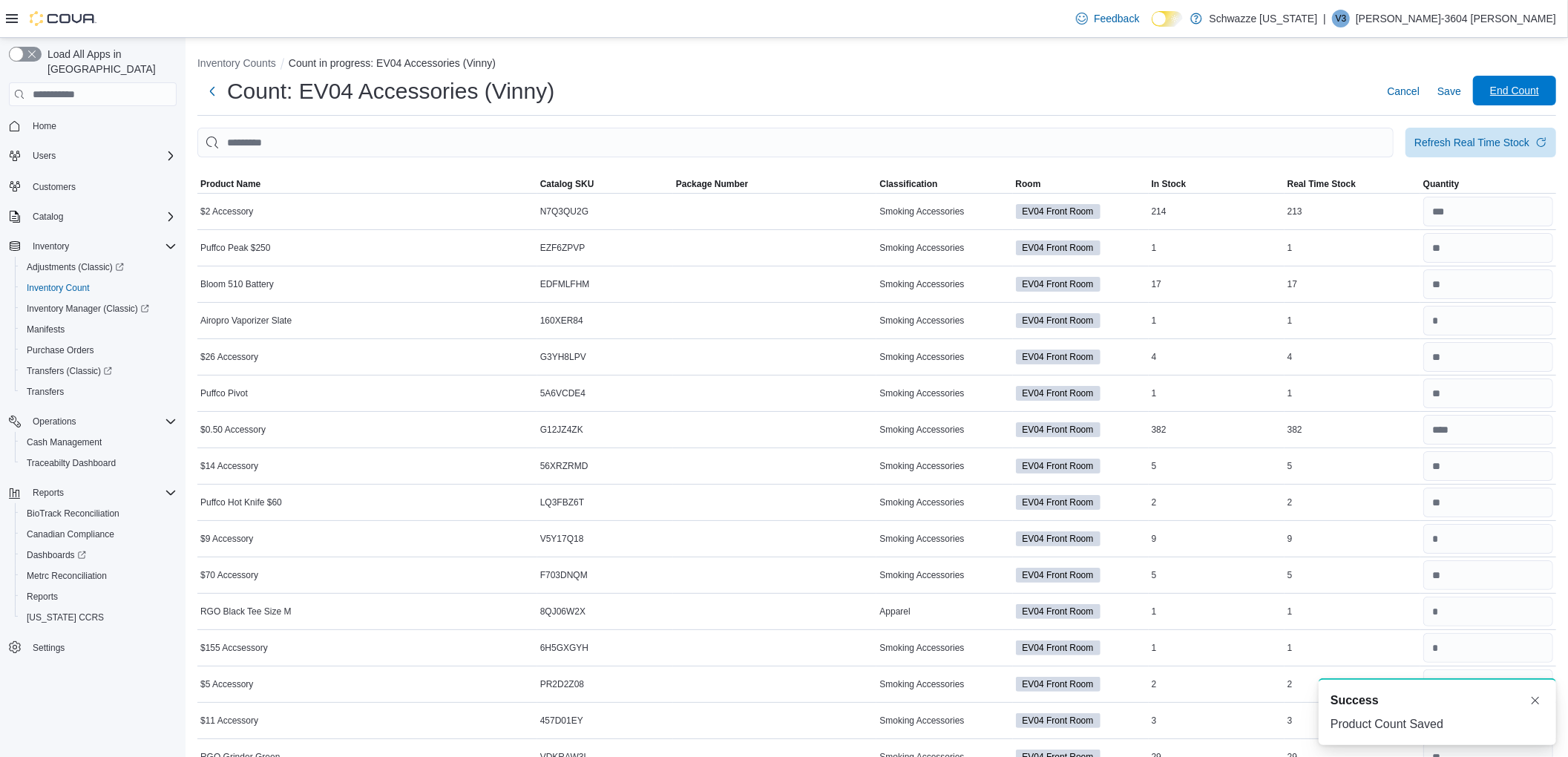
click at [1538, 90] on span "End Count" at bounding box center [1515, 91] width 49 height 15
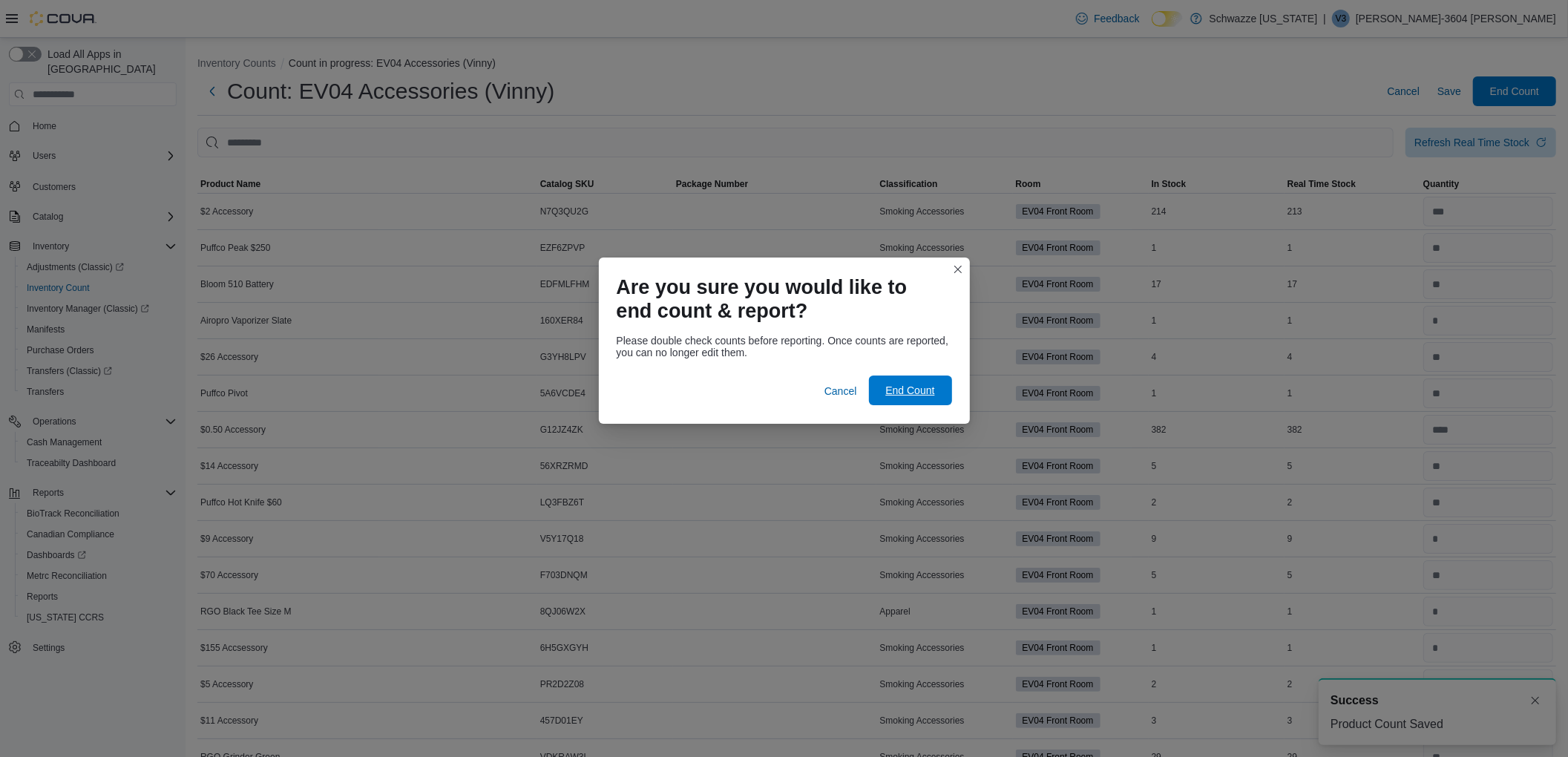
click at [904, 390] on span "End Count" at bounding box center [909, 391] width 49 height 15
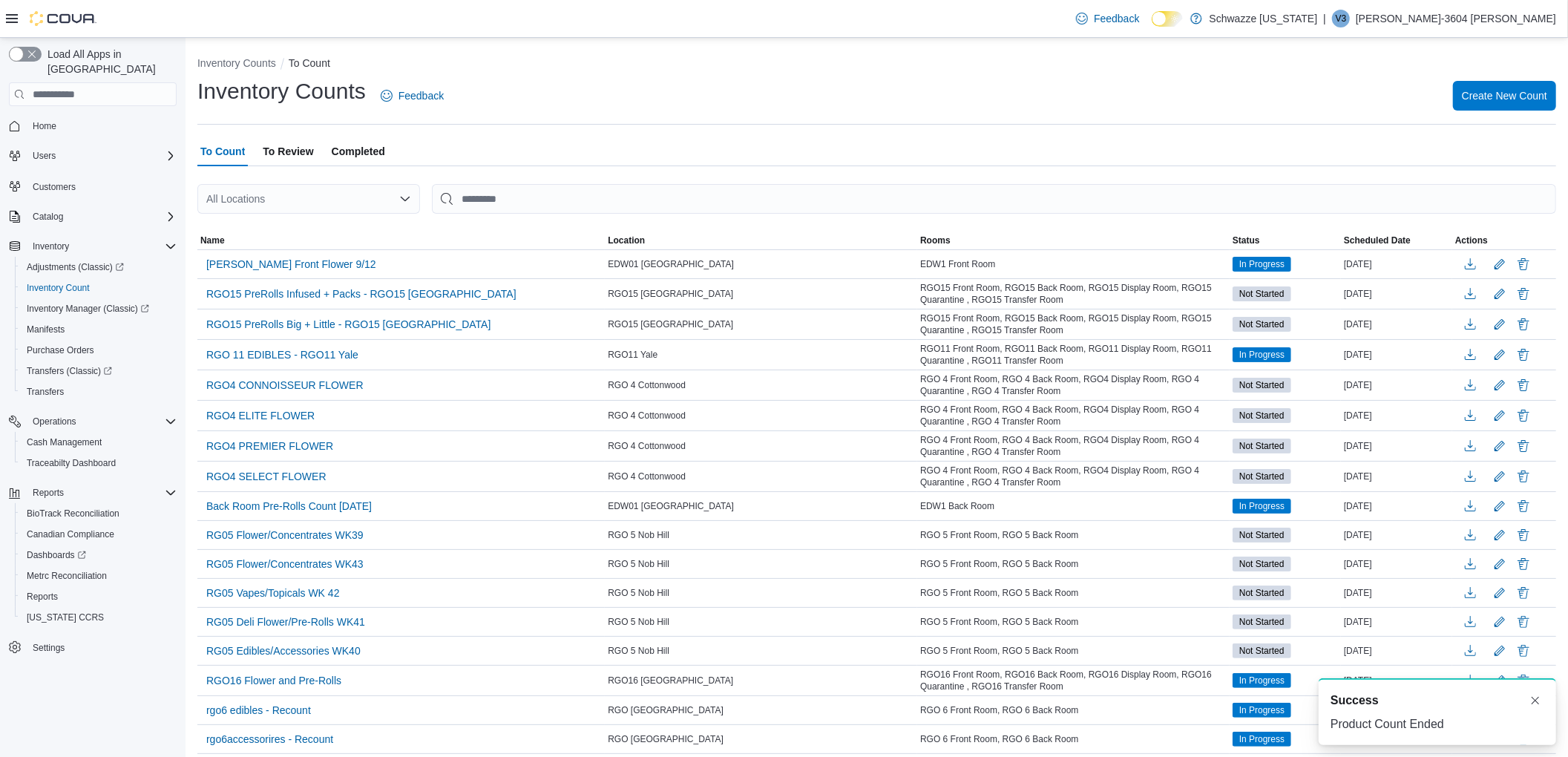
click at [288, 149] on span "To Review" at bounding box center [287, 151] width 50 height 30
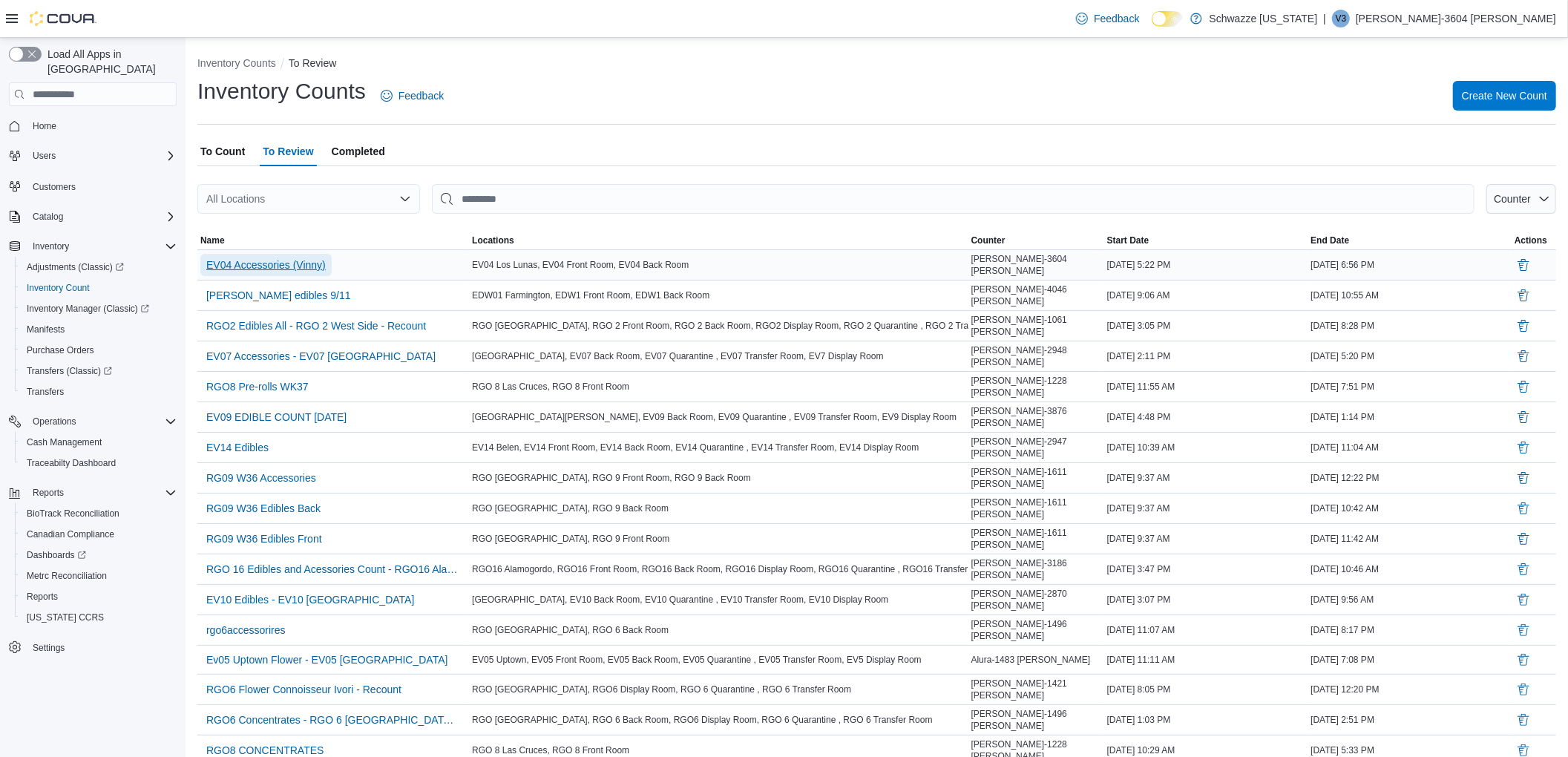
click at [294, 262] on span "EV04 Accessories (Vinny)" at bounding box center [265, 266] width 119 height 15
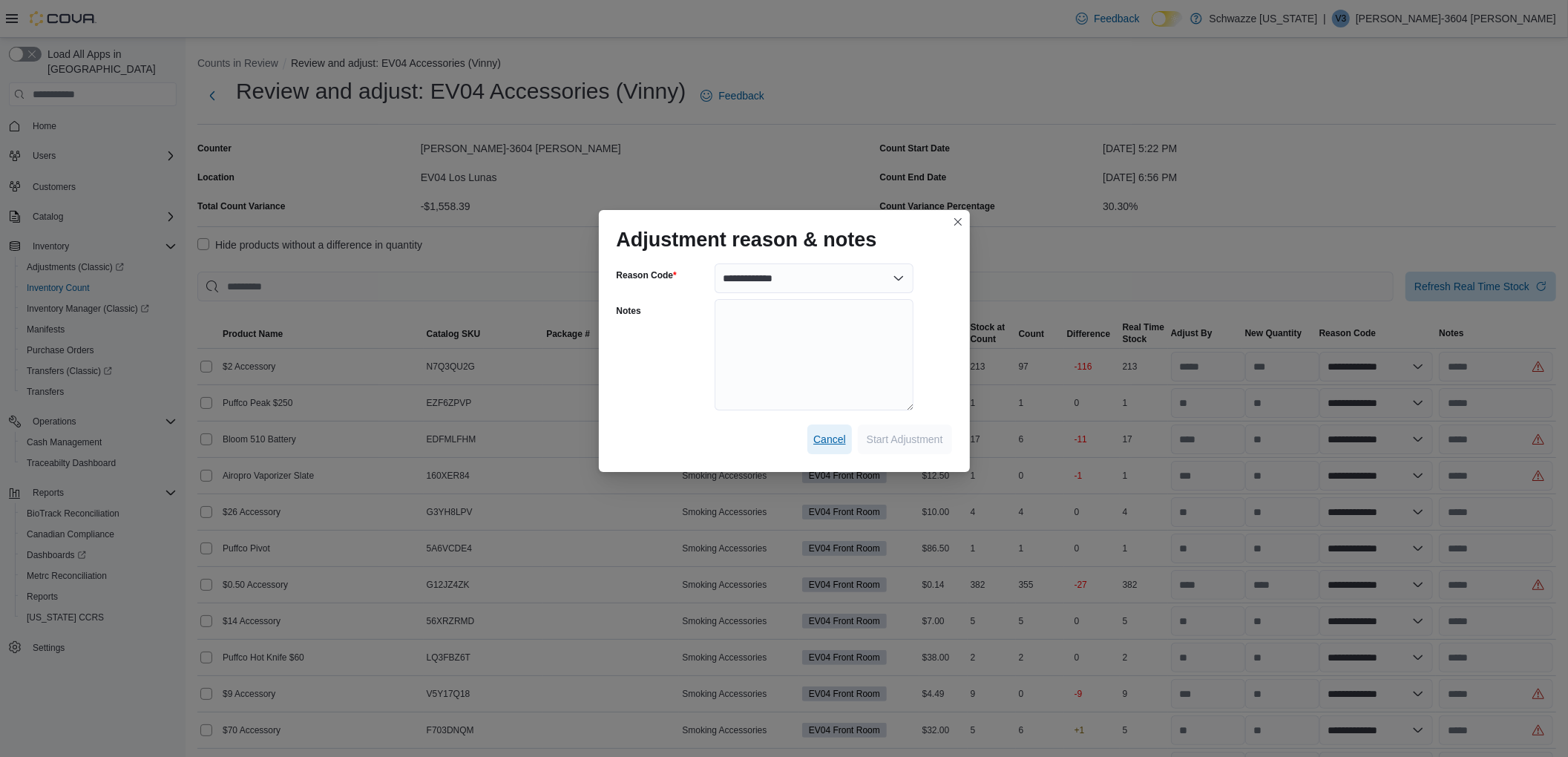
click at [817, 437] on span "Cancel" at bounding box center [830, 440] width 33 height 15
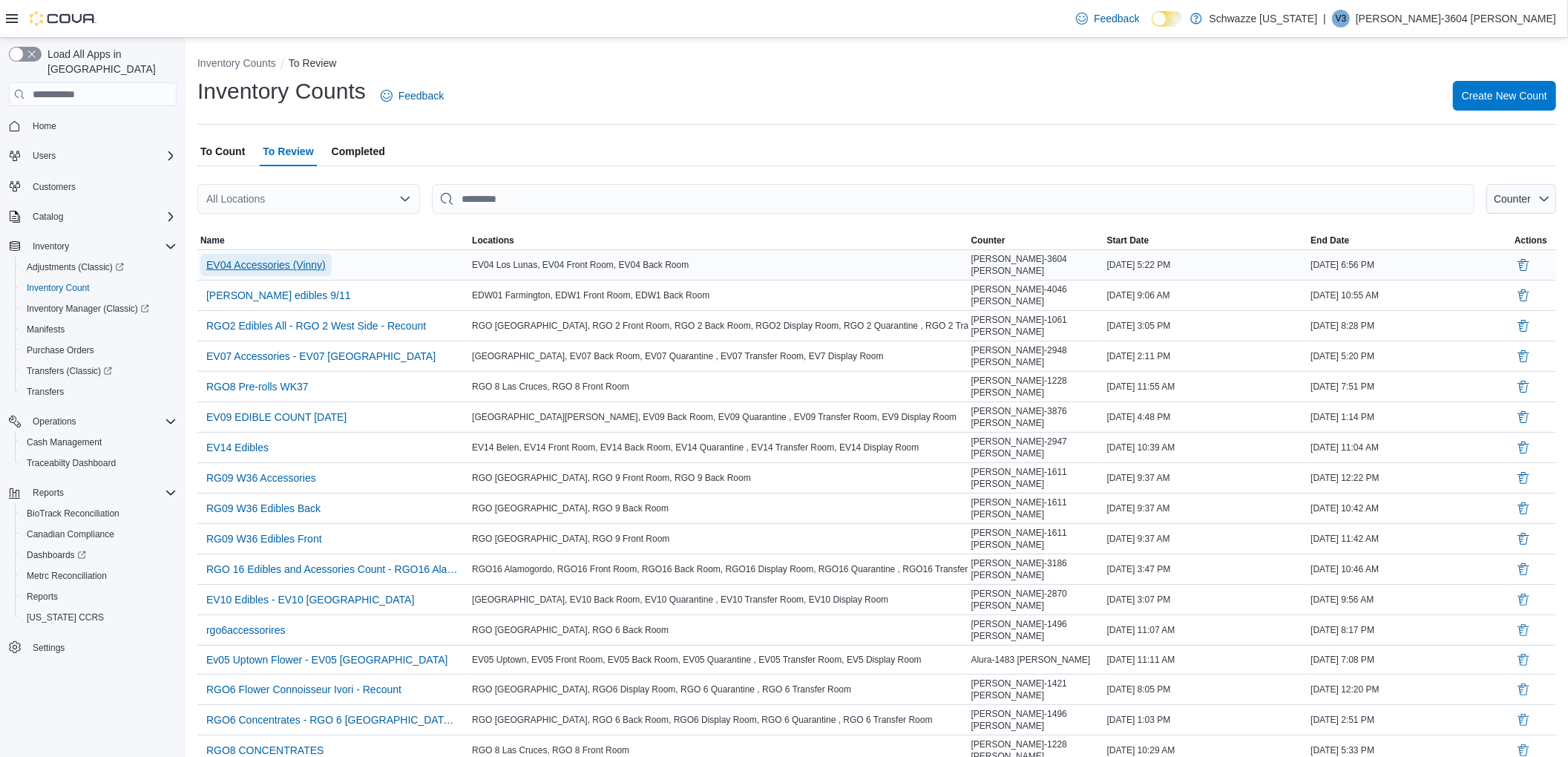
click at [295, 266] on span "EV04 Accessories (Vinny)" at bounding box center [265, 266] width 119 height 15
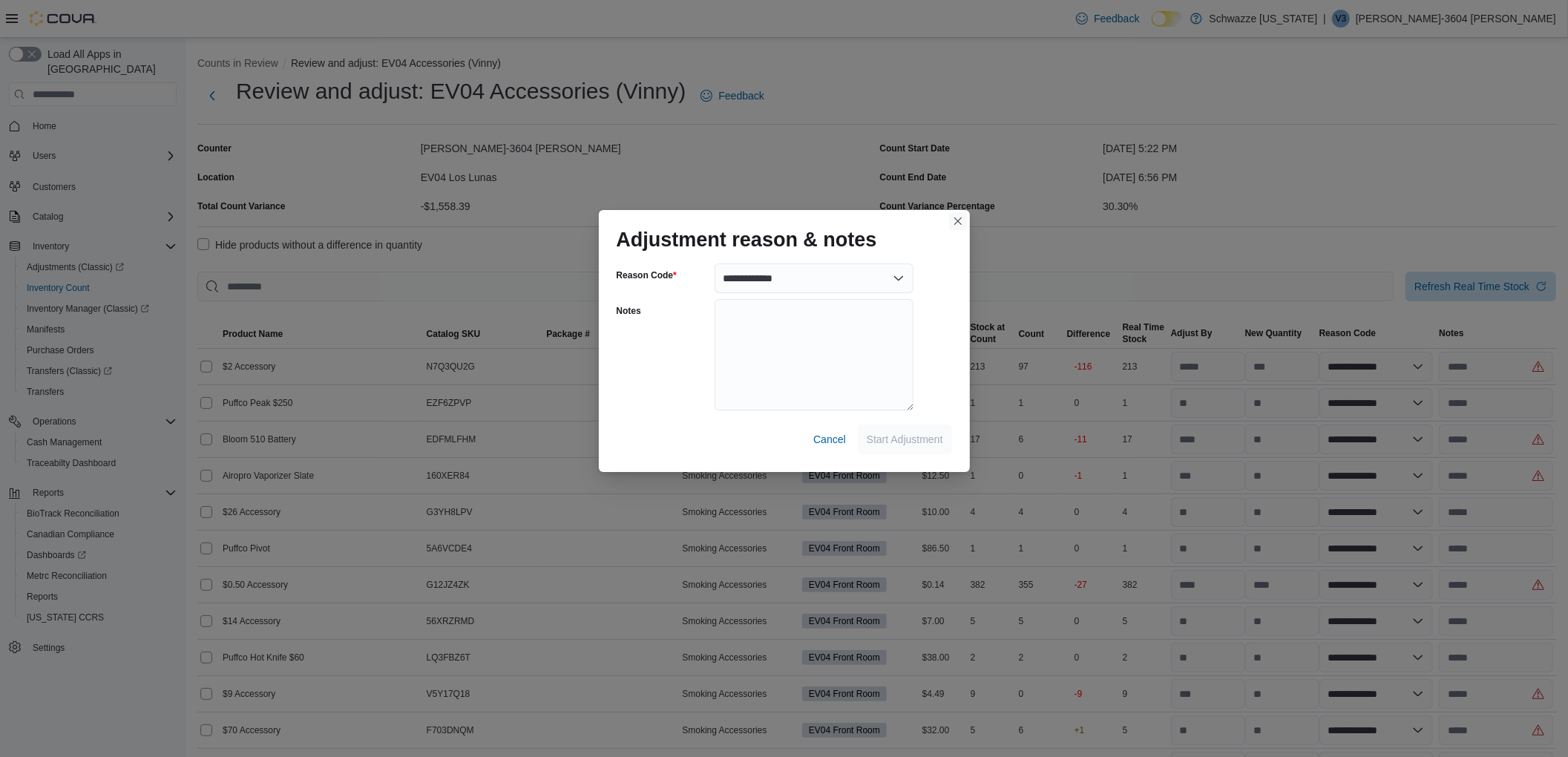
click at [953, 214] on button "Closes this modal window" at bounding box center [957, 221] width 17 height 17
click at [951, 218] on button "Closes this modal window" at bounding box center [957, 221] width 17 height 17
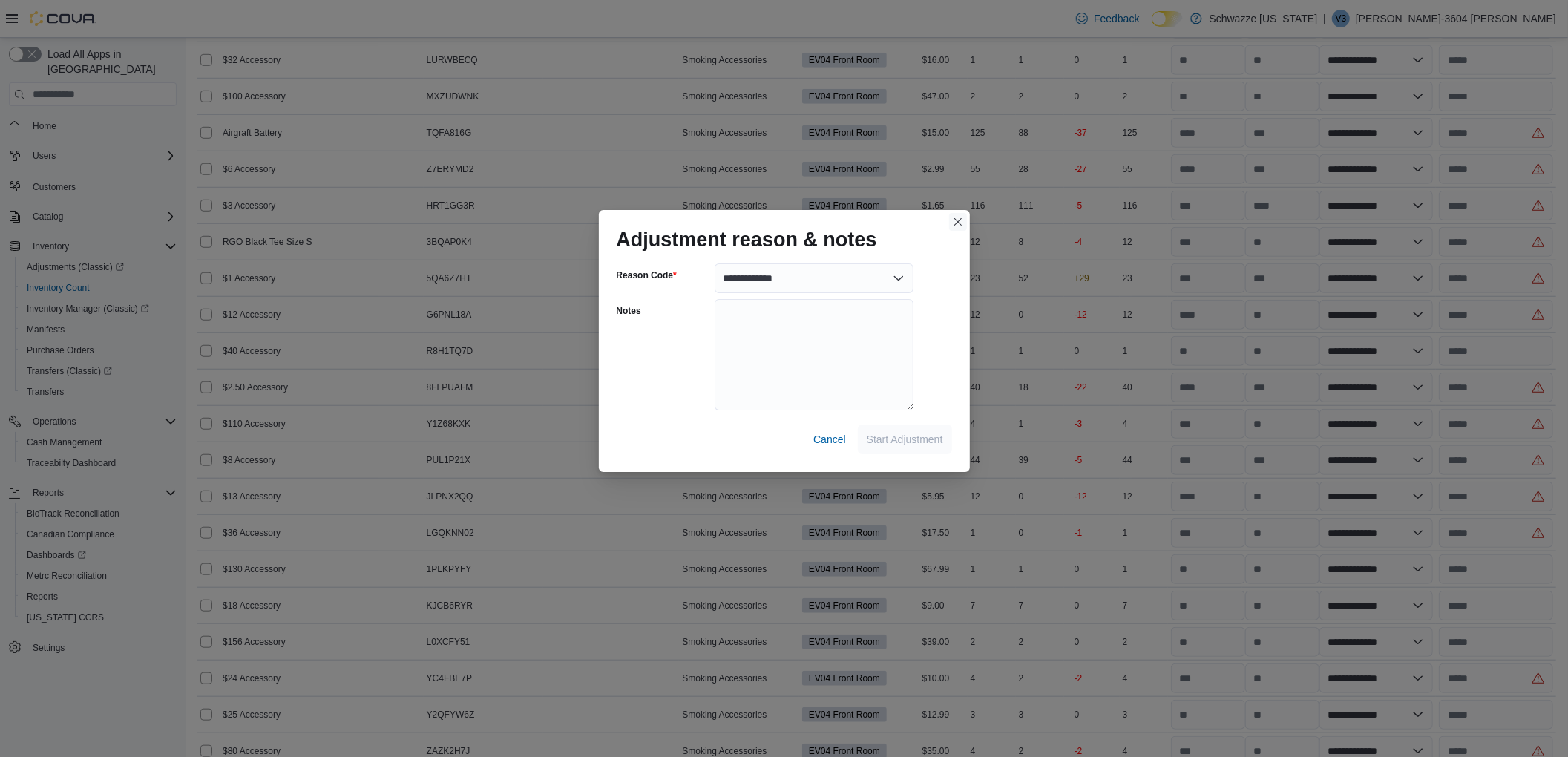
scroll to position [891, 0]
click at [826, 434] on span "Cancel" at bounding box center [830, 440] width 33 height 15
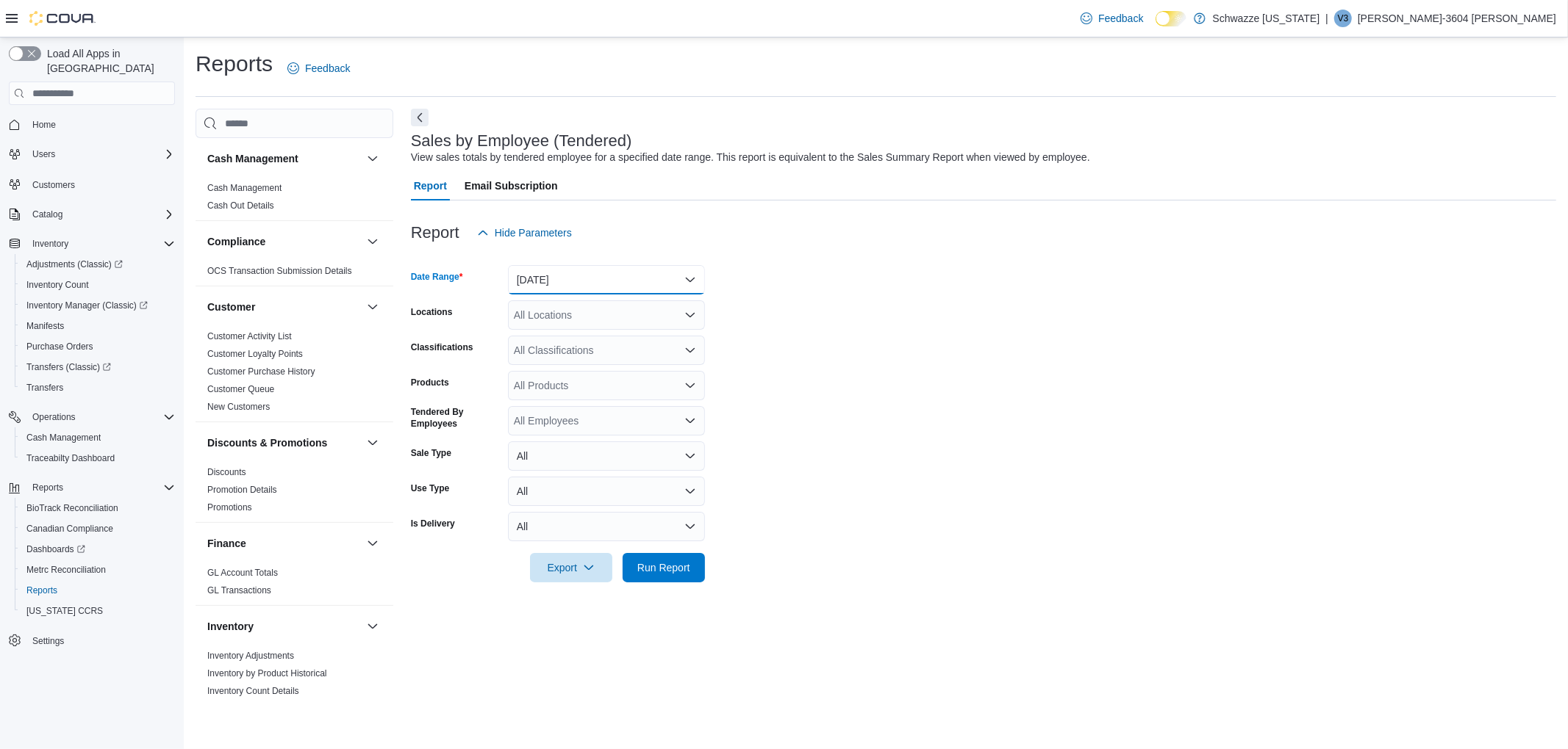
click at [580, 286] on button "[DATE]" at bounding box center [606, 279] width 197 height 29
click at [554, 330] on span "[DATE]" at bounding box center [615, 338] width 168 height 17
click at [551, 315] on div "All Locations" at bounding box center [606, 315] width 197 height 29
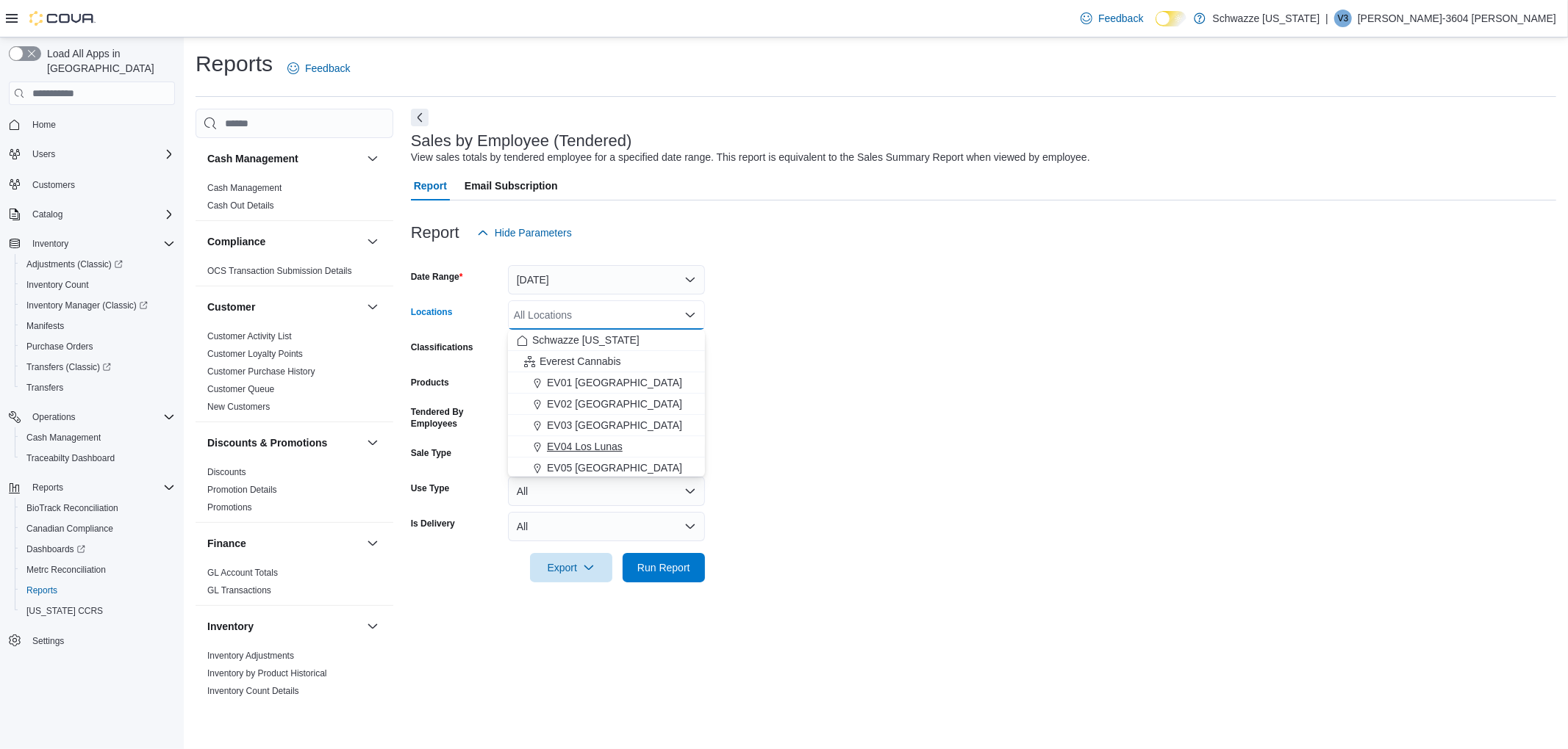
click at [578, 437] on button "EV04 Los Lunas" at bounding box center [606, 447] width 197 height 21
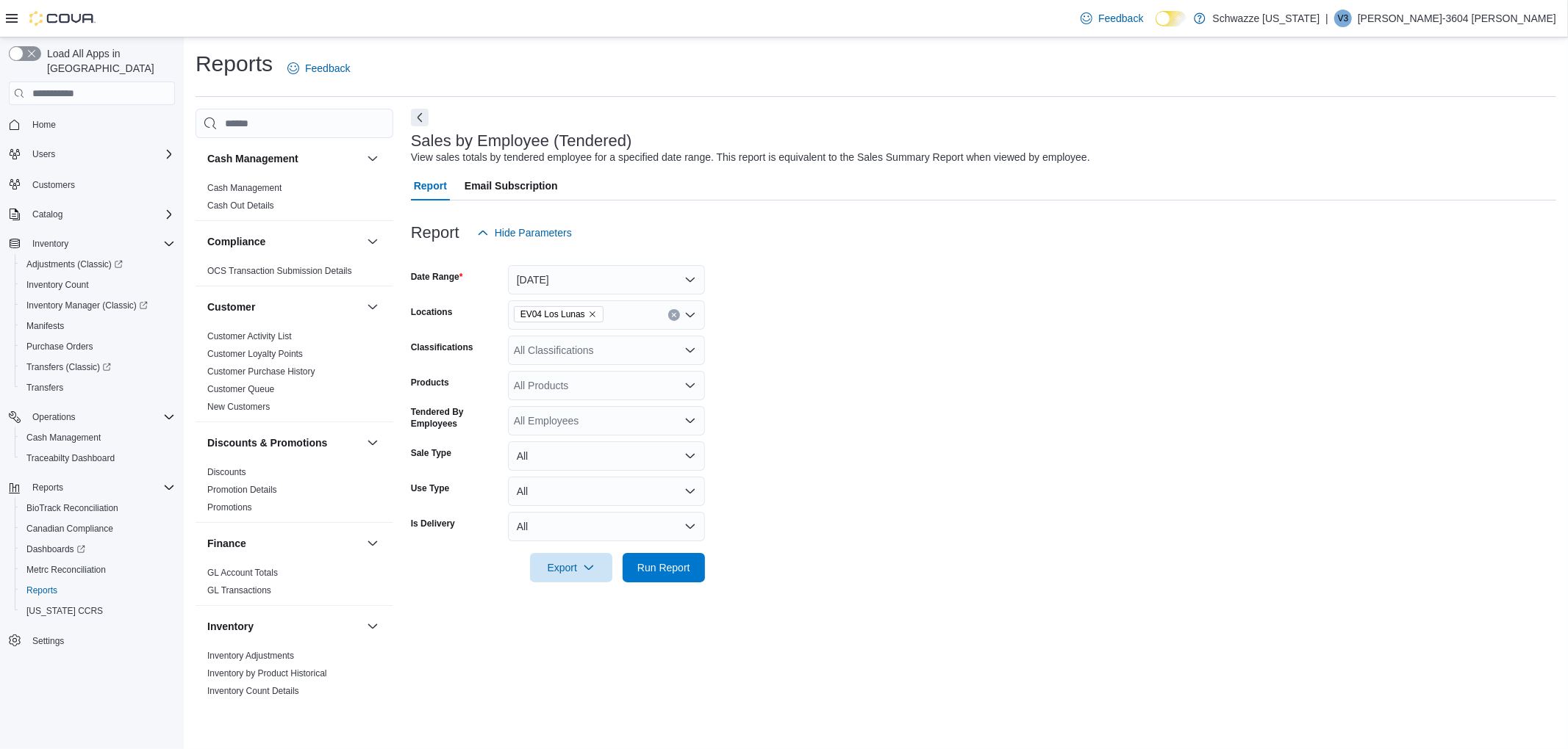
click at [877, 428] on form "Date Range Today Locations EV04 Los Lunas Classifications All Classifications P…" at bounding box center [984, 415] width 1145 height 335
click at [673, 547] on div at bounding box center [984, 547] width 1145 height 12
click at [674, 559] on span "Run Report" at bounding box center [664, 567] width 65 height 29
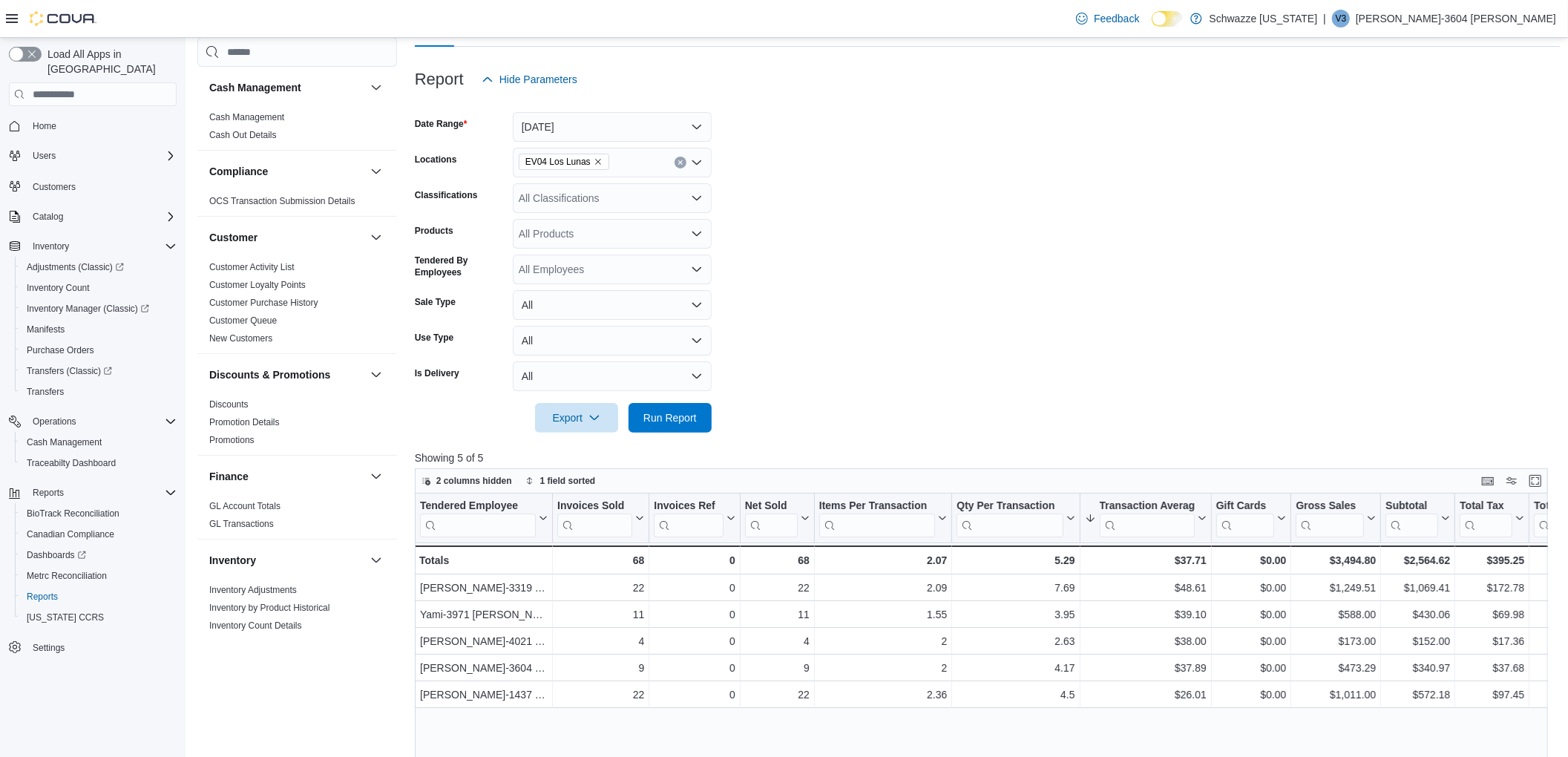
scroll to position [99, 0]
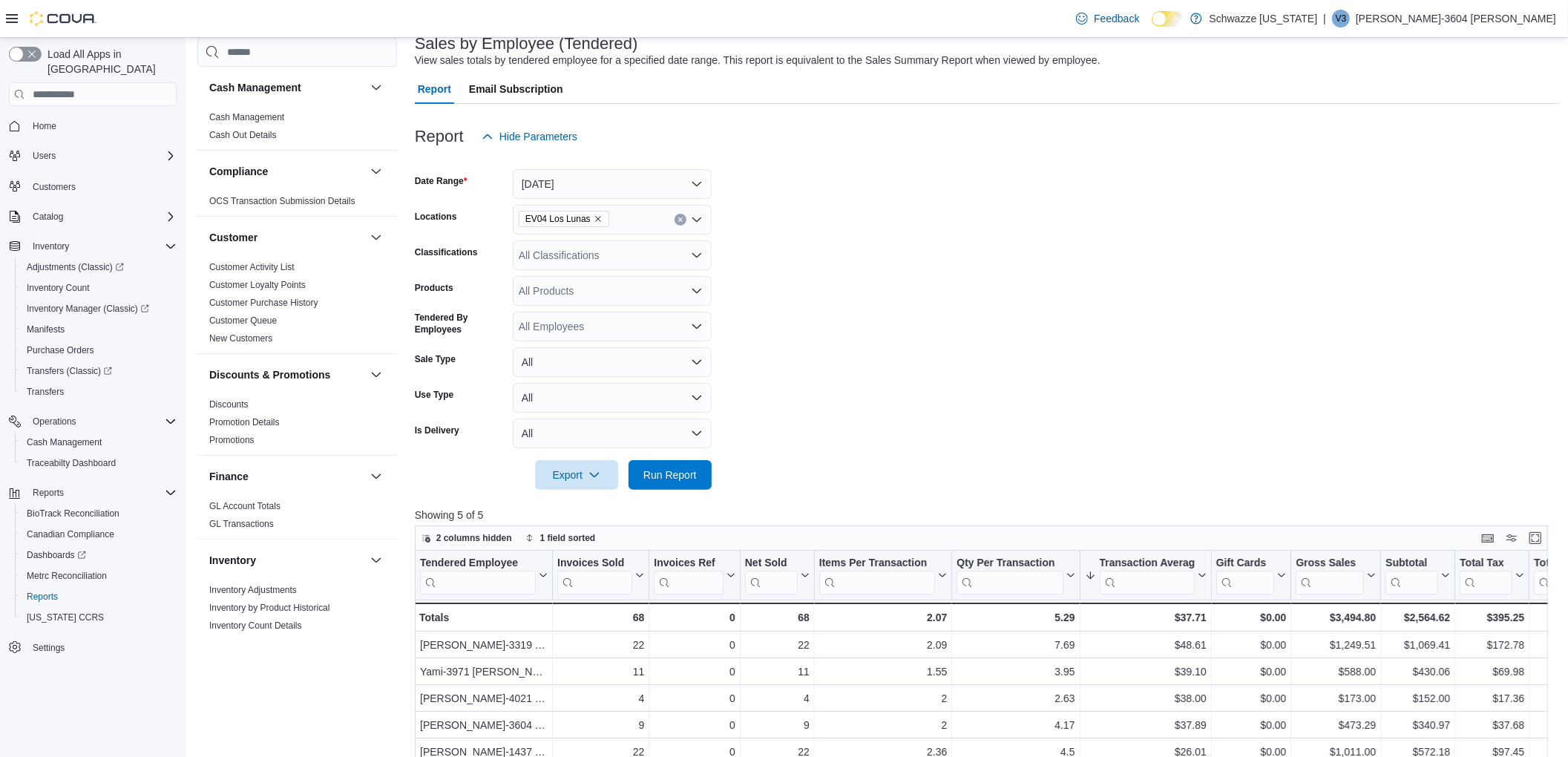
click at [597, 199] on form "Date Range Today Locations EV04 Los Lunas Classifications All Classifications P…" at bounding box center [988, 320] width 1145 height 339
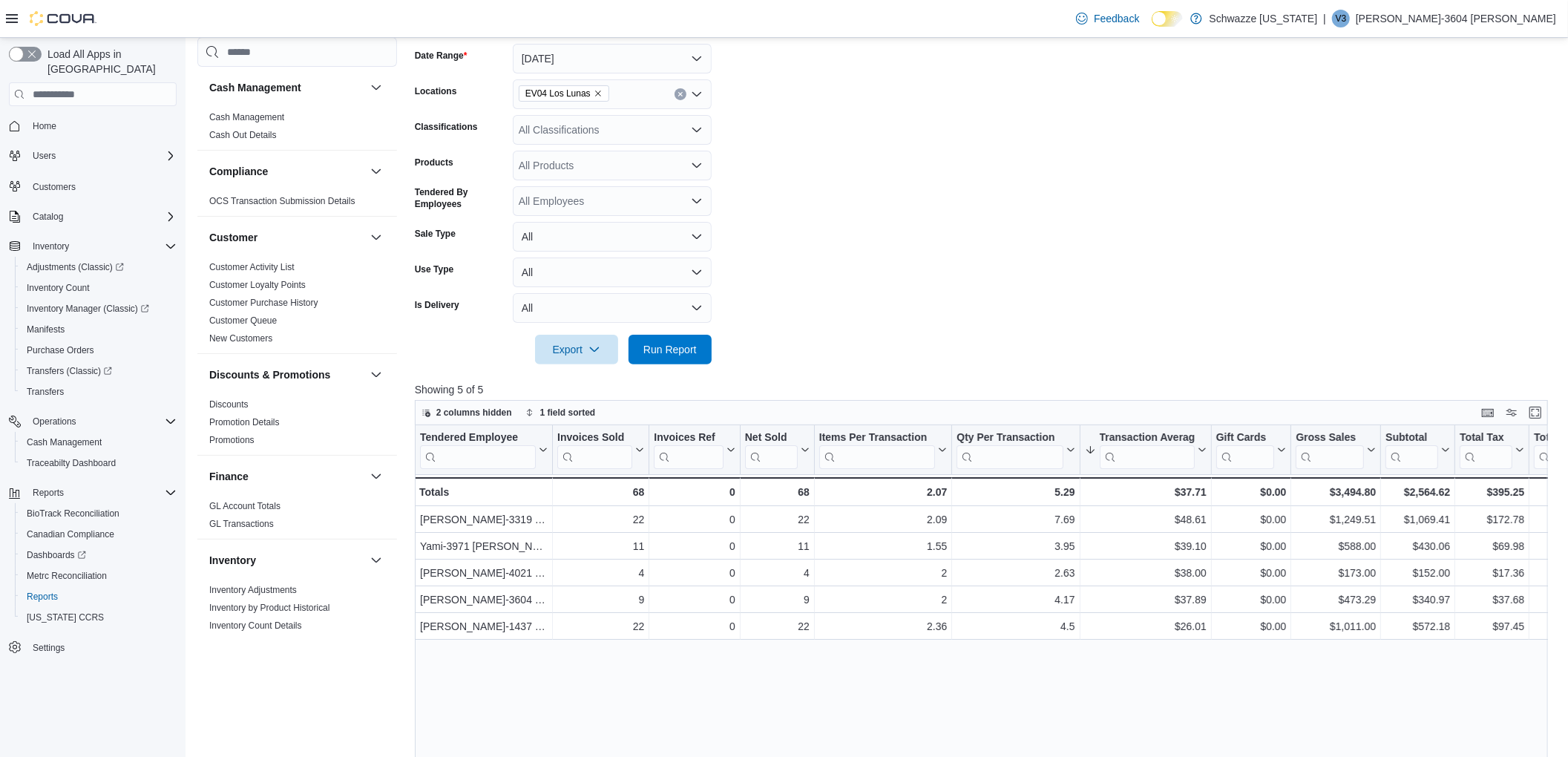
scroll to position [485, 0]
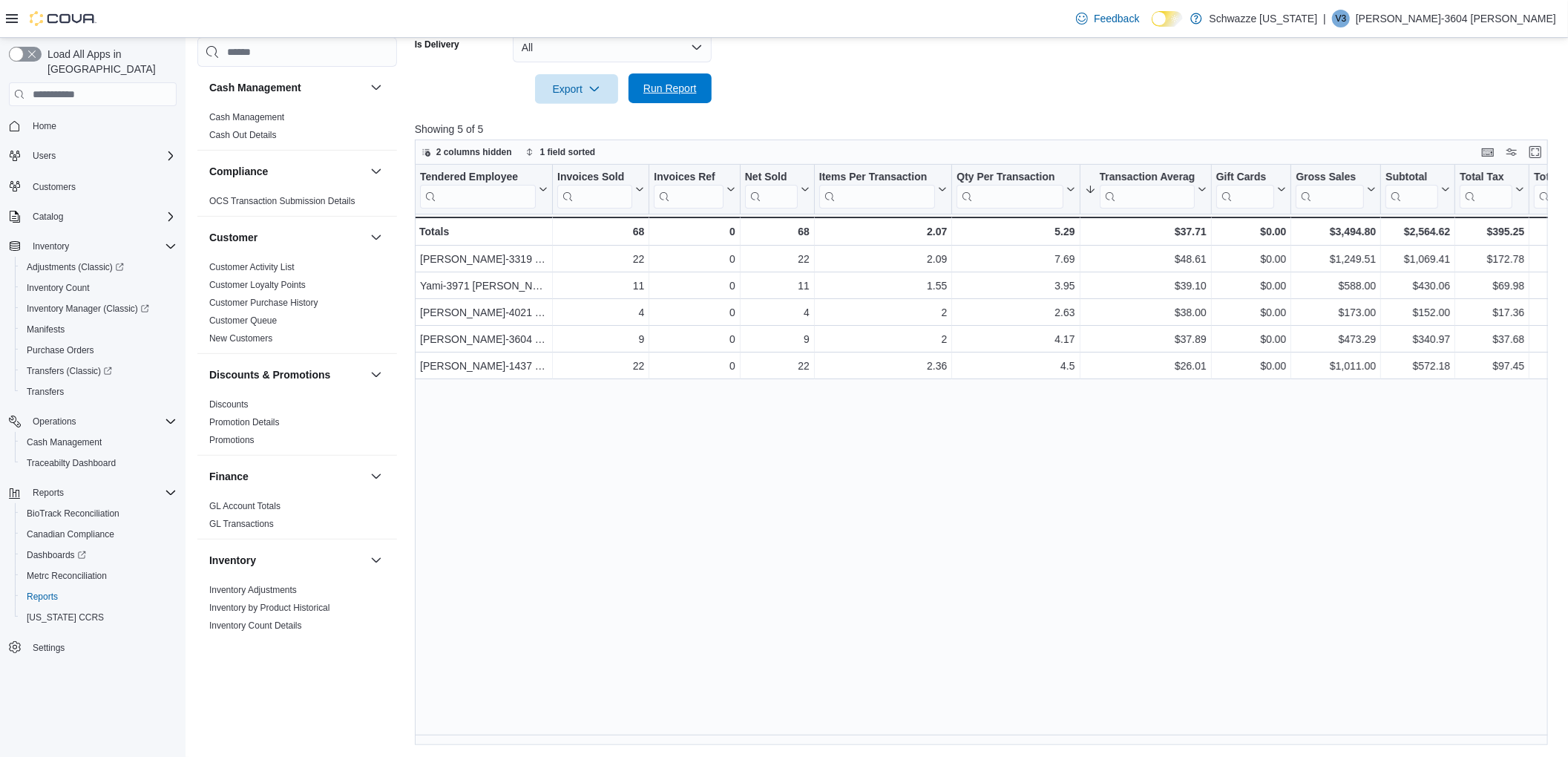
click at [666, 87] on span "Run Report" at bounding box center [670, 88] width 53 height 15
click at [655, 93] on span "Run Report" at bounding box center [670, 88] width 53 height 15
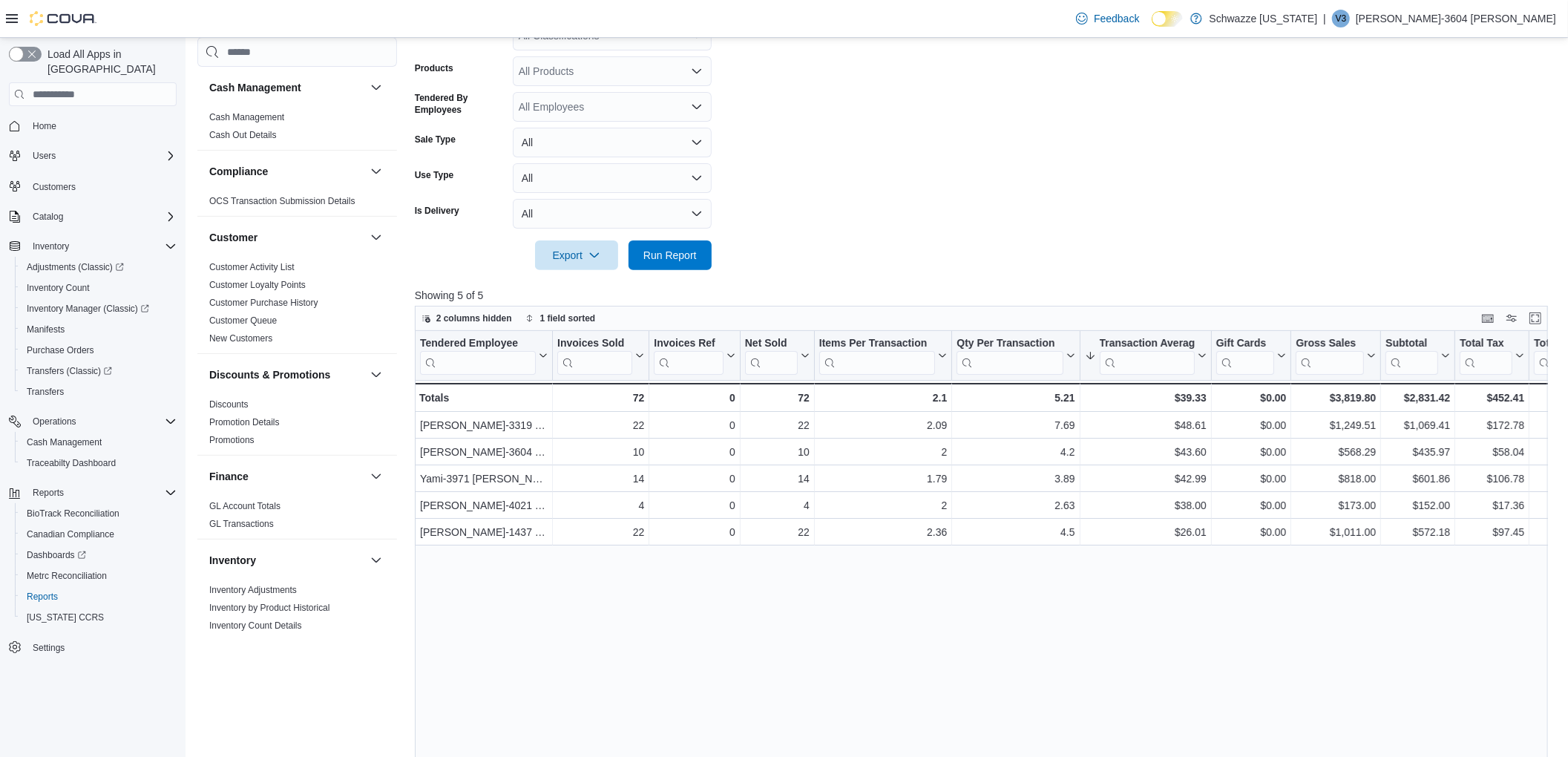
scroll to position [312, 0]
